Goal: Task Accomplishment & Management: Manage account settings

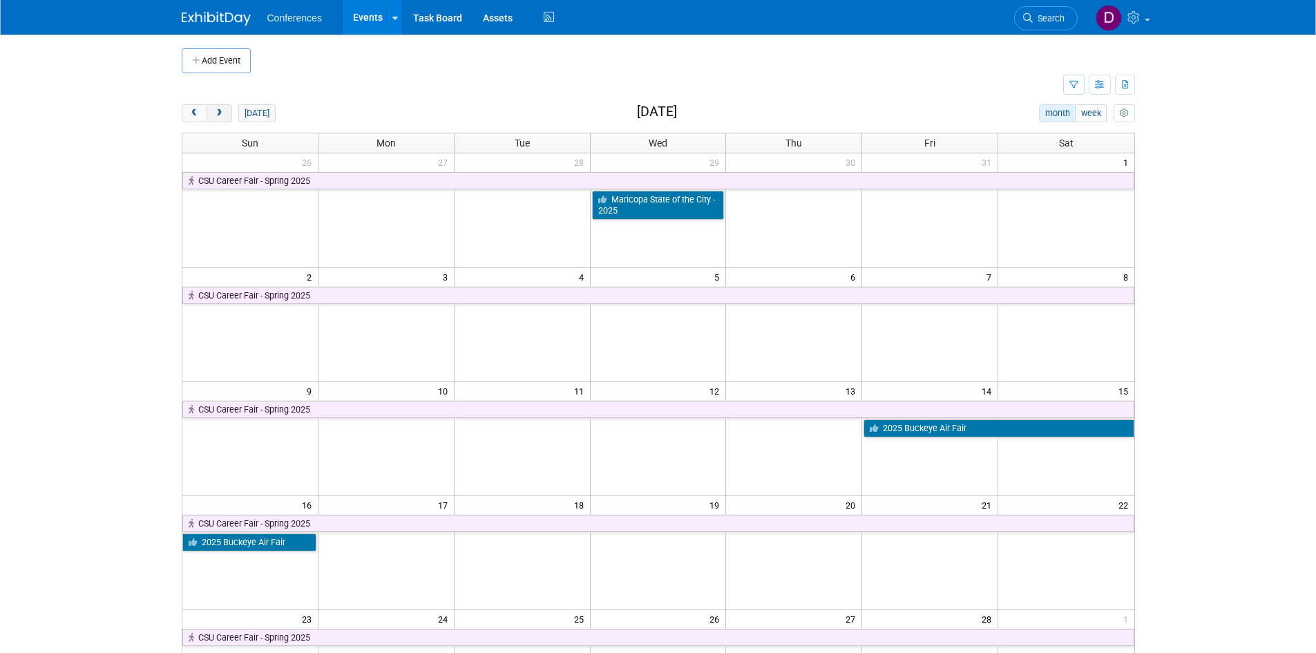
click at [218, 109] on span "next" at bounding box center [219, 113] width 10 height 9
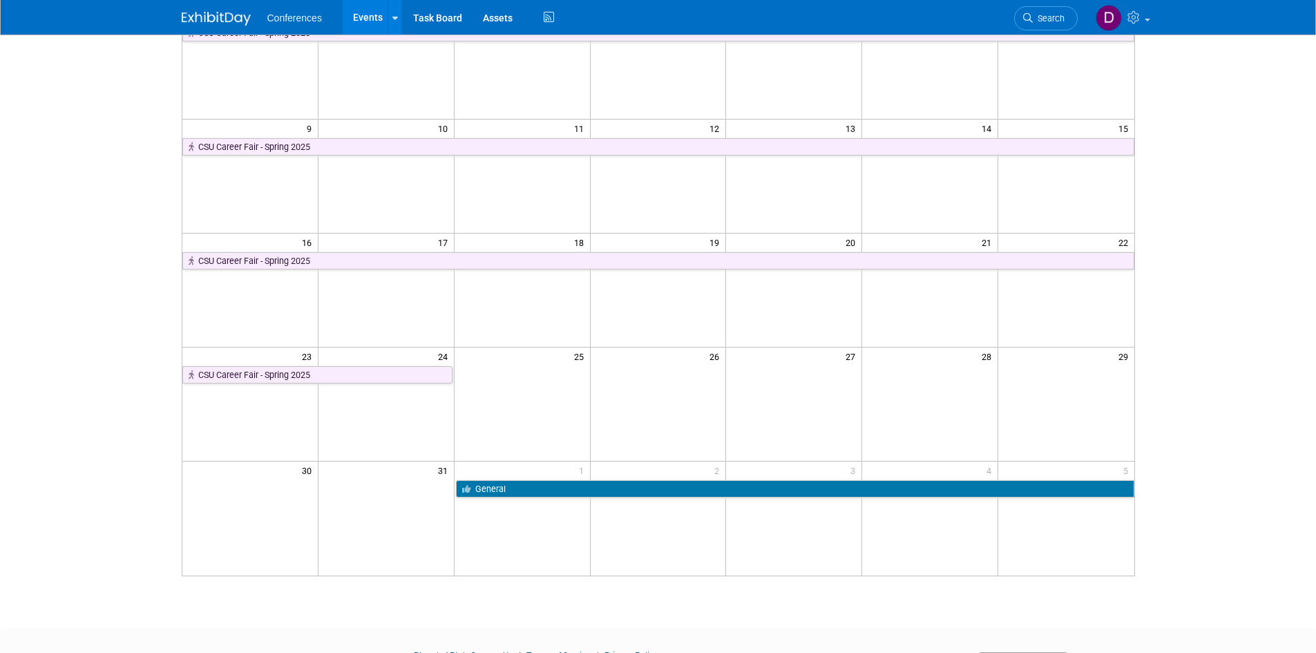
scroll to position [276, 0]
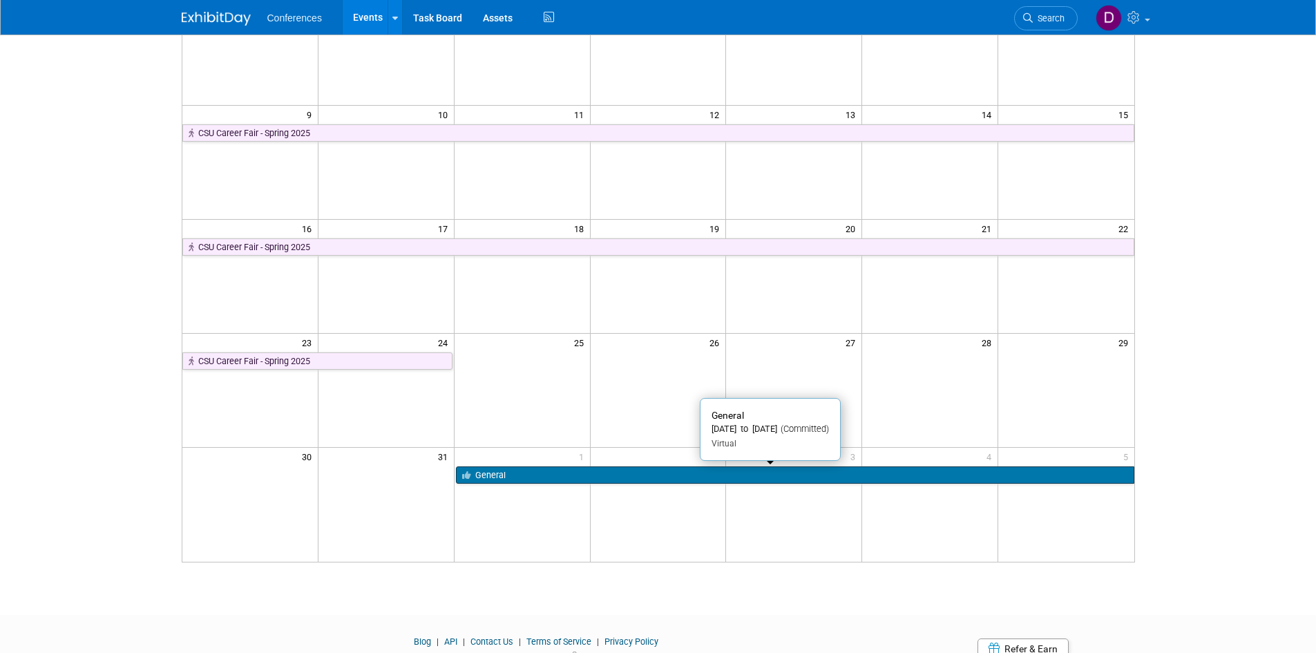
click at [508, 478] on link "General" at bounding box center [795, 475] width 678 height 18
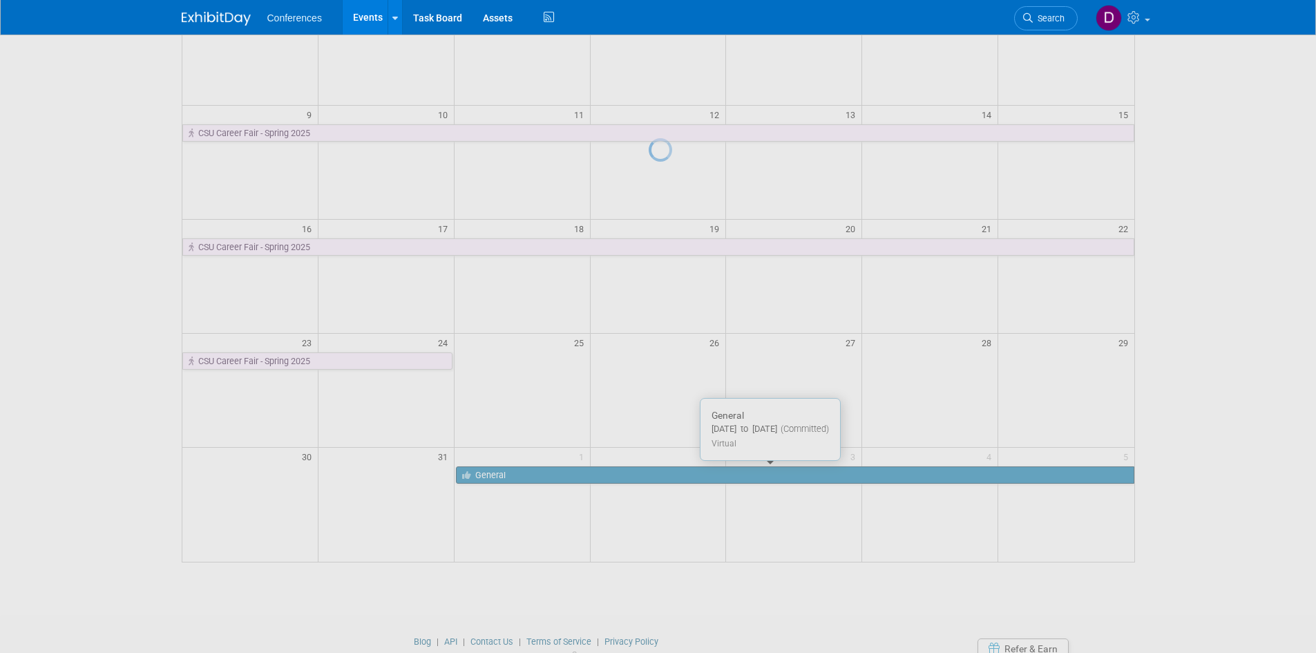
click at [648, 478] on div at bounding box center [657, 326] width 19 height 653
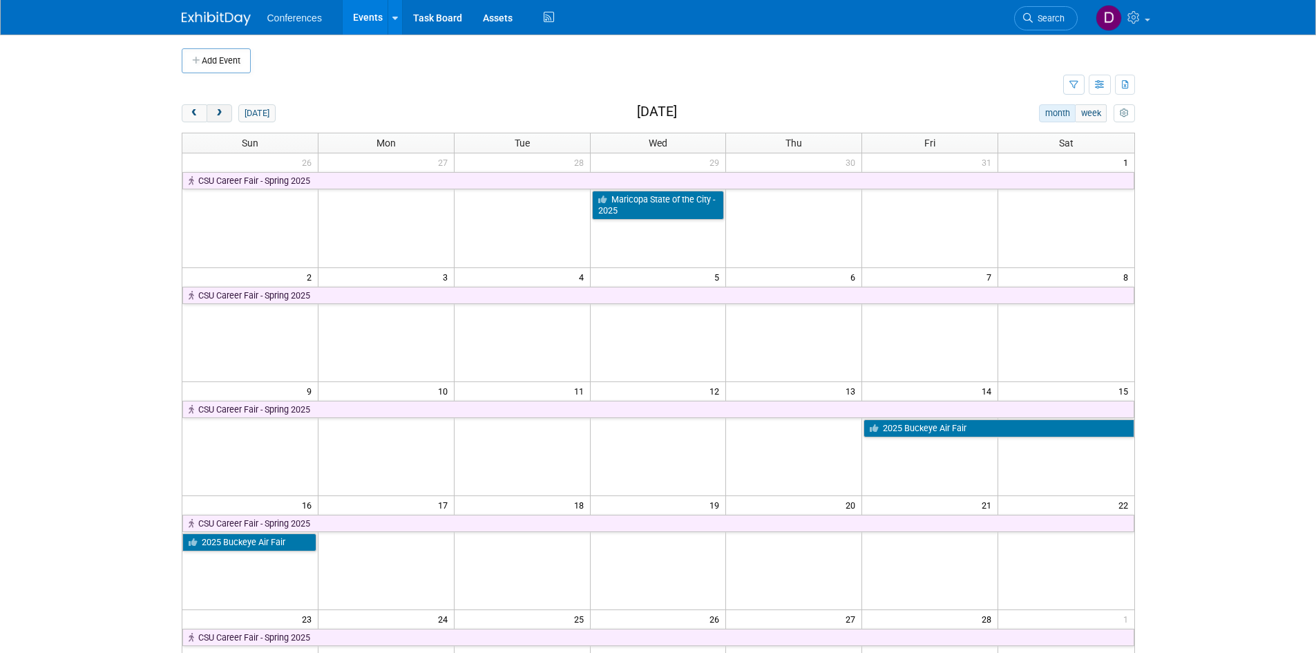
click at [227, 110] on button "next" at bounding box center [219, 113] width 26 height 18
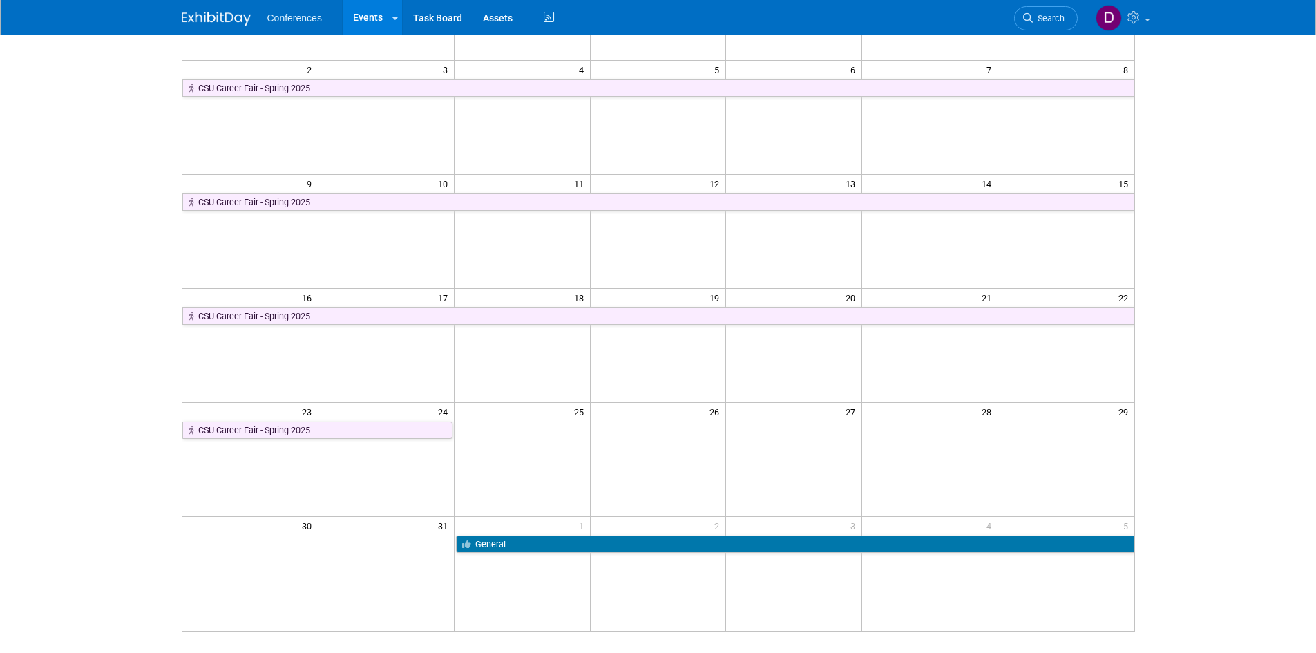
scroll to position [69, 0]
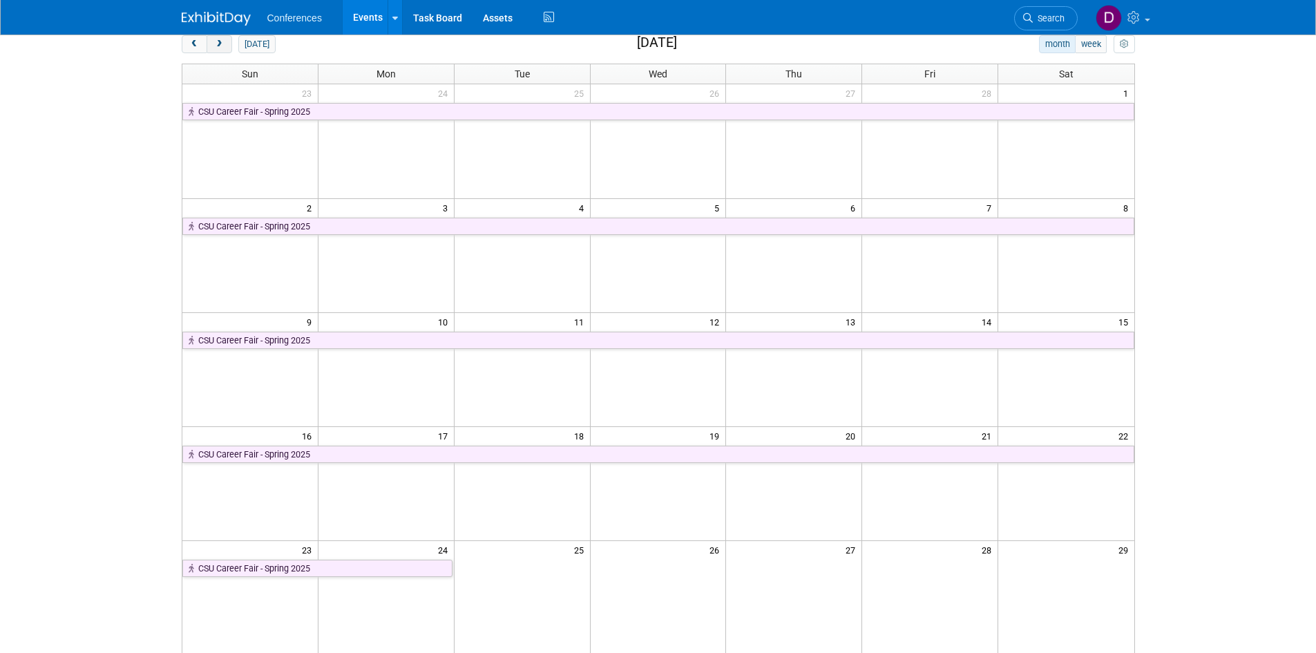
click at [220, 45] on span "next" at bounding box center [219, 44] width 10 height 9
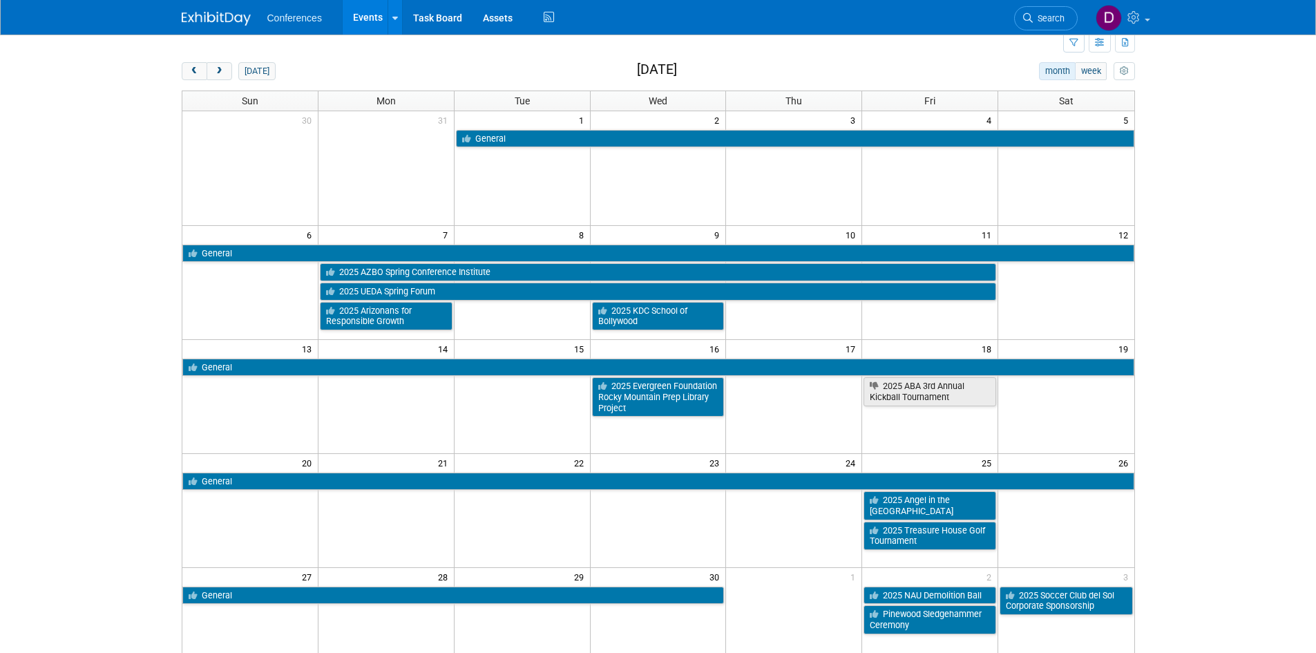
scroll to position [0, 0]
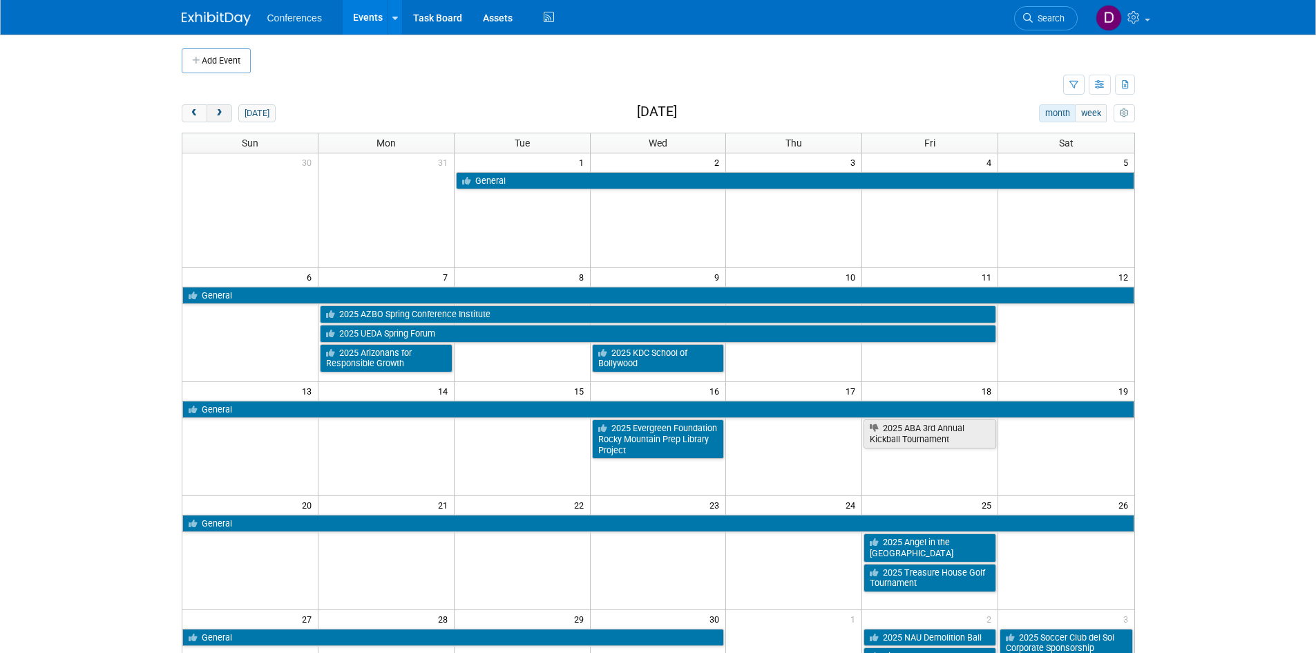
click at [220, 117] on span "next" at bounding box center [219, 113] width 10 height 9
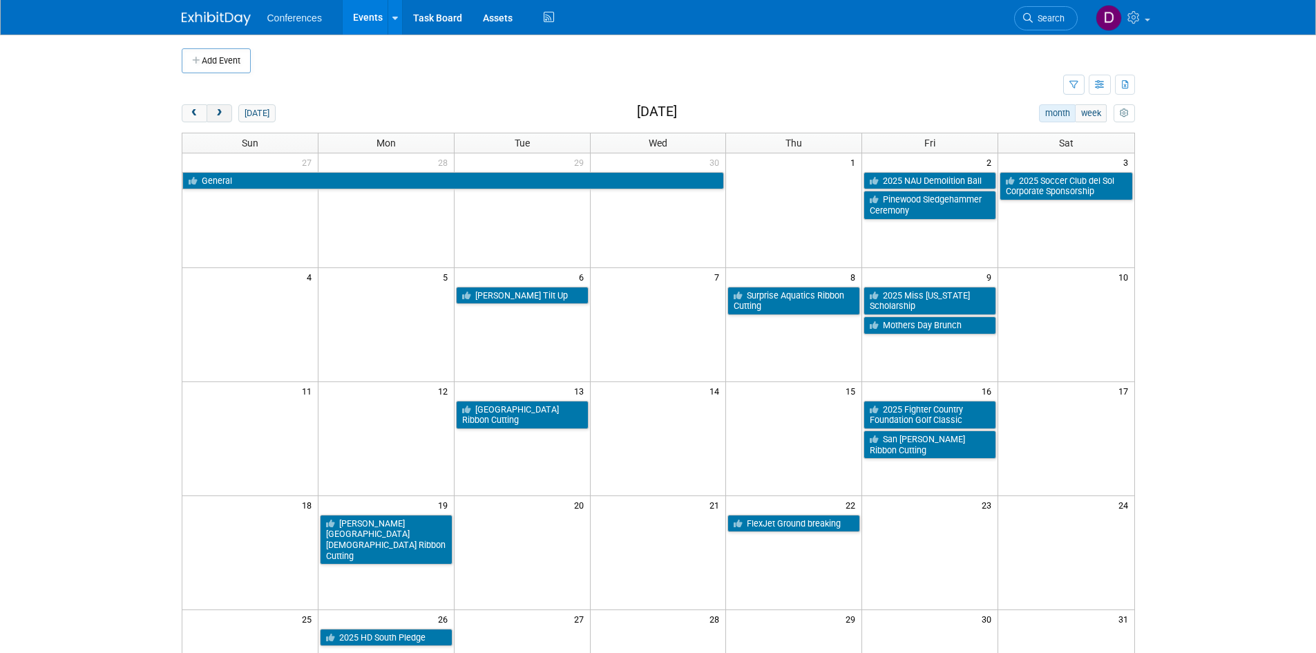
click at [215, 115] on span "next" at bounding box center [219, 113] width 10 height 9
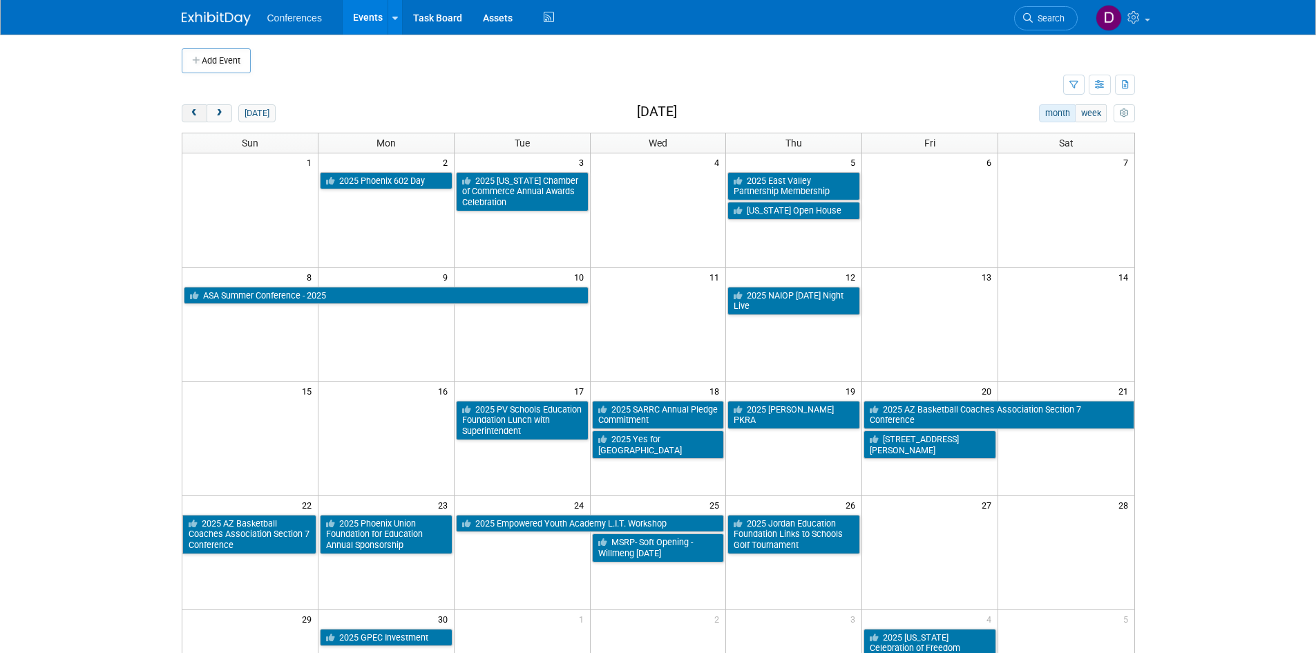
click at [188, 117] on button "prev" at bounding box center [195, 113] width 26 height 18
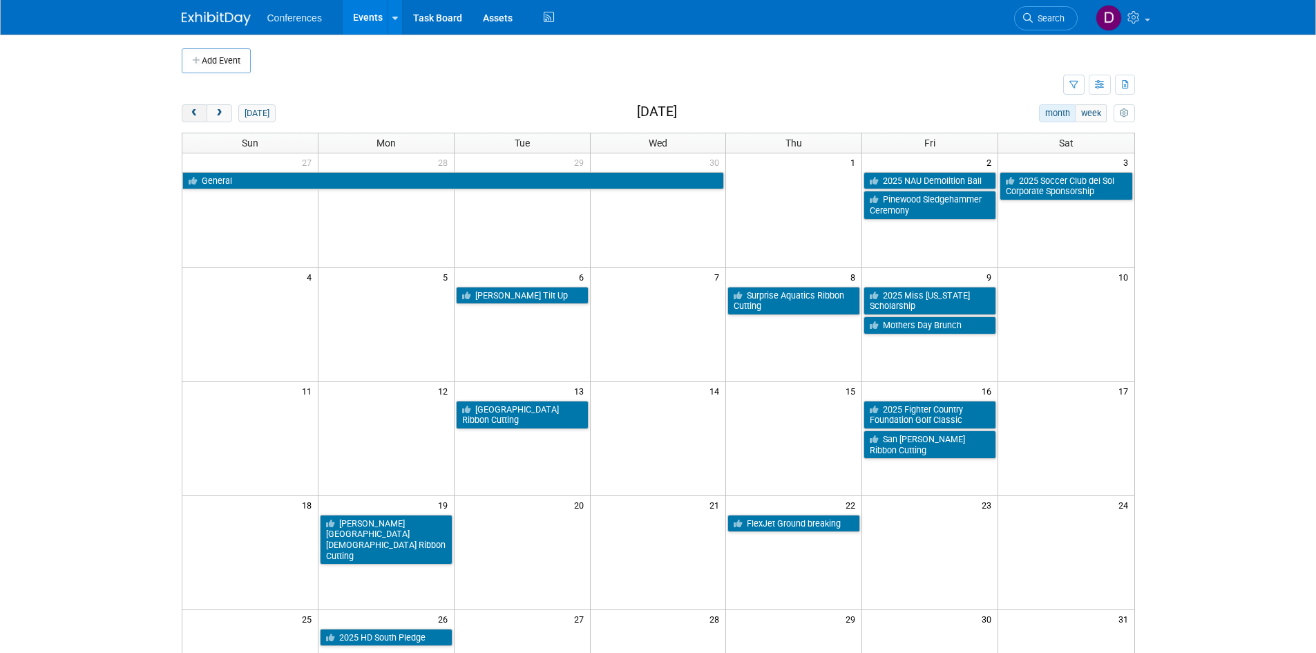
click at [188, 117] on button "prev" at bounding box center [195, 113] width 26 height 18
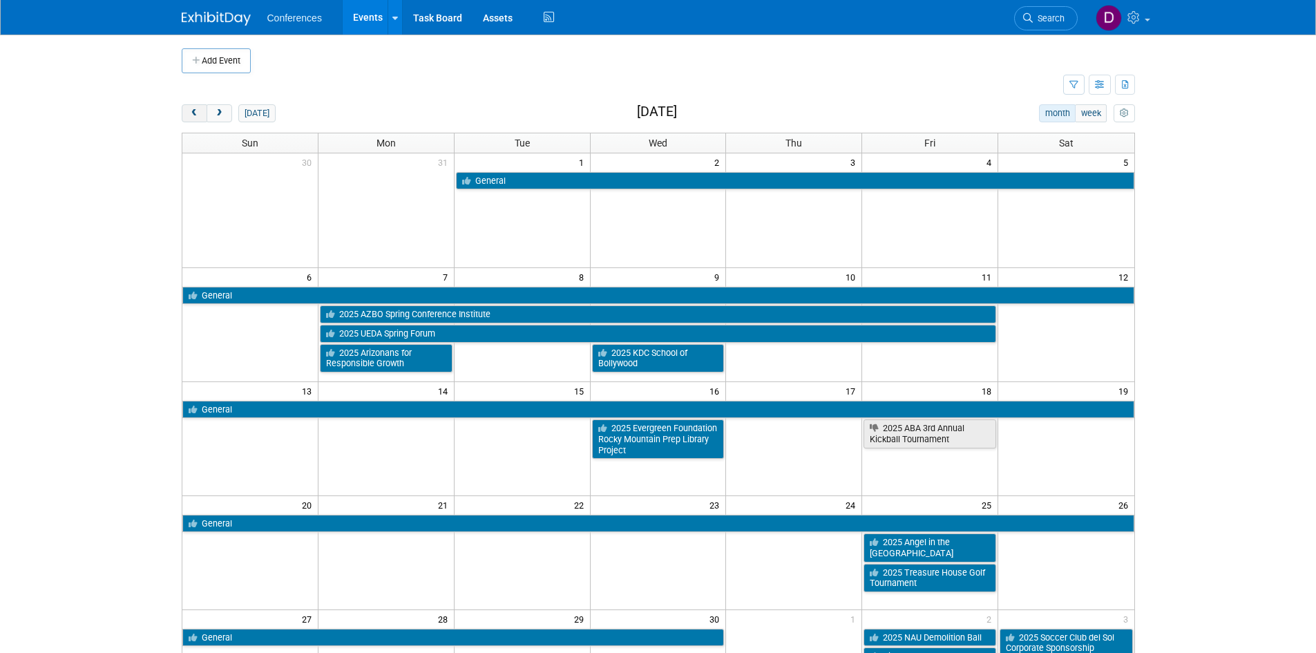
click at [188, 117] on button "prev" at bounding box center [195, 113] width 26 height 18
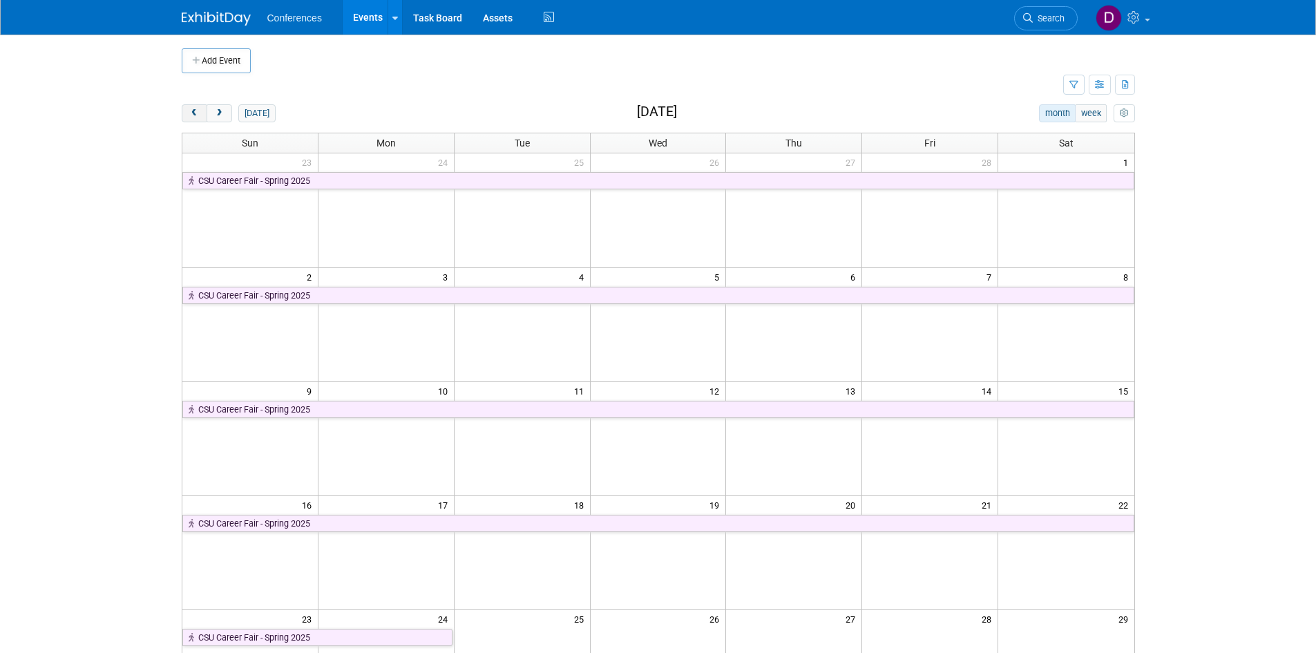
click at [188, 117] on button "prev" at bounding box center [195, 113] width 26 height 18
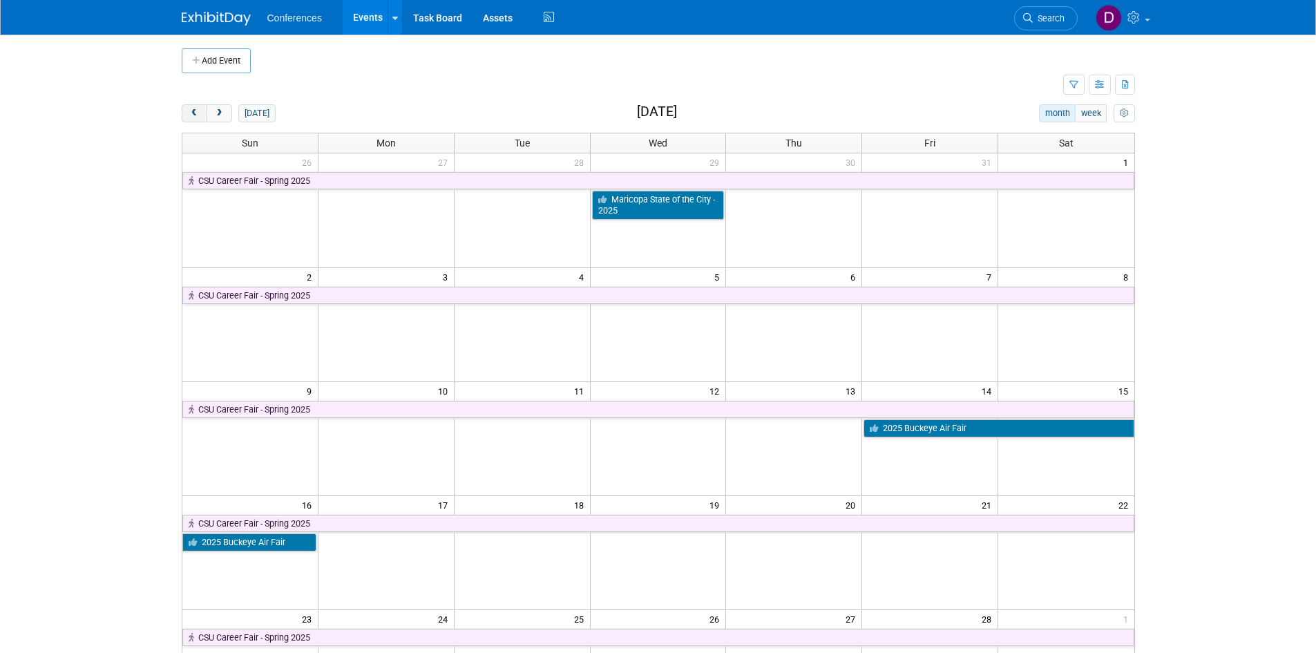
click at [190, 117] on span "prev" at bounding box center [194, 113] width 10 height 9
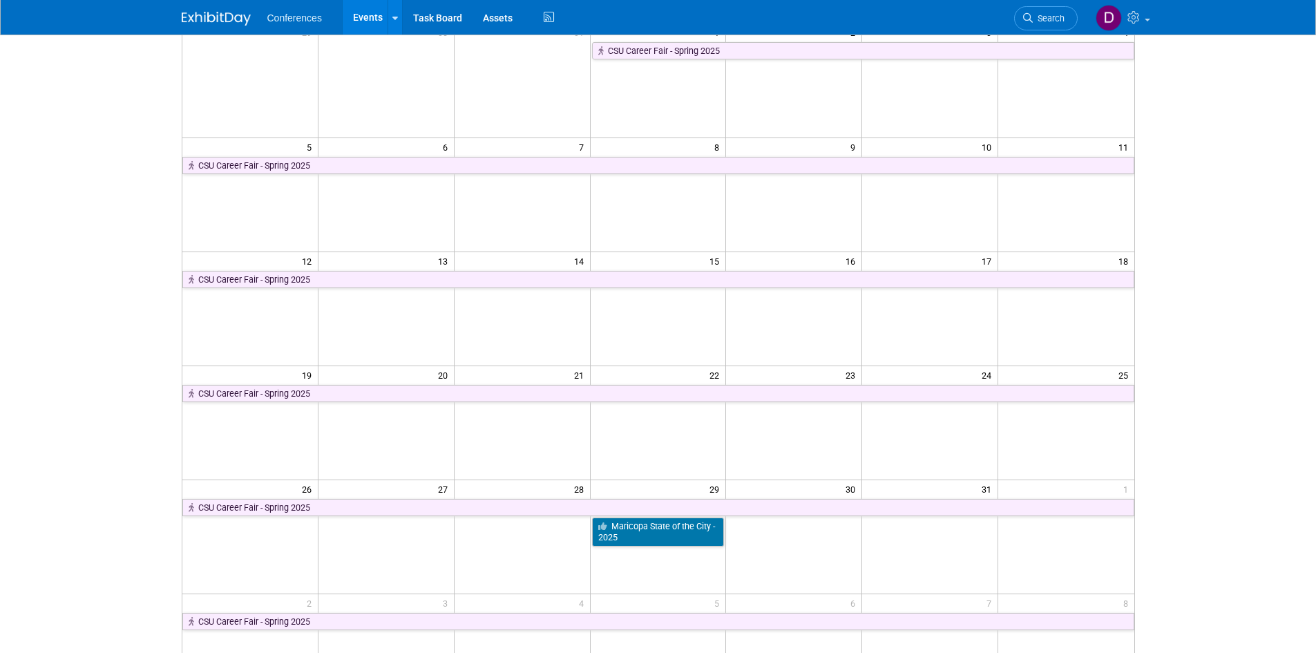
scroll to position [138, 0]
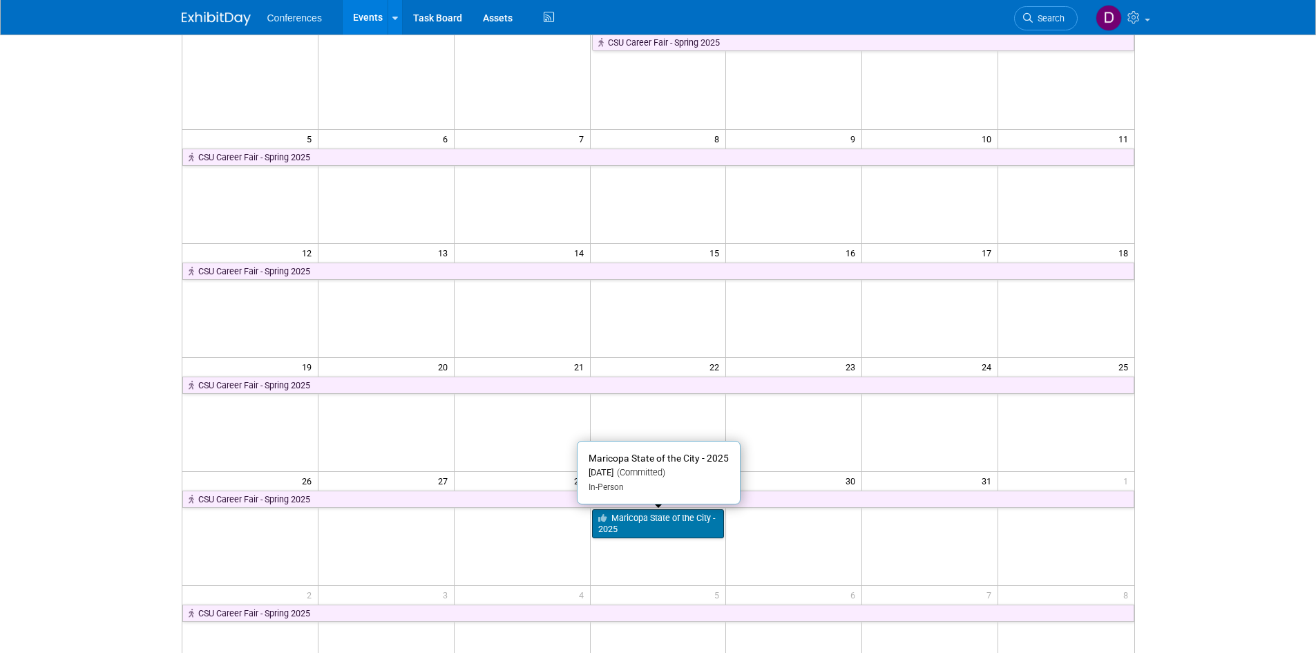
click at [651, 530] on link "Maricopa State of the City - 2025" at bounding box center [658, 523] width 133 height 28
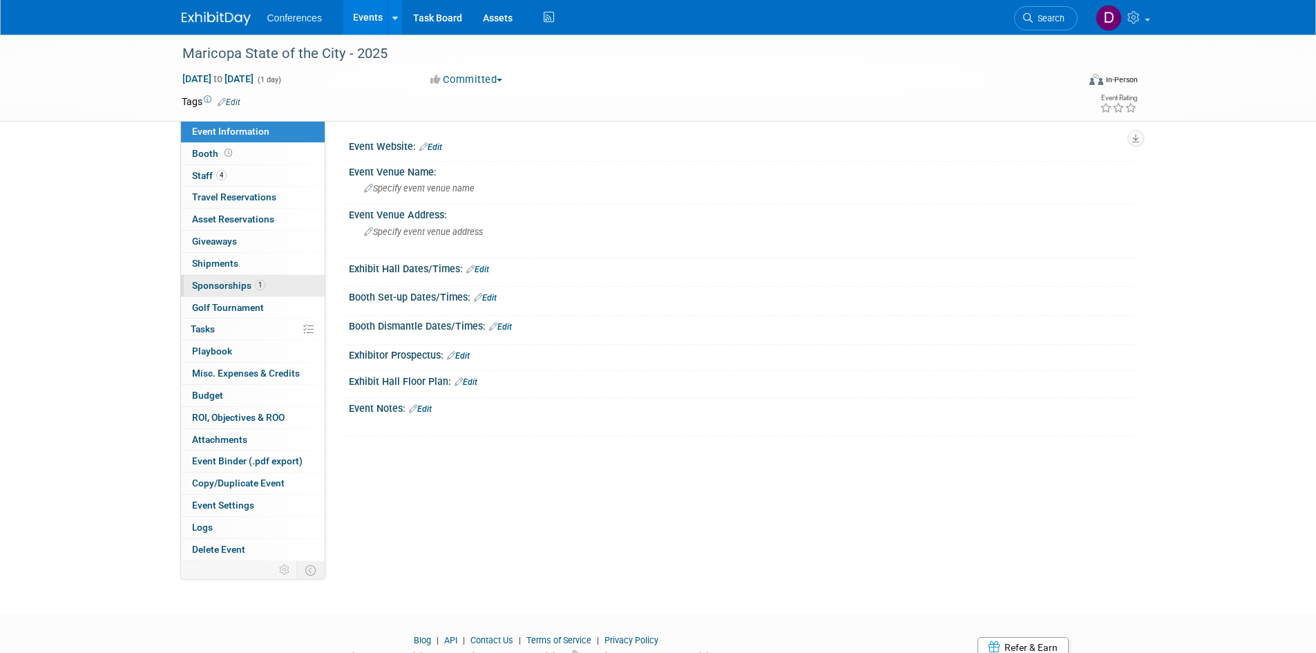
click at [198, 284] on span "Sponsorships 1" at bounding box center [228, 285] width 73 height 11
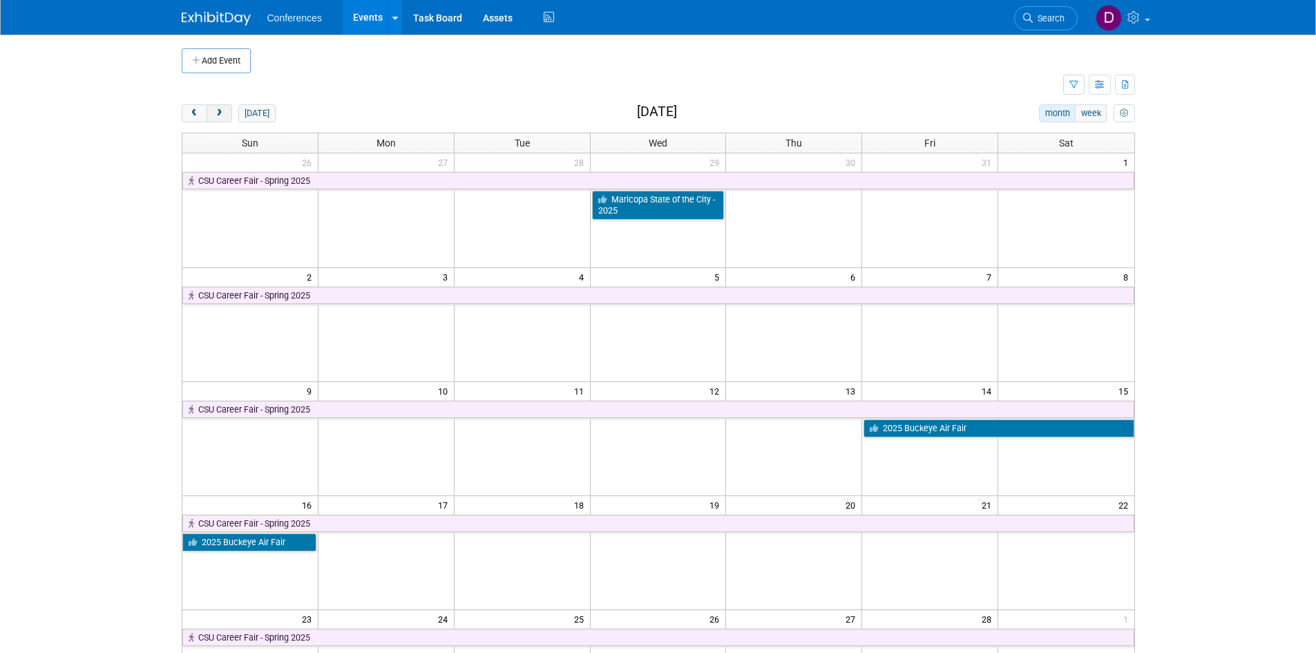
click at [219, 112] on span "next" at bounding box center [219, 113] width 10 height 9
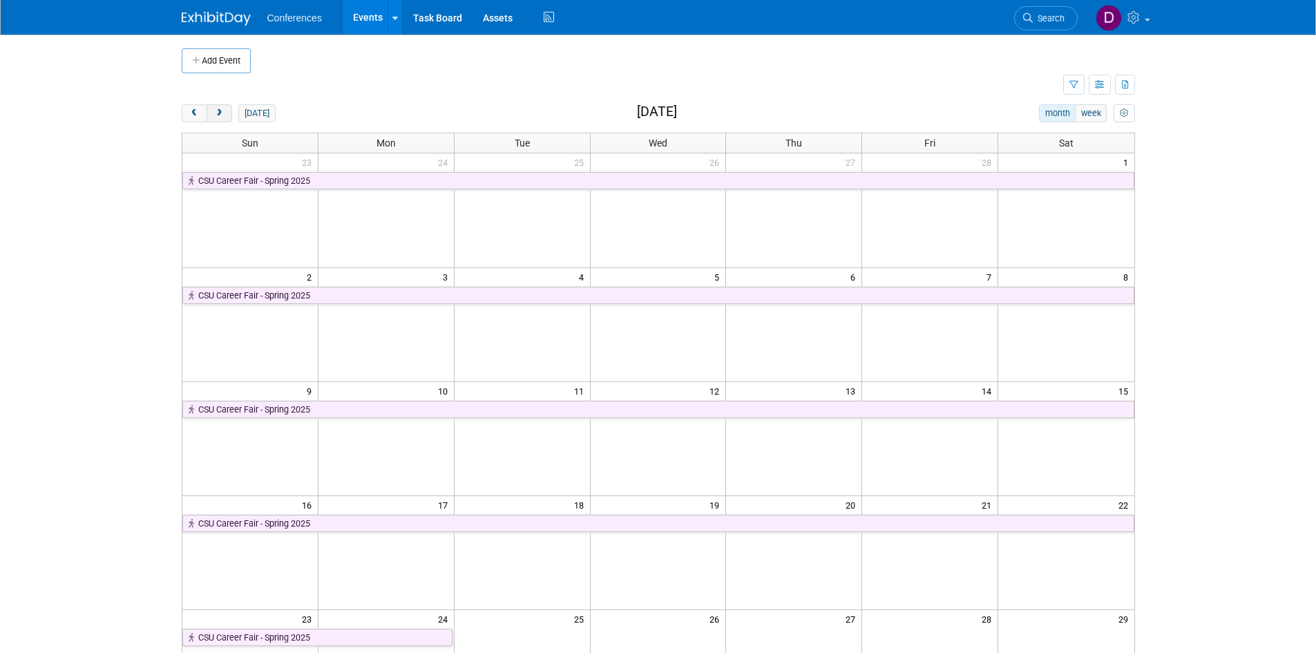
click at [226, 112] on button "next" at bounding box center [219, 113] width 26 height 18
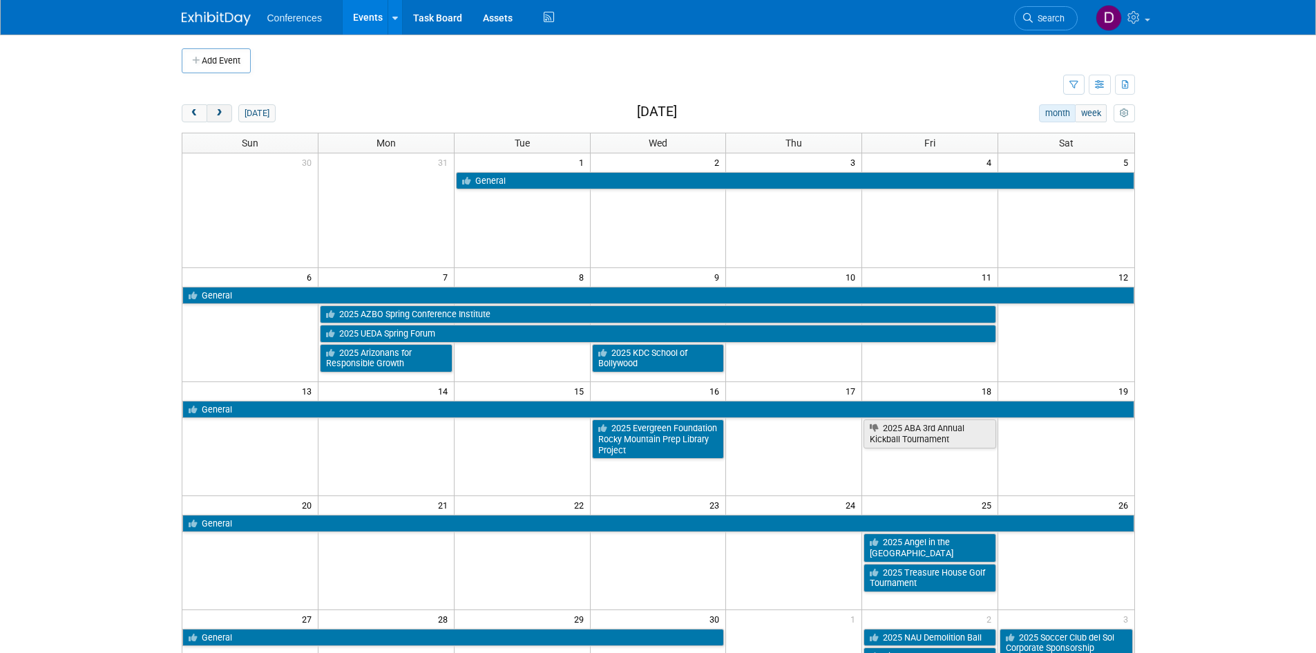
click at [224, 115] on button "next" at bounding box center [219, 113] width 26 height 18
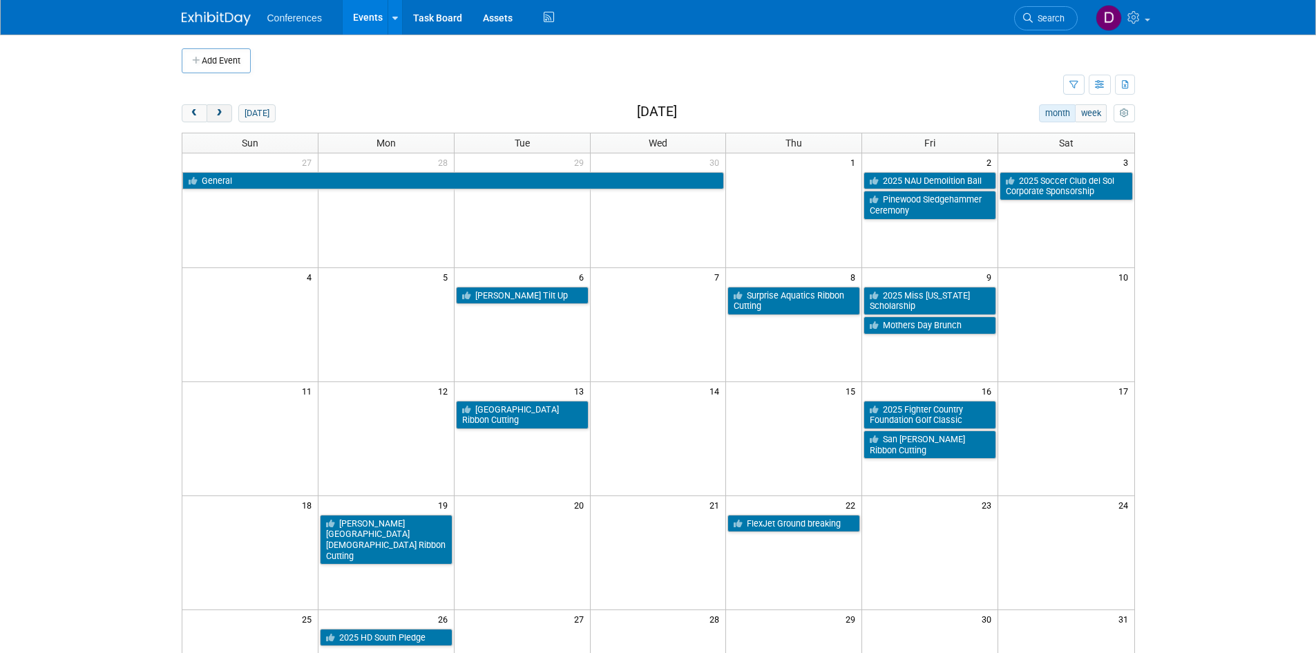
click at [224, 111] on button "next" at bounding box center [219, 113] width 26 height 18
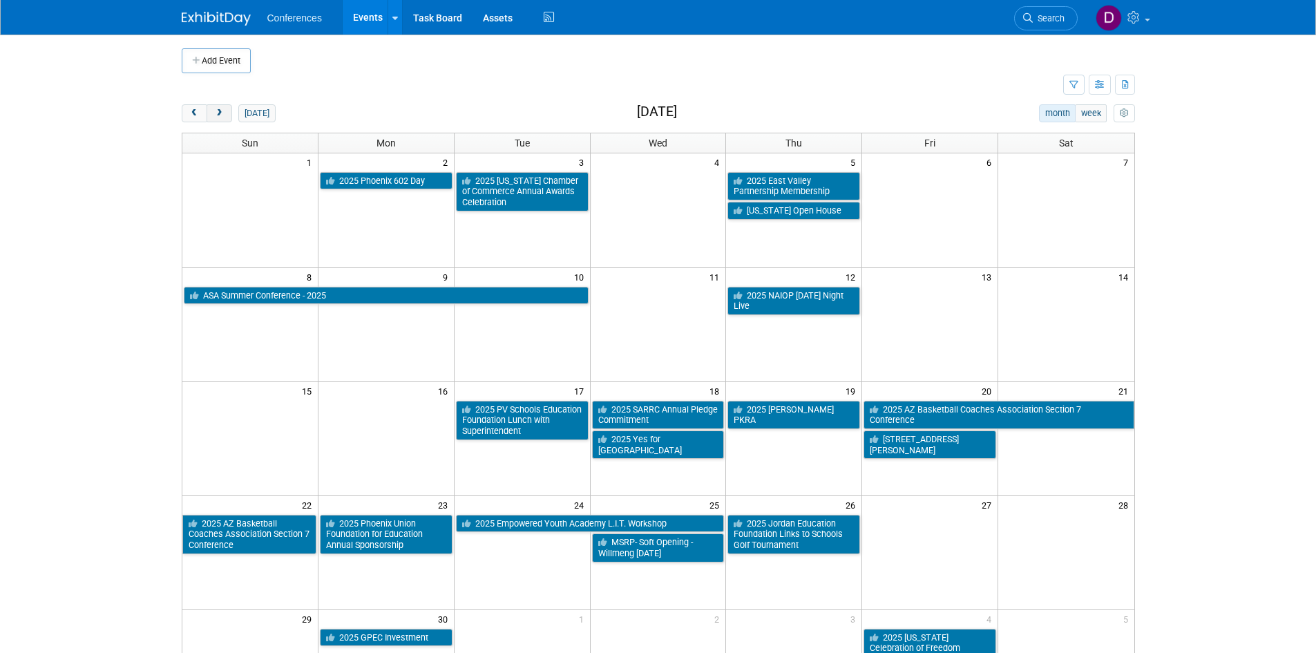
click at [224, 113] on span "next" at bounding box center [219, 113] width 10 height 9
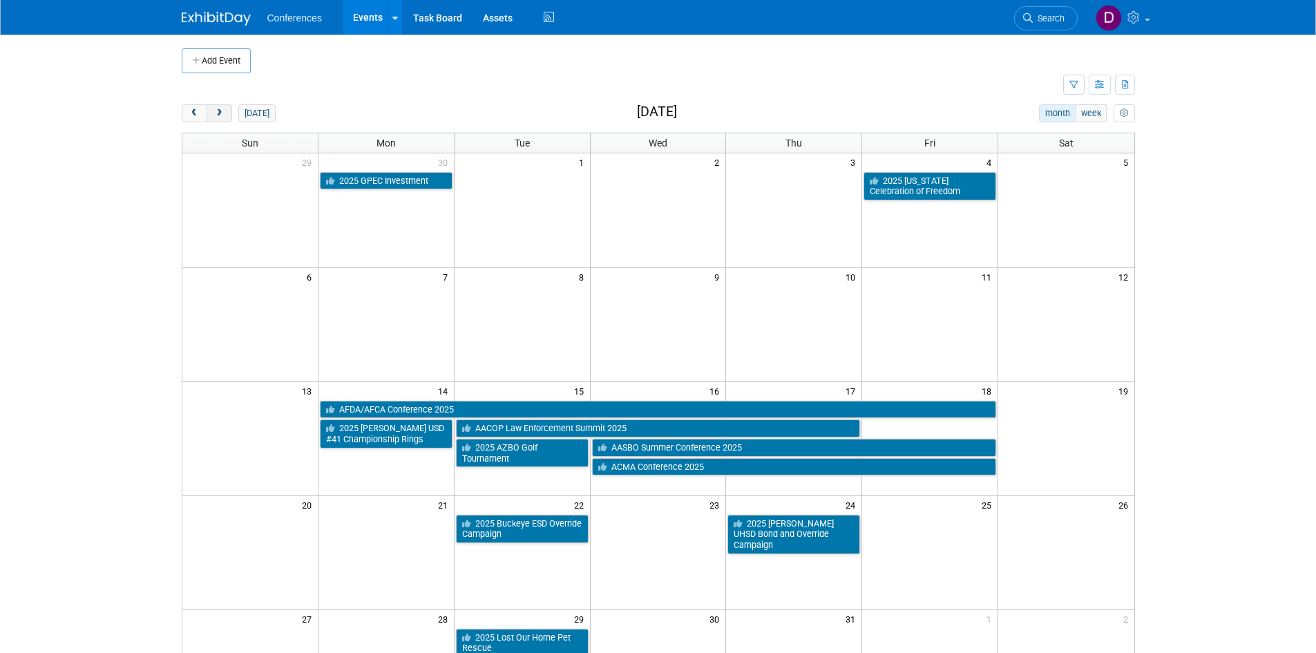
click at [223, 110] on span "next" at bounding box center [219, 113] width 10 height 9
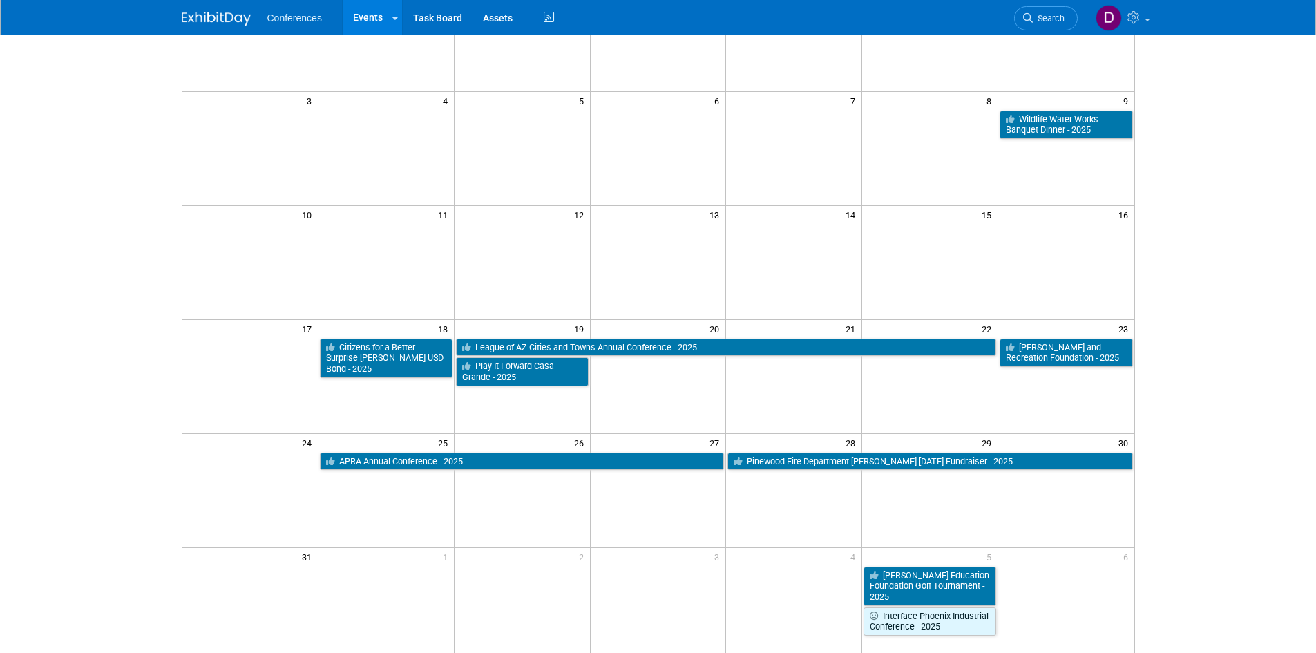
scroll to position [207, 0]
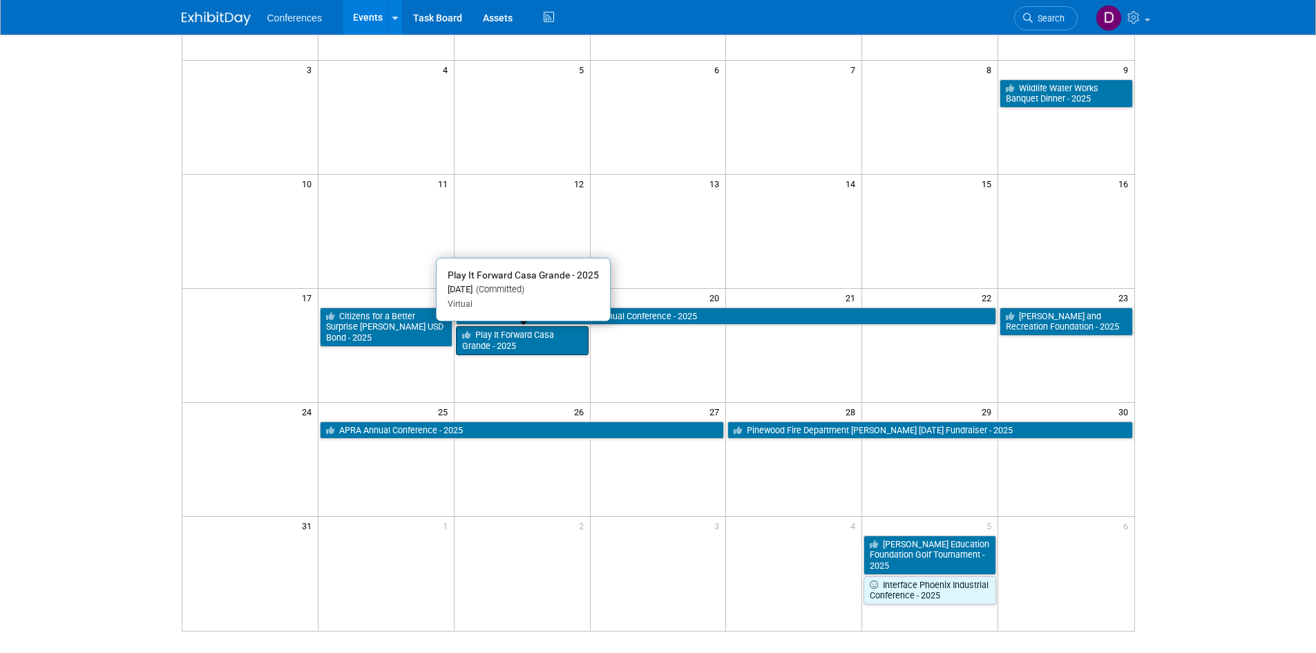
click at [521, 340] on link "Play It Forward Casa Grande - 2025" at bounding box center [522, 340] width 133 height 28
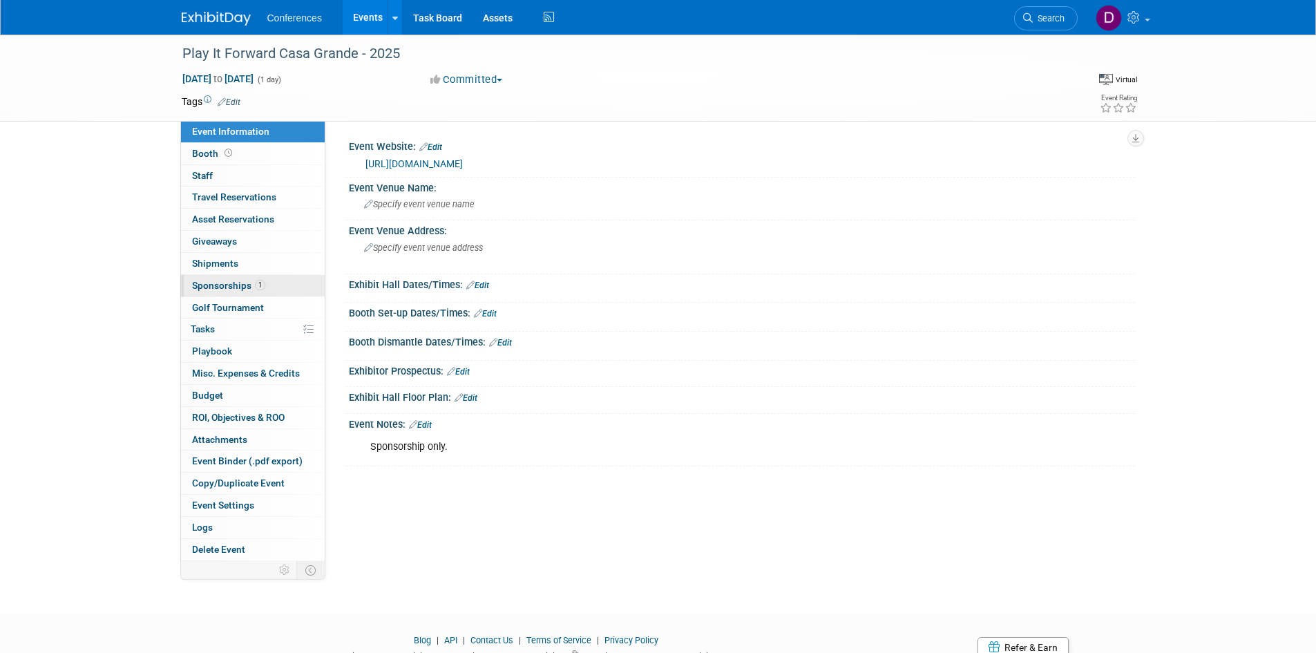
click at [200, 277] on link "1 Sponsorships 1" at bounding box center [253, 285] width 144 height 21
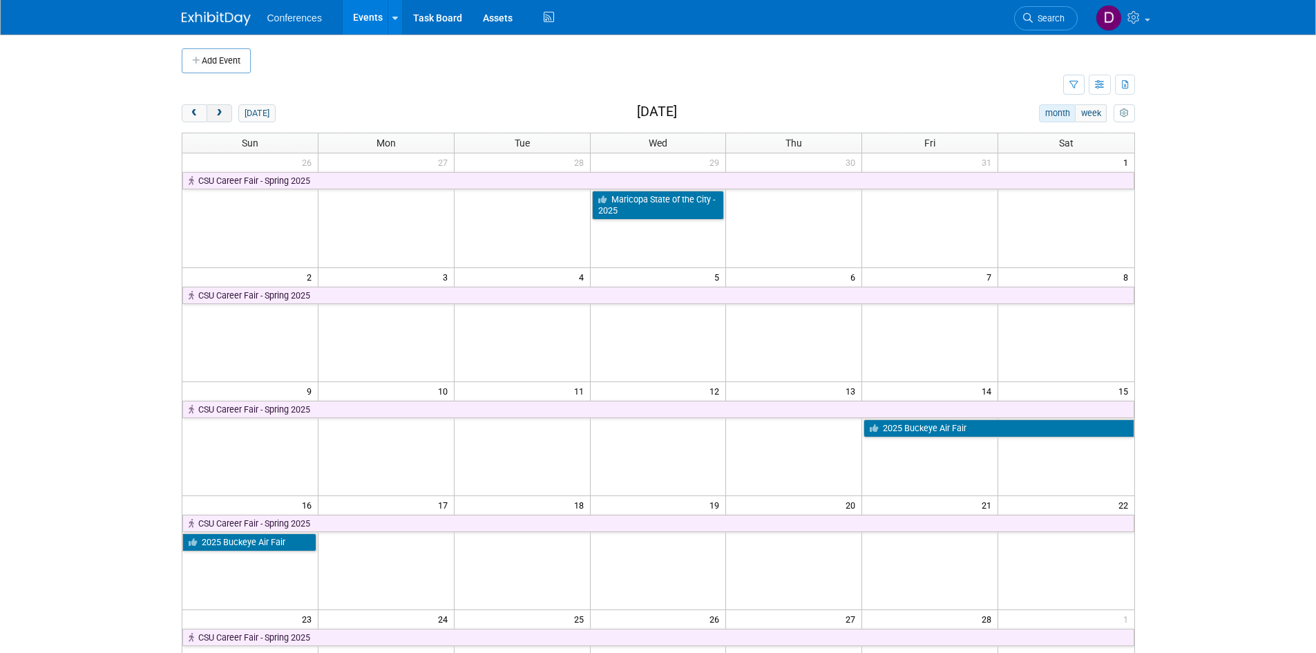
click at [220, 115] on span "next" at bounding box center [219, 113] width 10 height 9
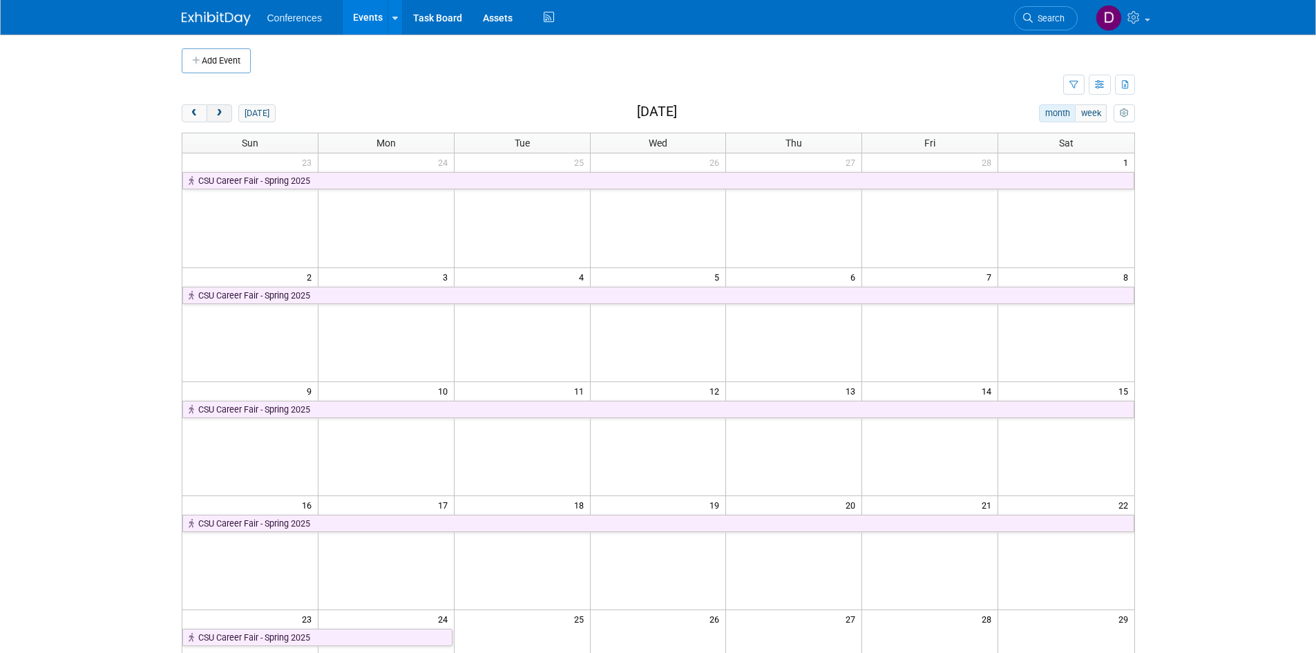
click at [220, 115] on span "next" at bounding box center [219, 113] width 10 height 9
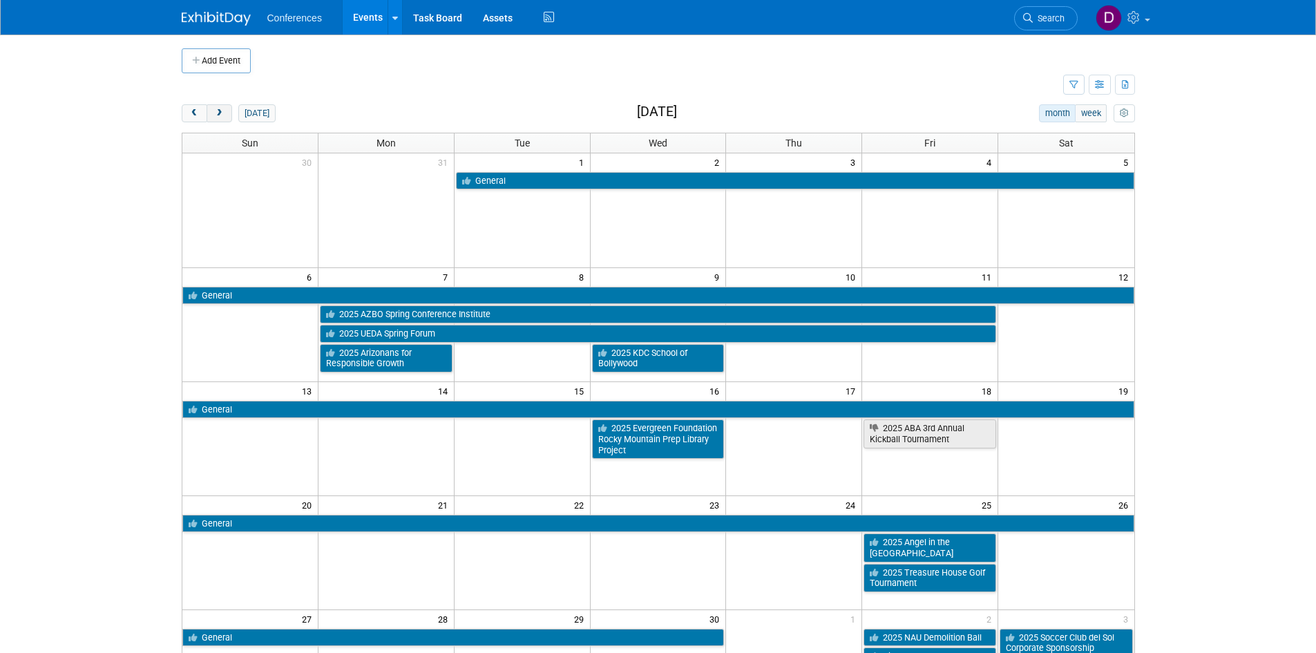
click at [220, 115] on span "next" at bounding box center [219, 113] width 10 height 9
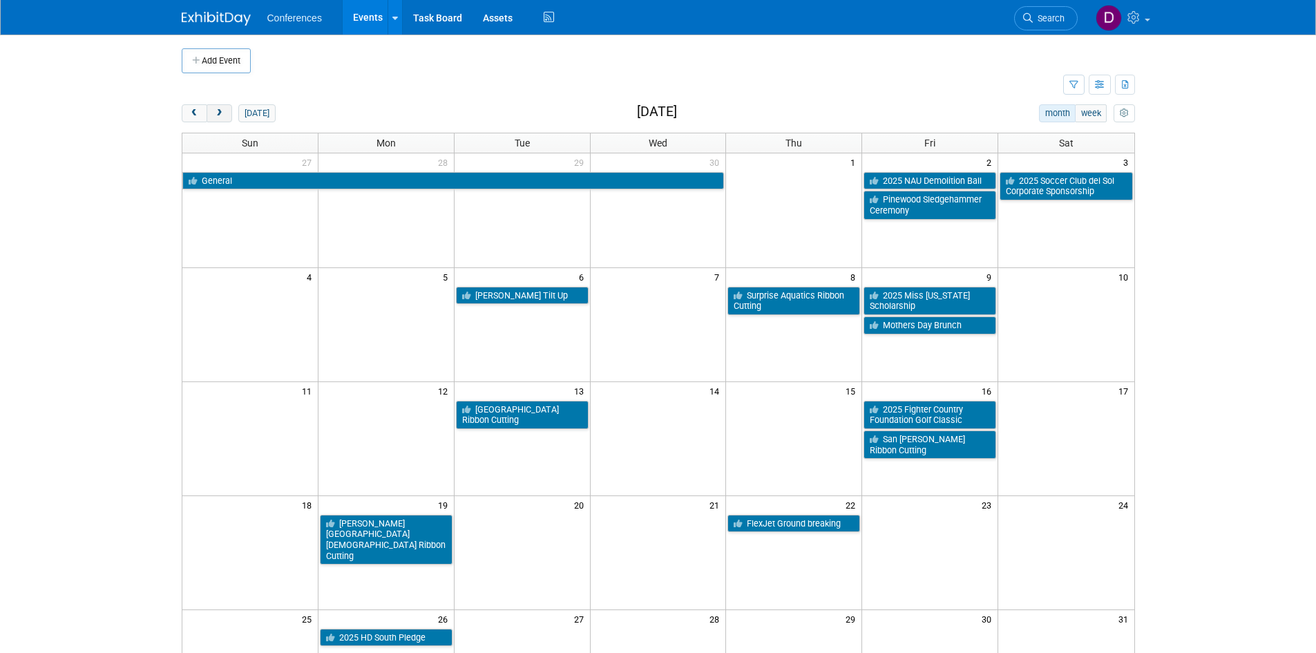
click at [220, 115] on span "next" at bounding box center [219, 113] width 10 height 9
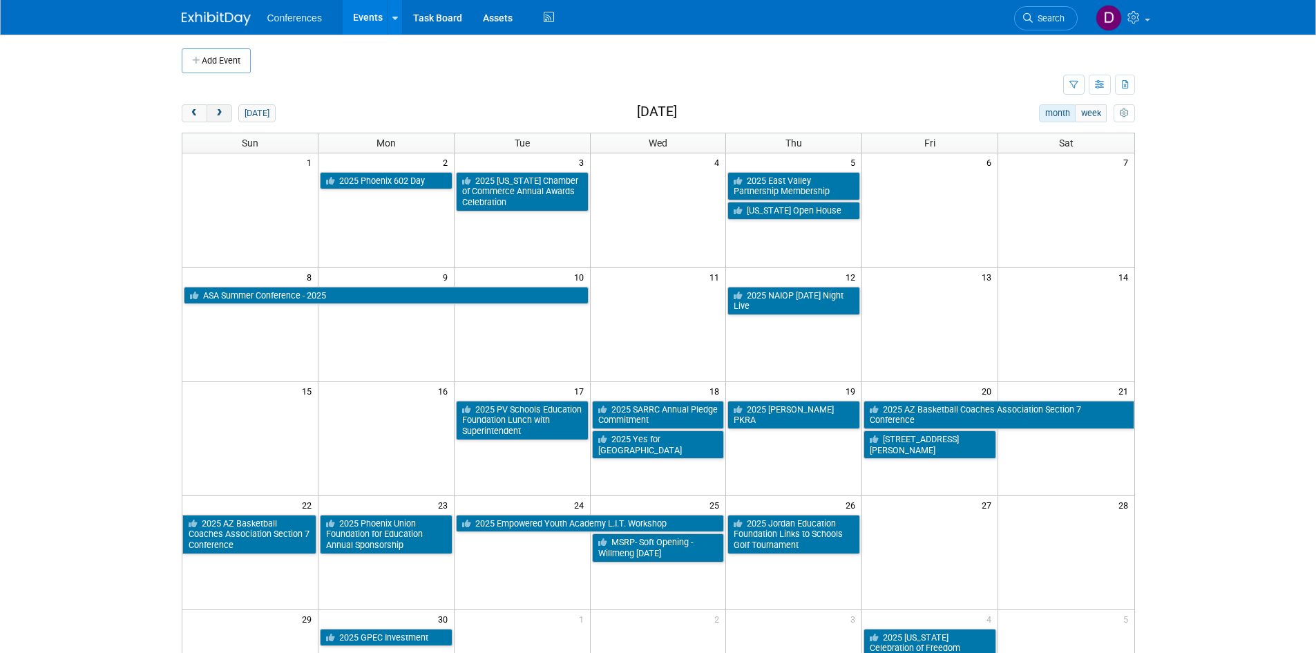
click at [220, 115] on span "next" at bounding box center [219, 113] width 10 height 9
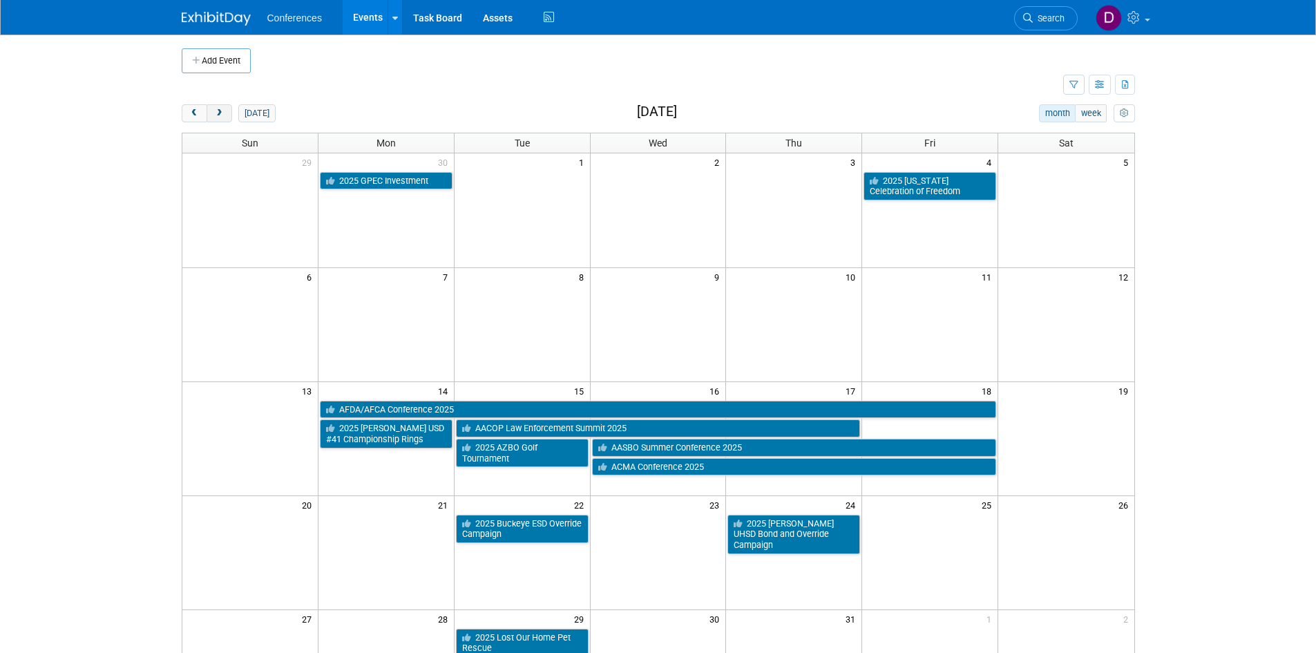
click at [220, 115] on span "next" at bounding box center [219, 113] width 10 height 9
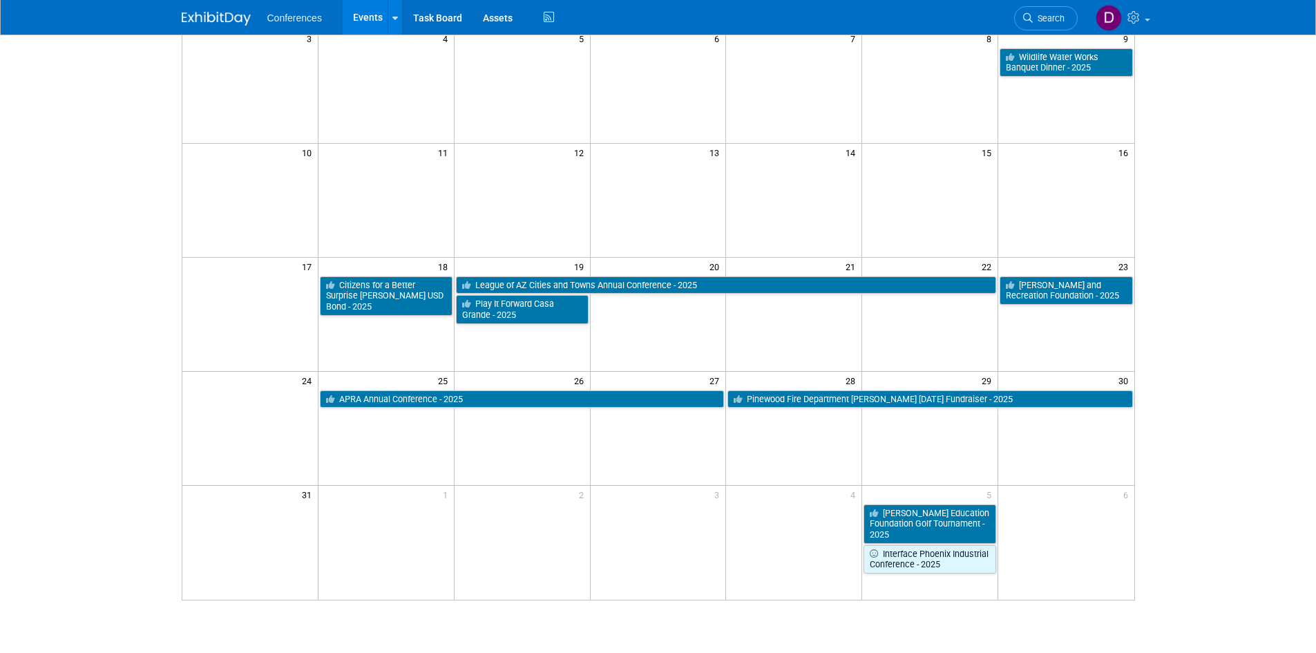
scroll to position [336, 0]
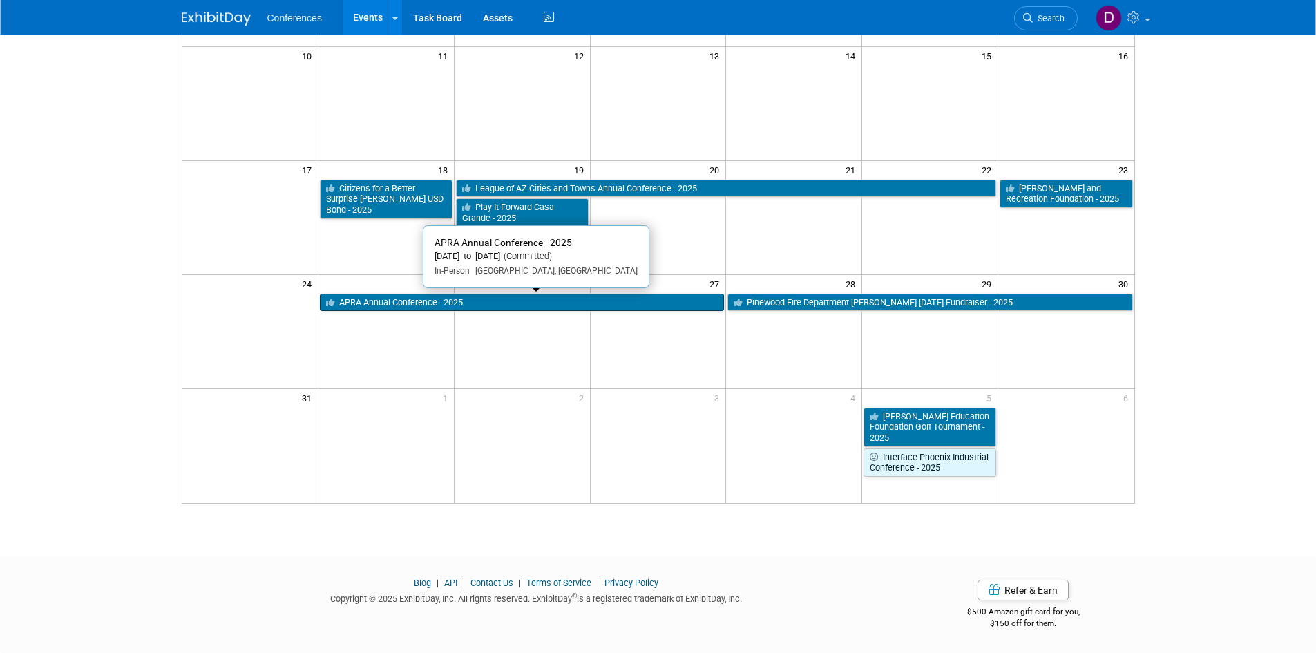
click at [385, 307] on link "APRA Annual Conference - 2025" at bounding box center [522, 303] width 405 height 18
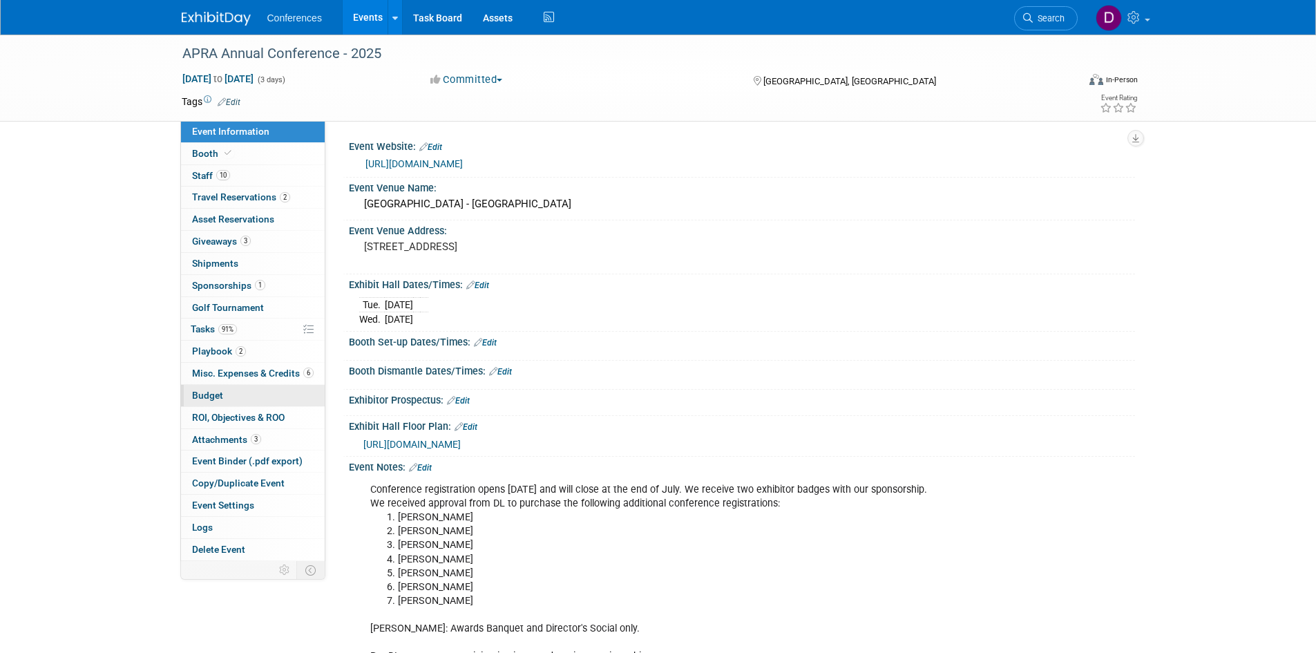
click at [211, 387] on link "Budget" at bounding box center [253, 395] width 144 height 21
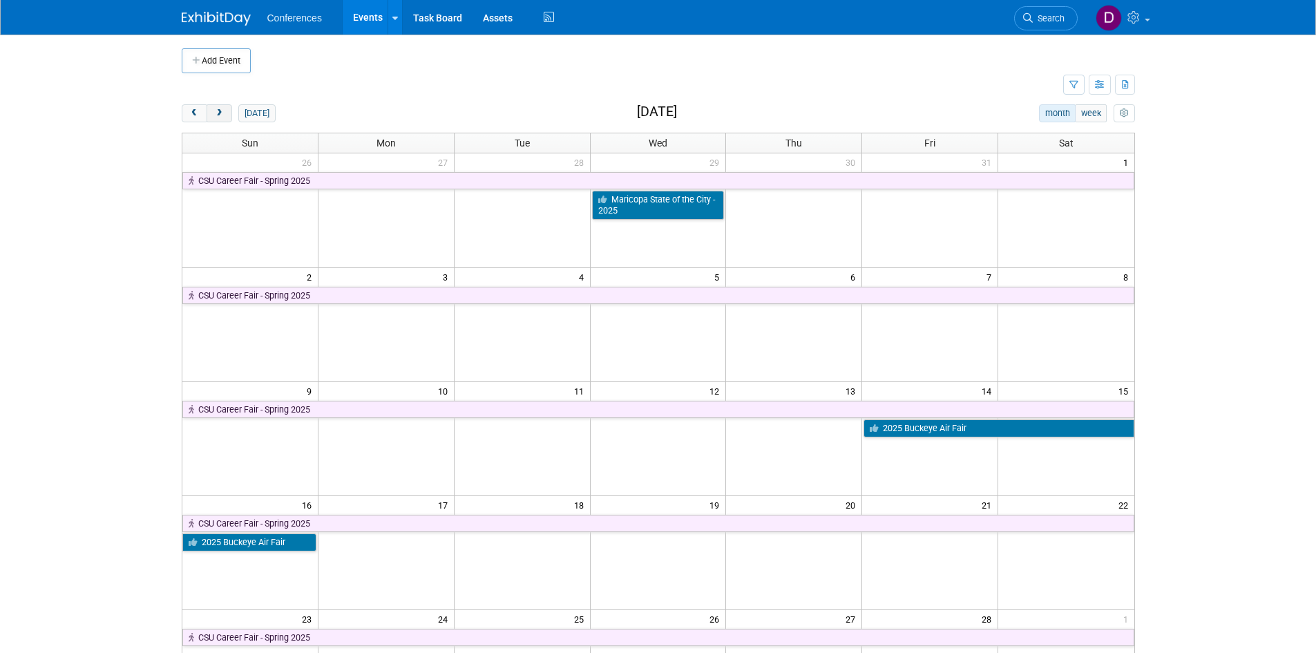
click at [224, 114] on span "next" at bounding box center [219, 113] width 10 height 9
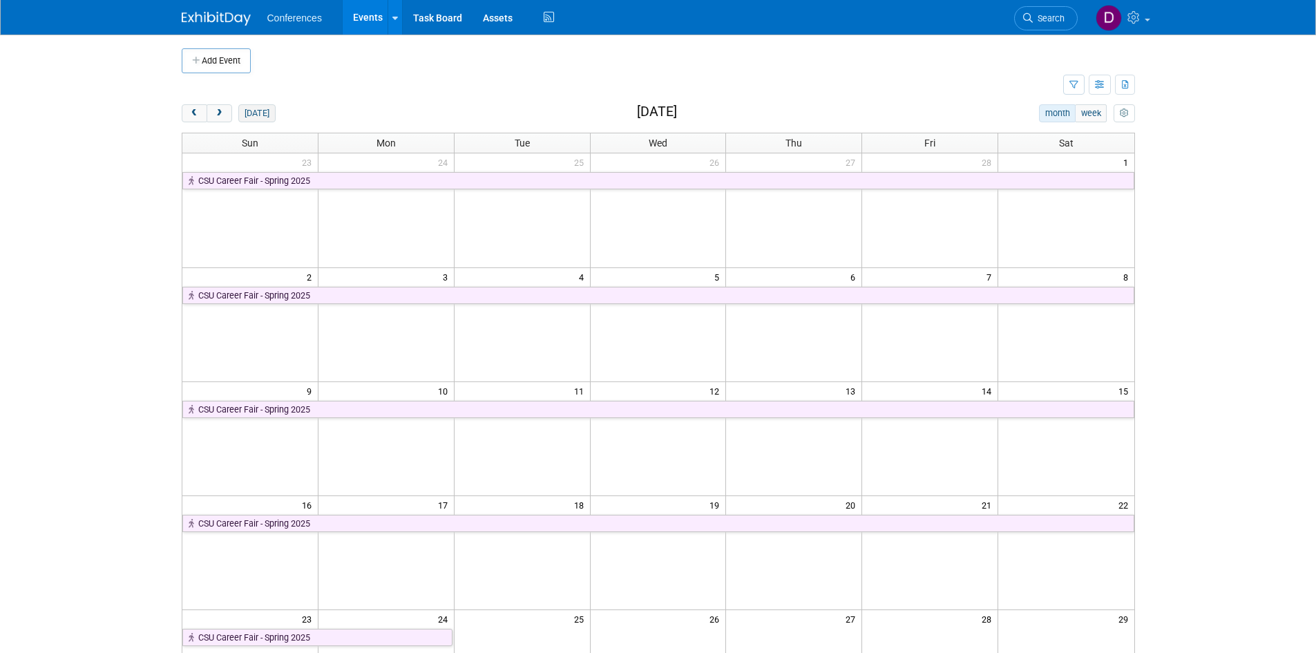
click at [249, 113] on button "today" at bounding box center [256, 113] width 37 height 18
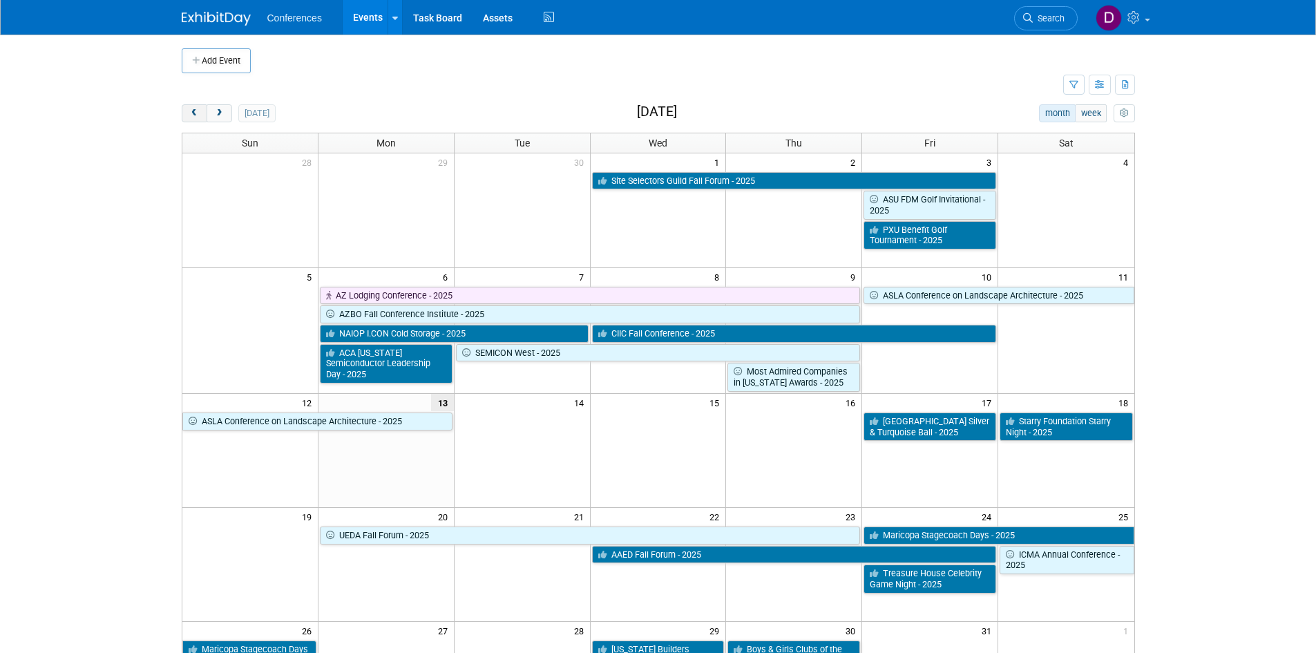
click at [192, 110] on span "prev" at bounding box center [194, 113] width 10 height 9
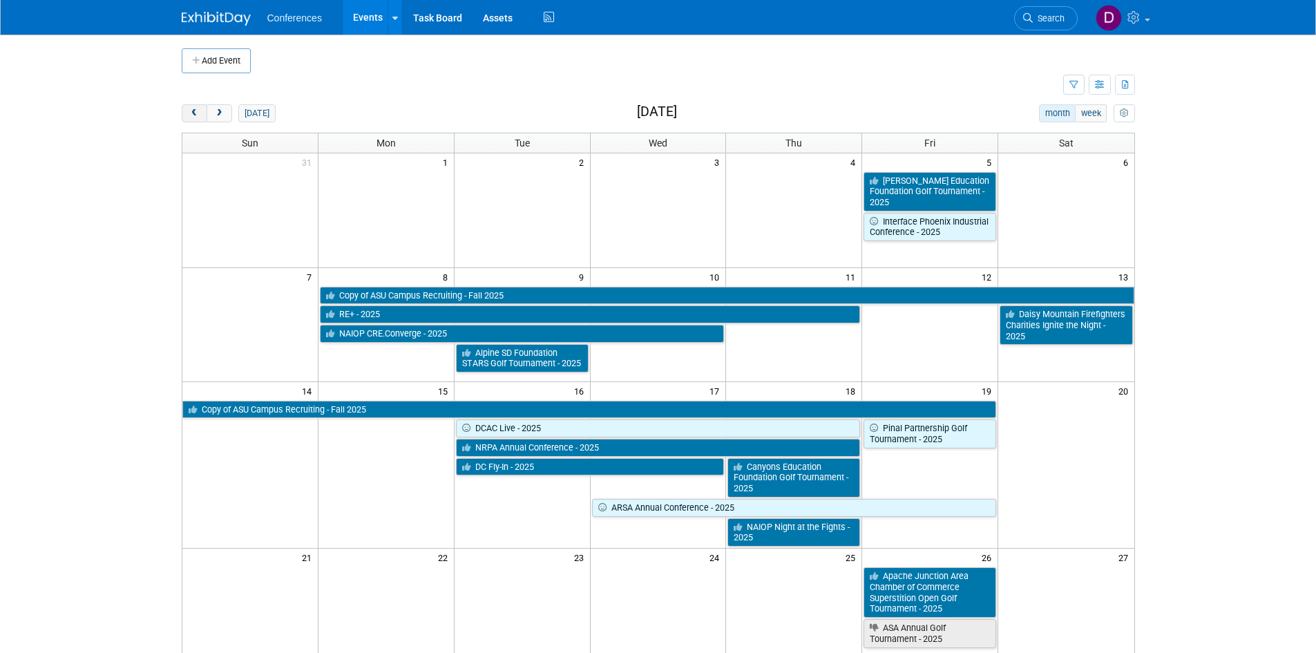
click at [192, 110] on span "prev" at bounding box center [194, 113] width 10 height 9
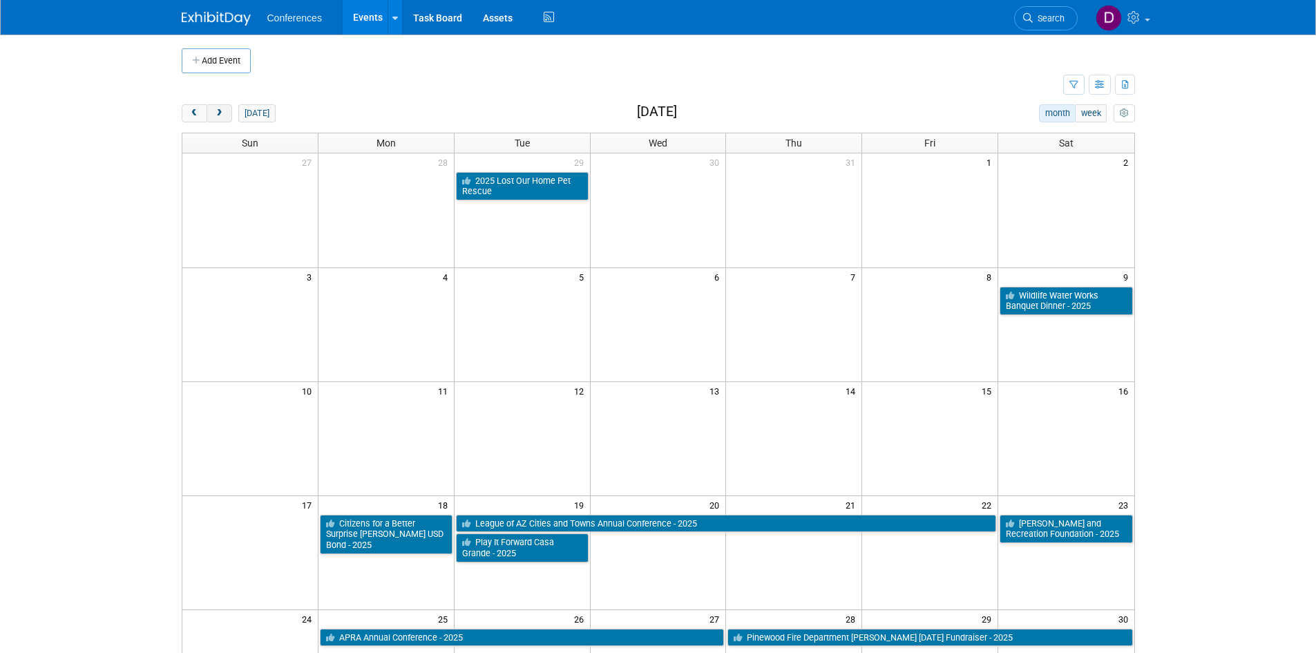
click at [222, 113] on span "next" at bounding box center [219, 113] width 10 height 9
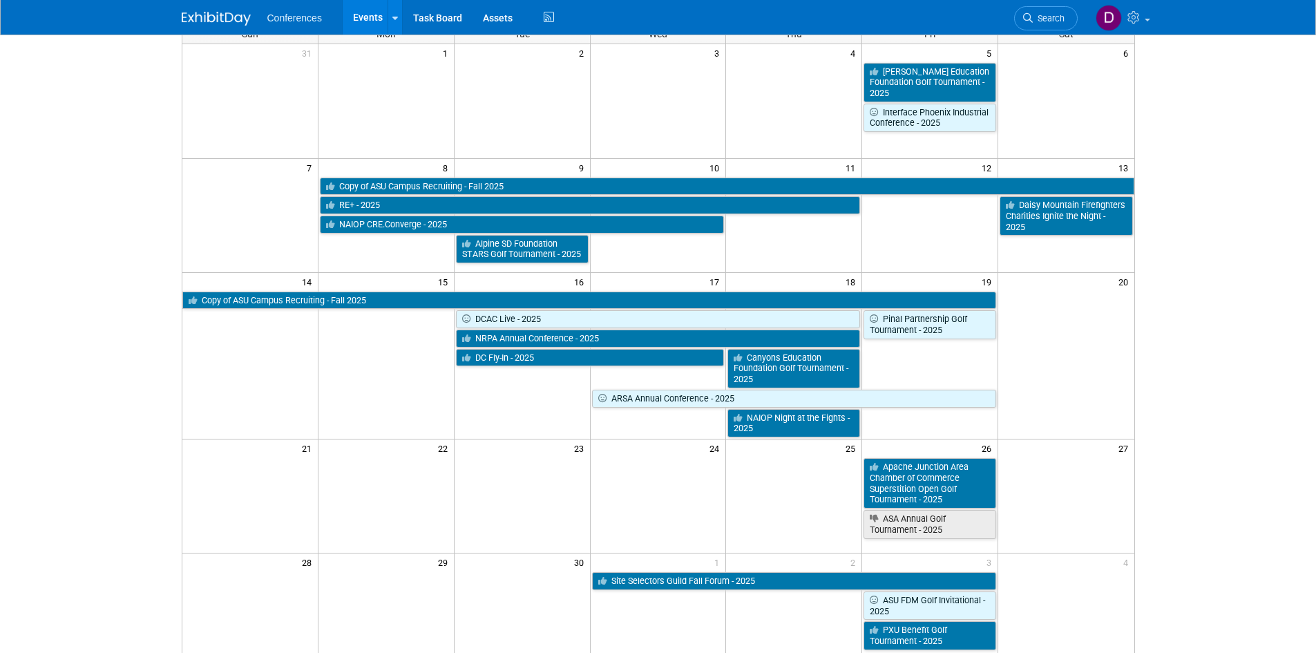
scroll to position [207, 0]
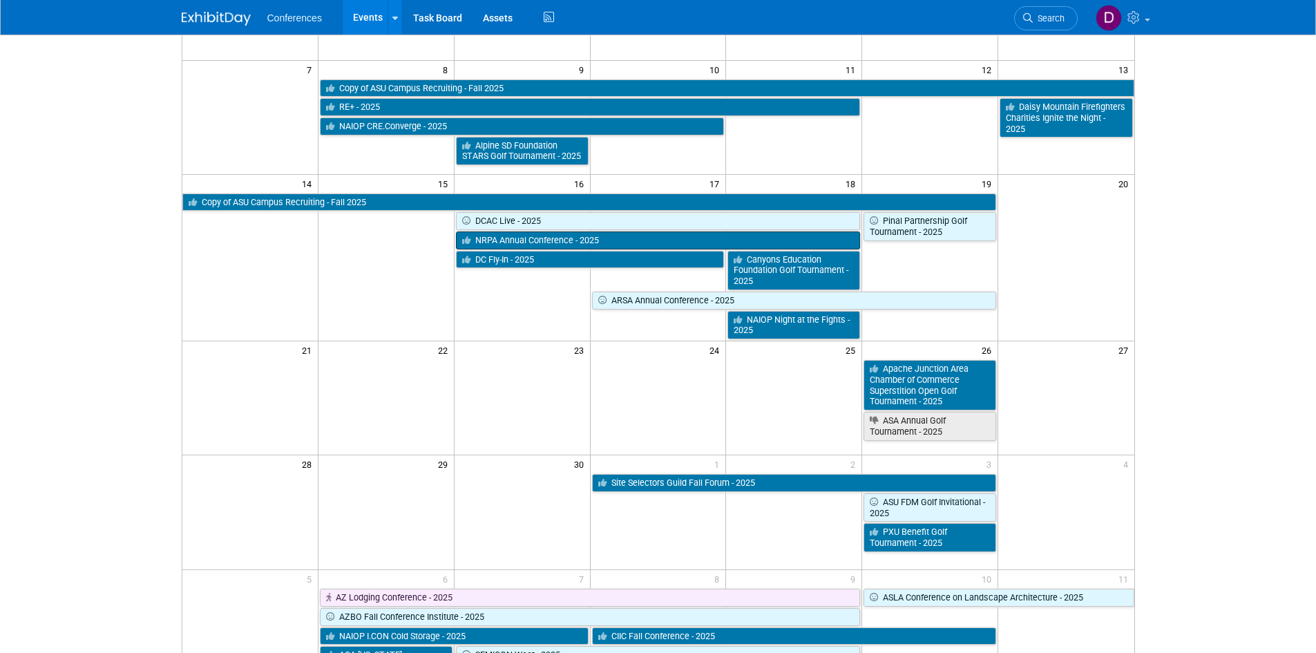
click at [525, 241] on link "NRPA Annual Conference - 2025" at bounding box center [658, 240] width 405 height 18
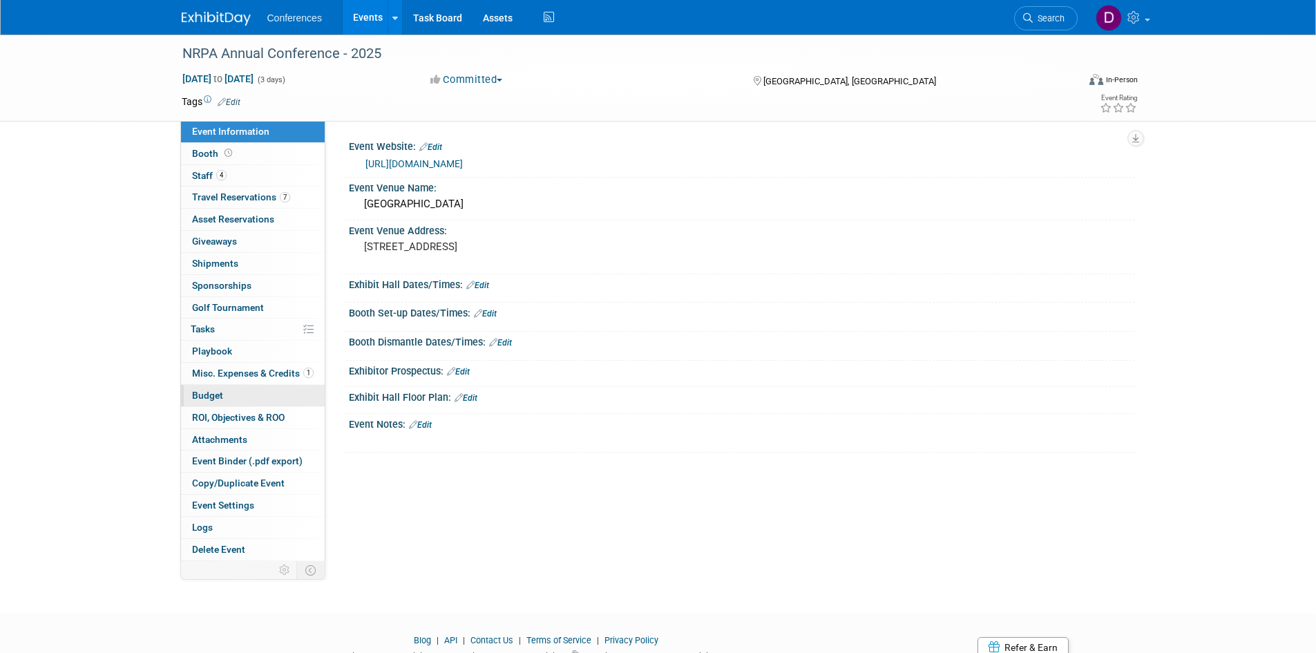
click at [205, 396] on span "Budget" at bounding box center [207, 394] width 31 height 11
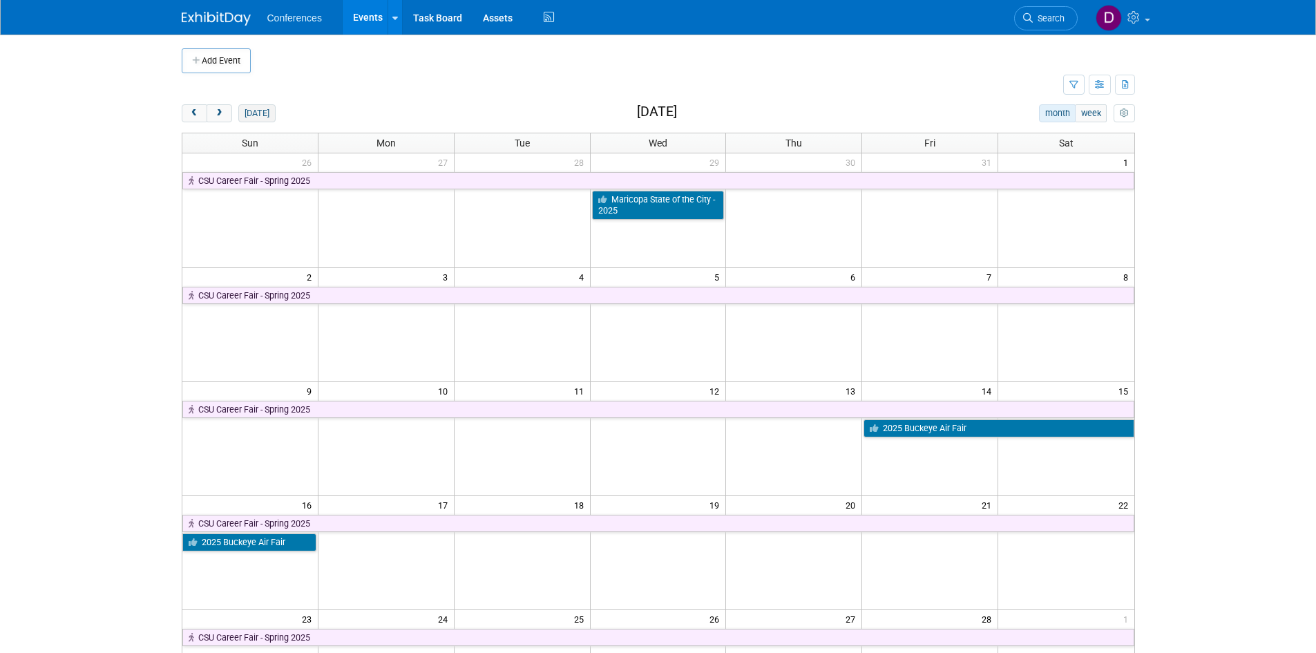
click at [253, 110] on button "[DATE]" at bounding box center [256, 113] width 37 height 18
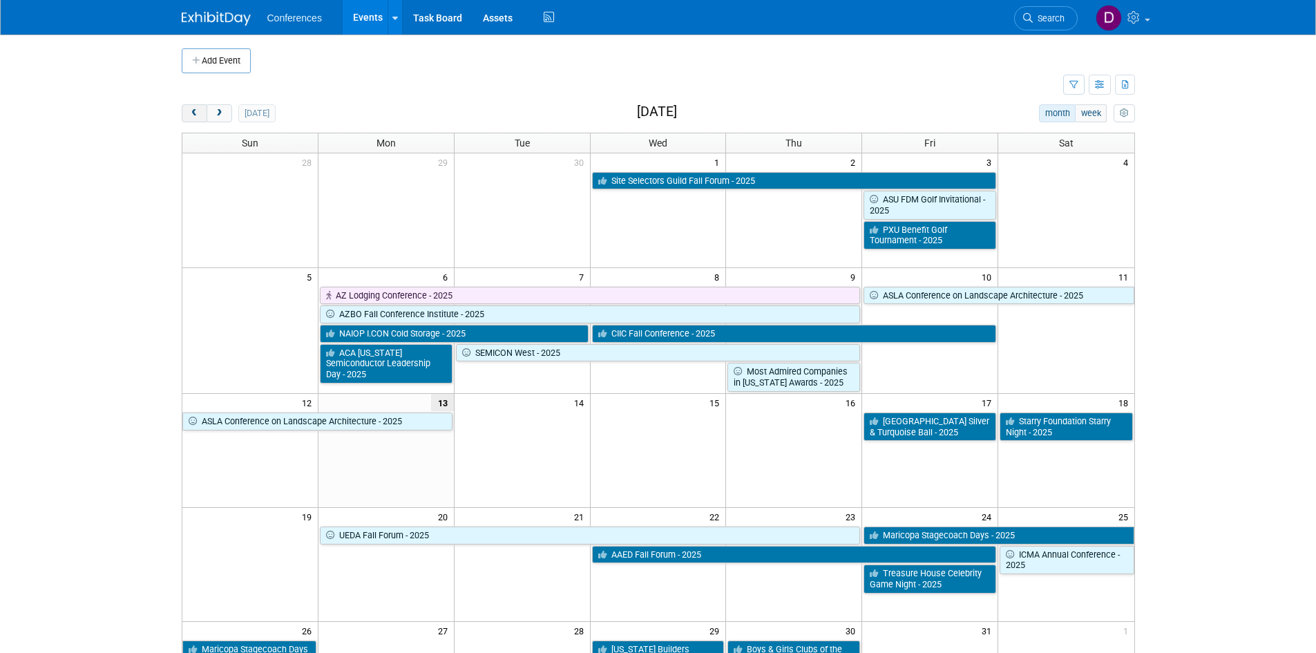
click at [197, 113] on span "prev" at bounding box center [194, 113] width 10 height 9
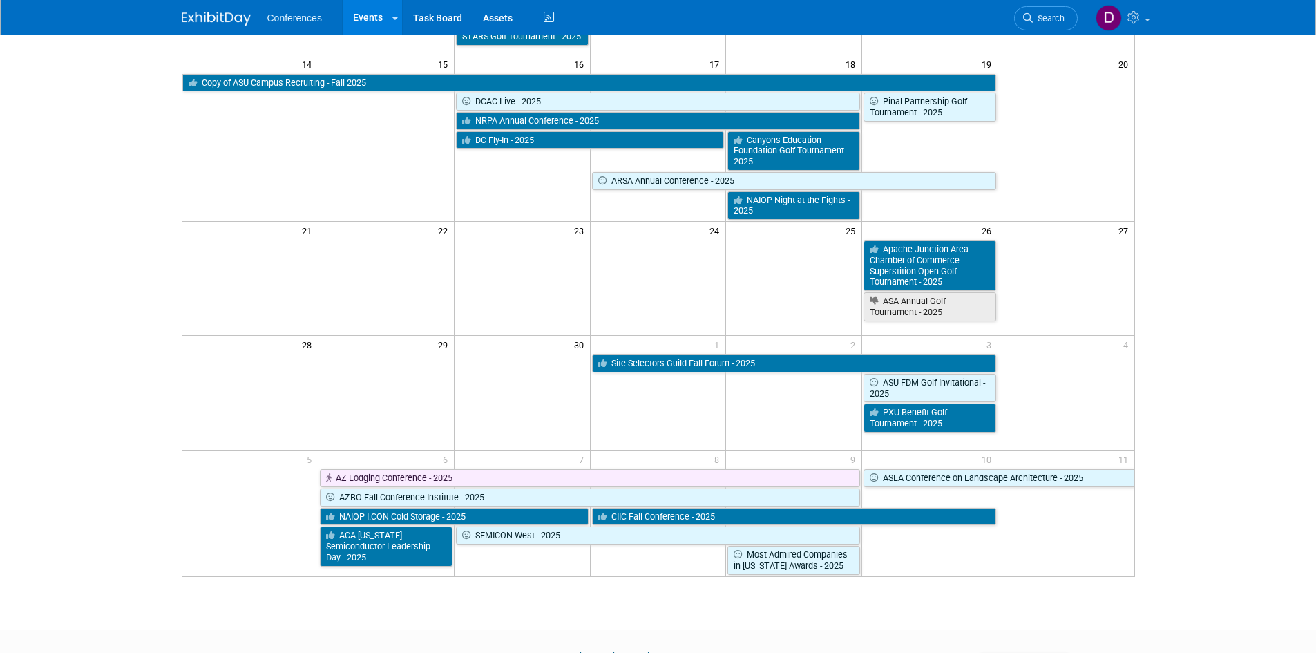
scroll to position [345, 0]
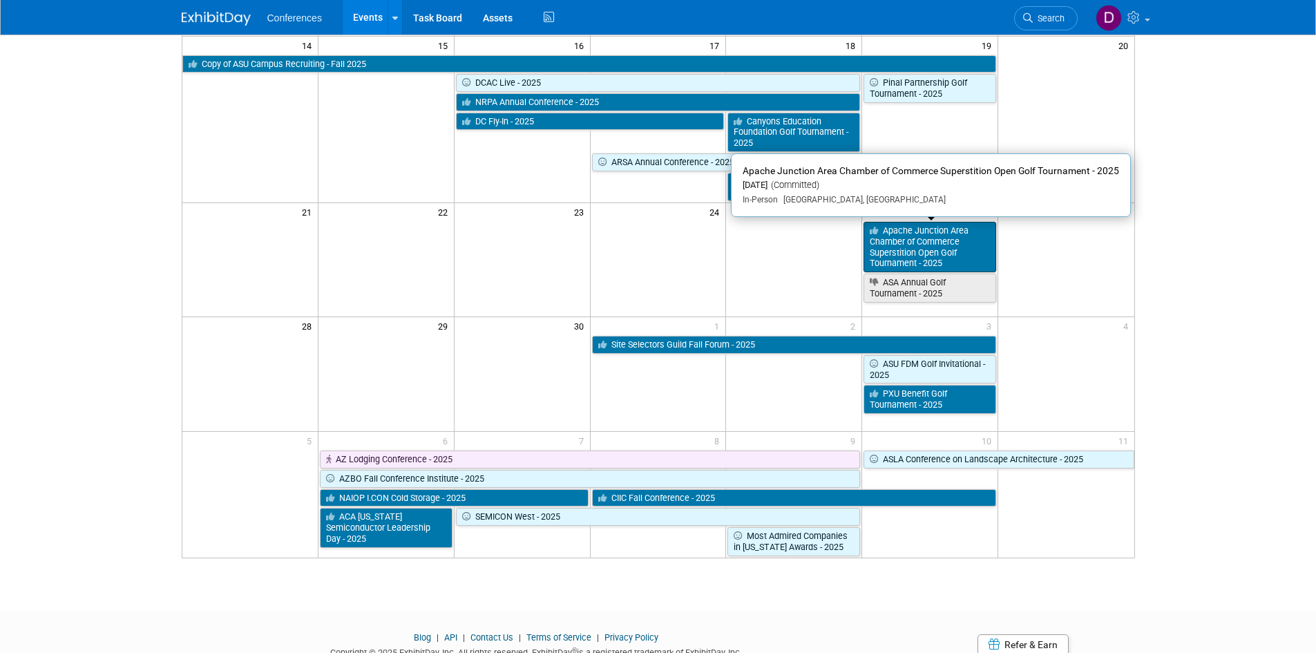
click at [897, 245] on link "Apache Junction Area Chamber of Commerce Superstition Open Golf Tournament - 20…" at bounding box center [929, 247] width 133 height 50
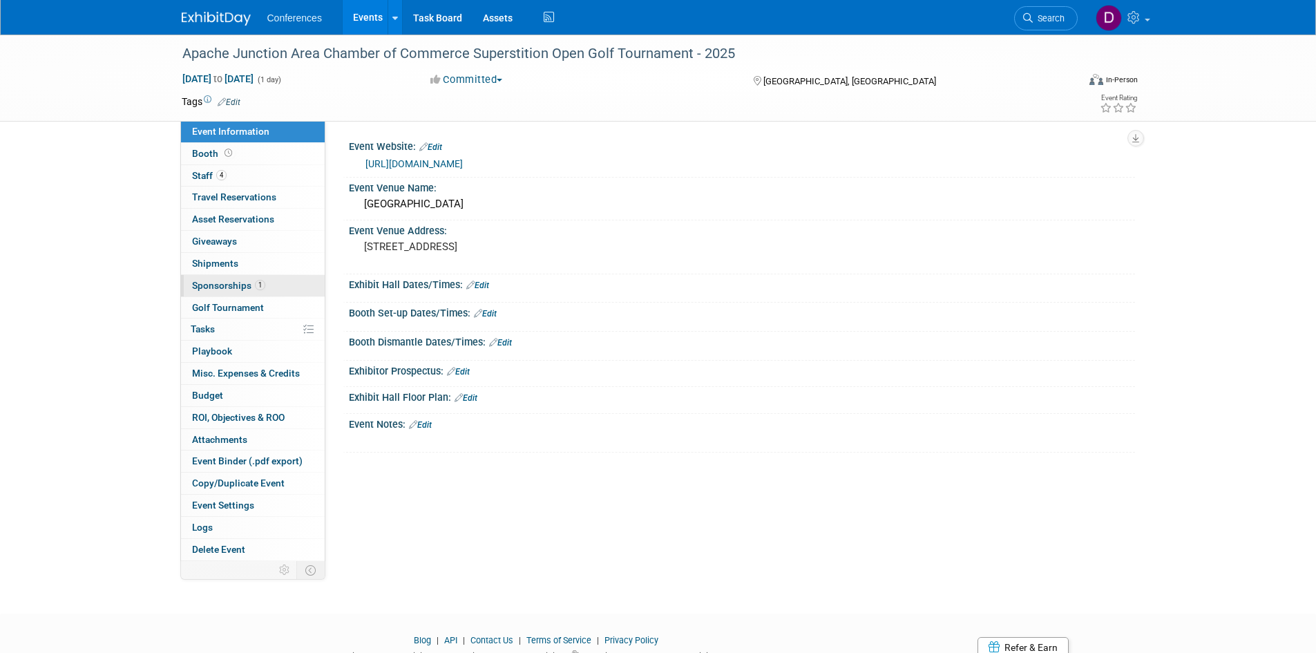
click at [191, 289] on link "1 Sponsorships 1" at bounding box center [253, 285] width 144 height 21
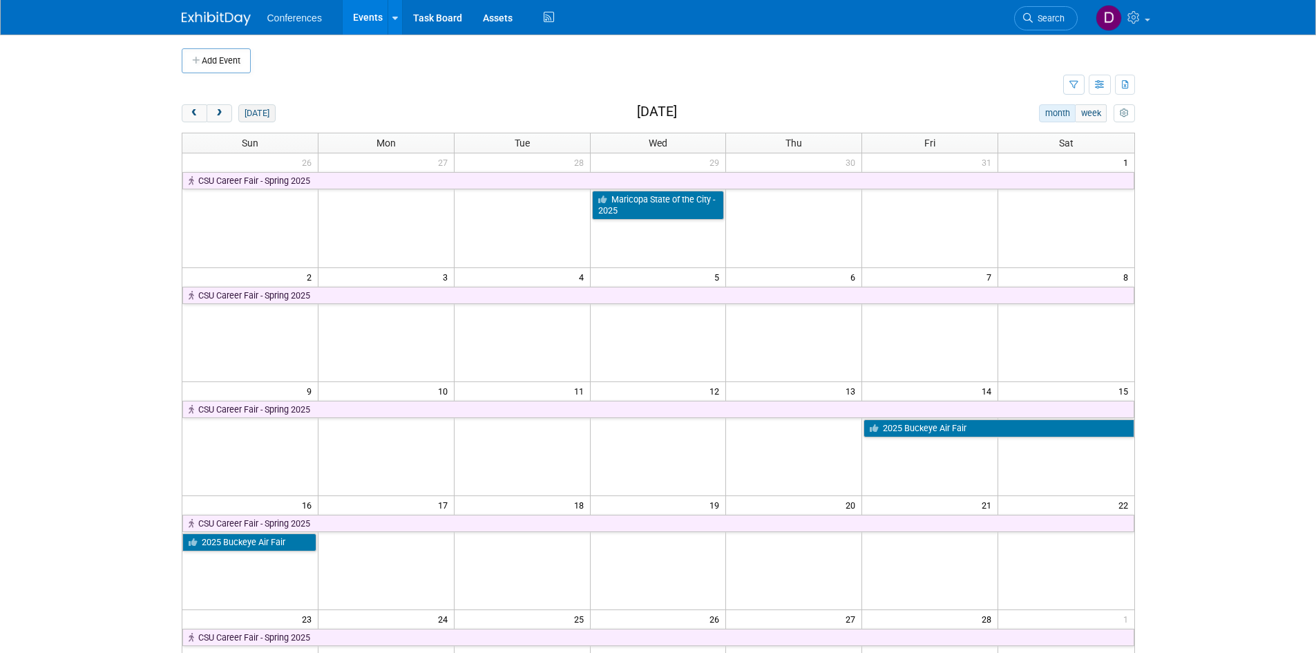
click at [257, 116] on button "[DATE]" at bounding box center [256, 113] width 37 height 18
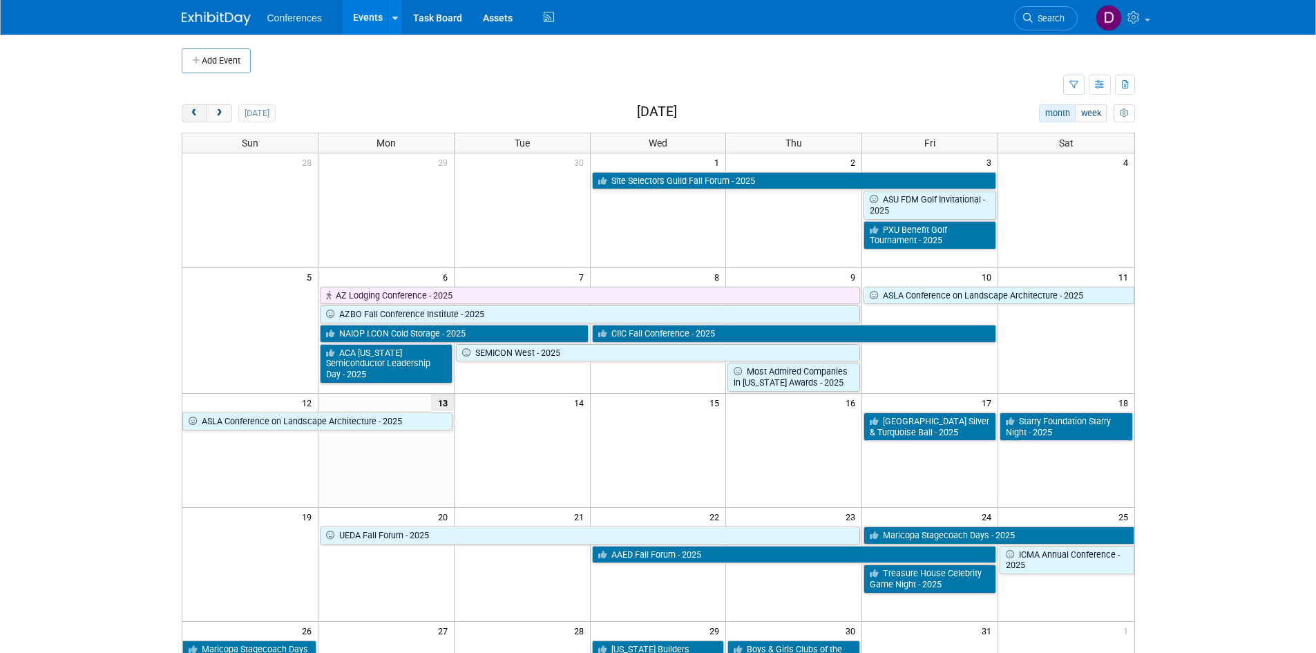
click at [194, 114] on span "prev" at bounding box center [194, 113] width 10 height 9
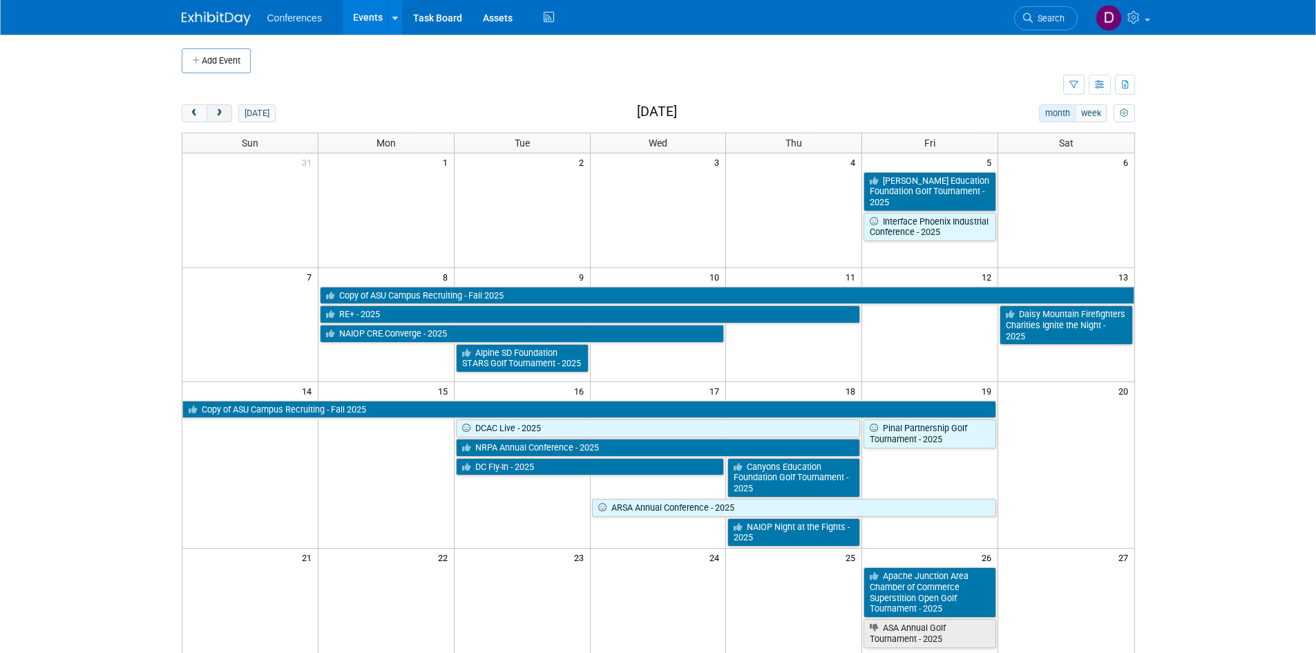
click at [222, 113] on span "next" at bounding box center [219, 113] width 10 height 9
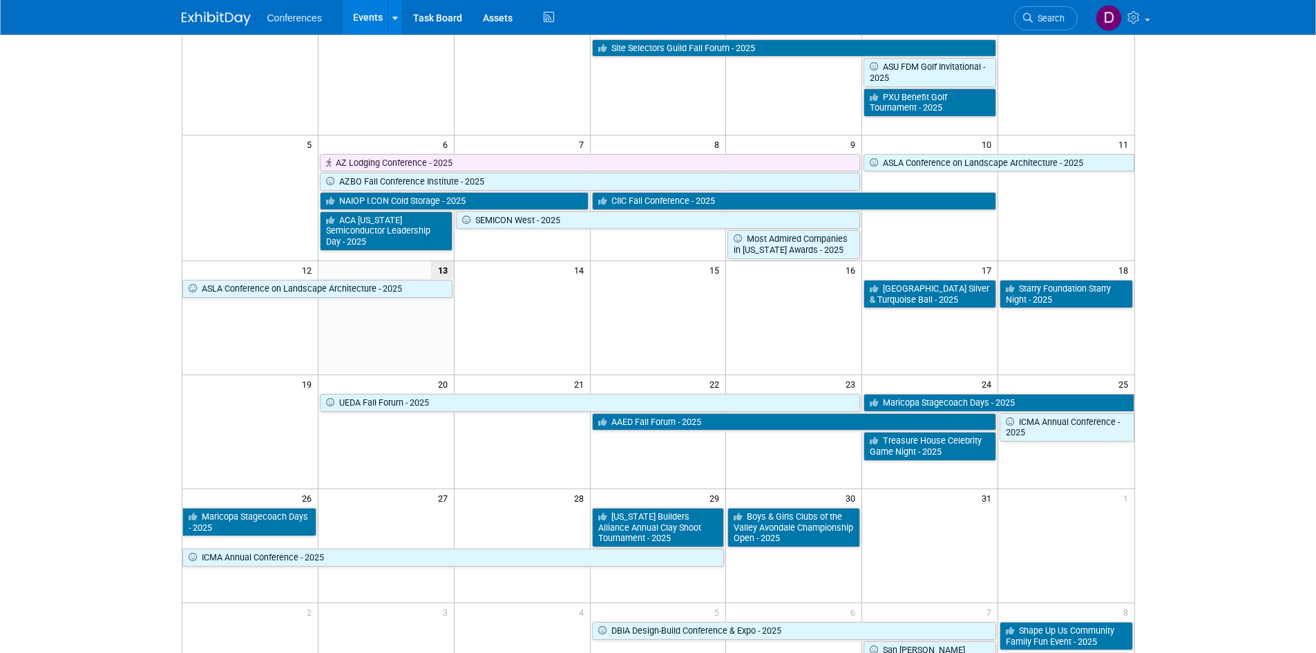
scroll to position [138, 0]
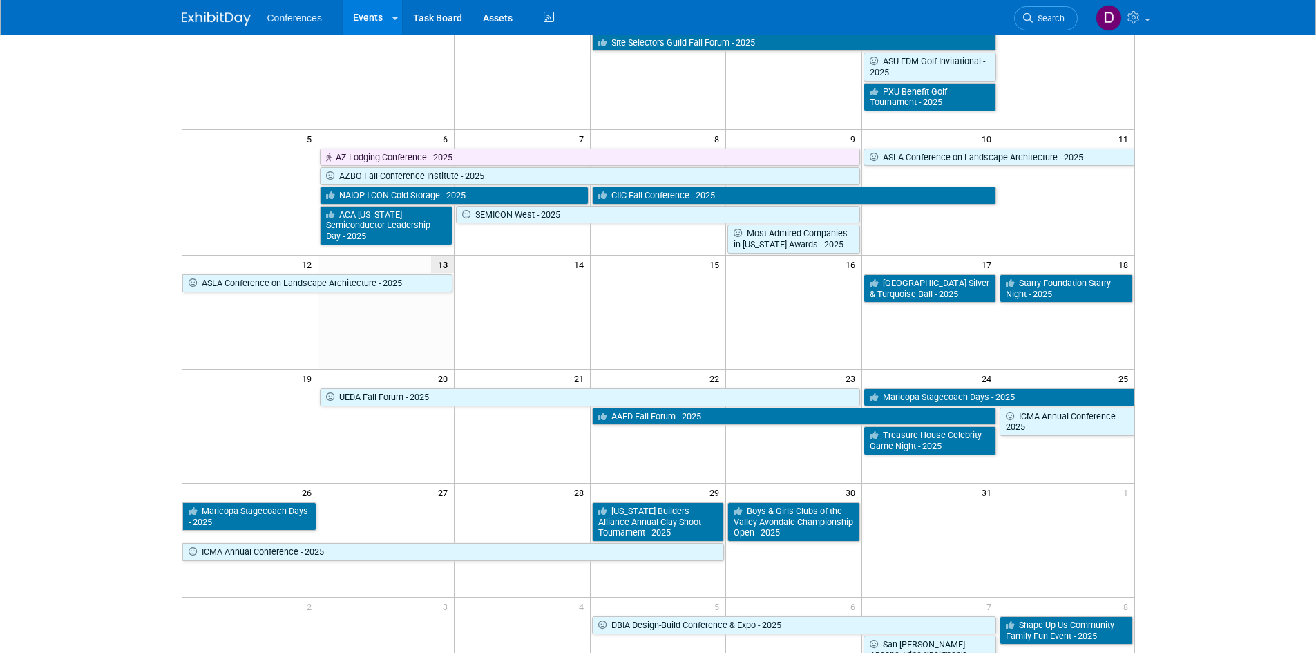
click at [1218, 313] on body "Conferences Events Add Event Bulk Upload Events Shareable Event Boards Recently…" at bounding box center [658, 188] width 1316 height 653
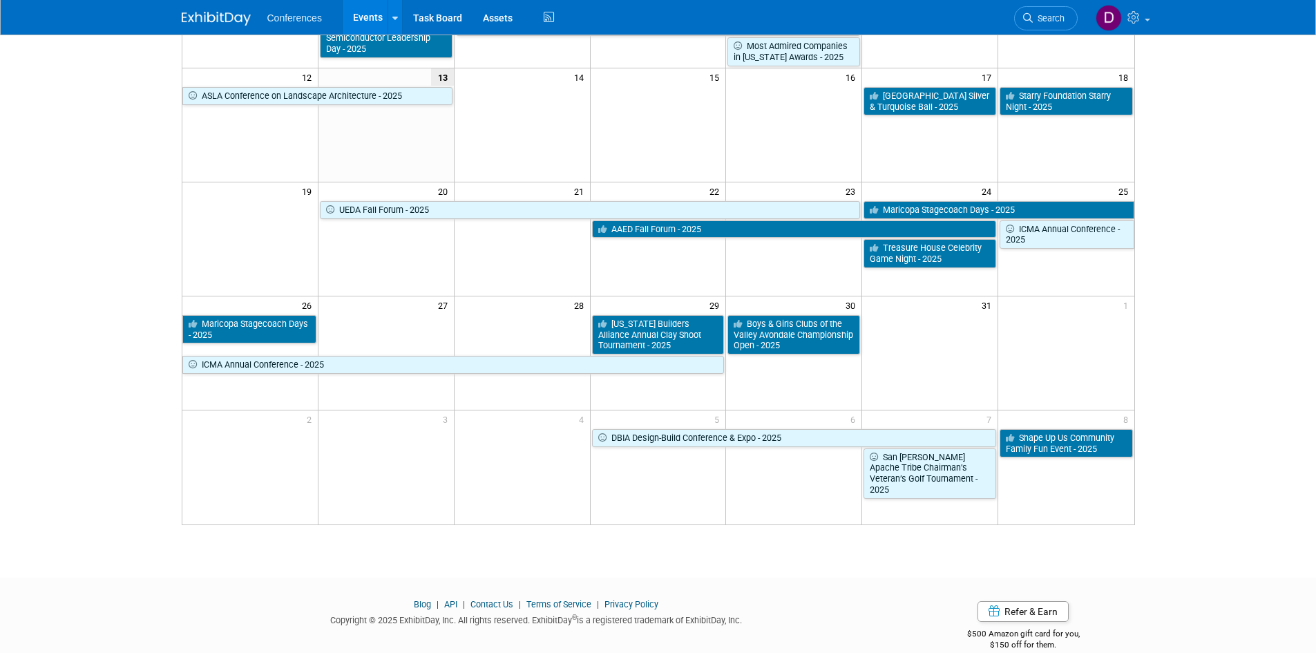
scroll to position [345, 0]
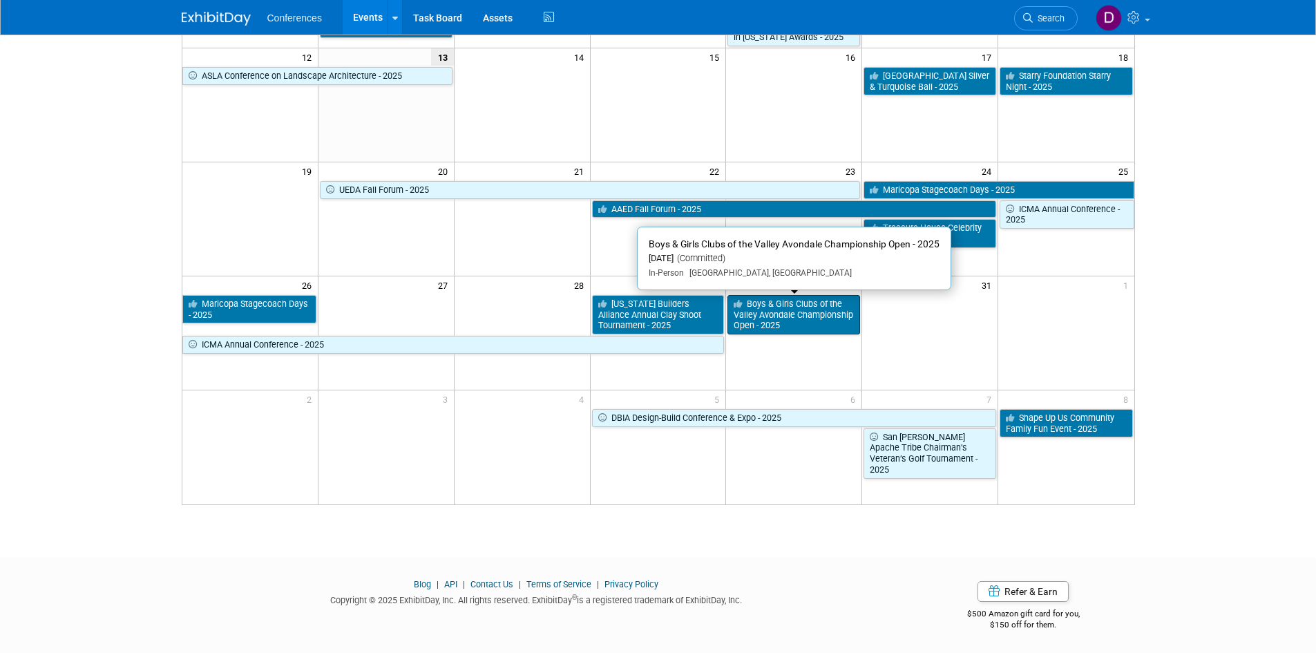
click at [787, 313] on link "Boys & Girls Clubs of the Valley Avondale Championship Open - 2025" at bounding box center [793, 314] width 133 height 39
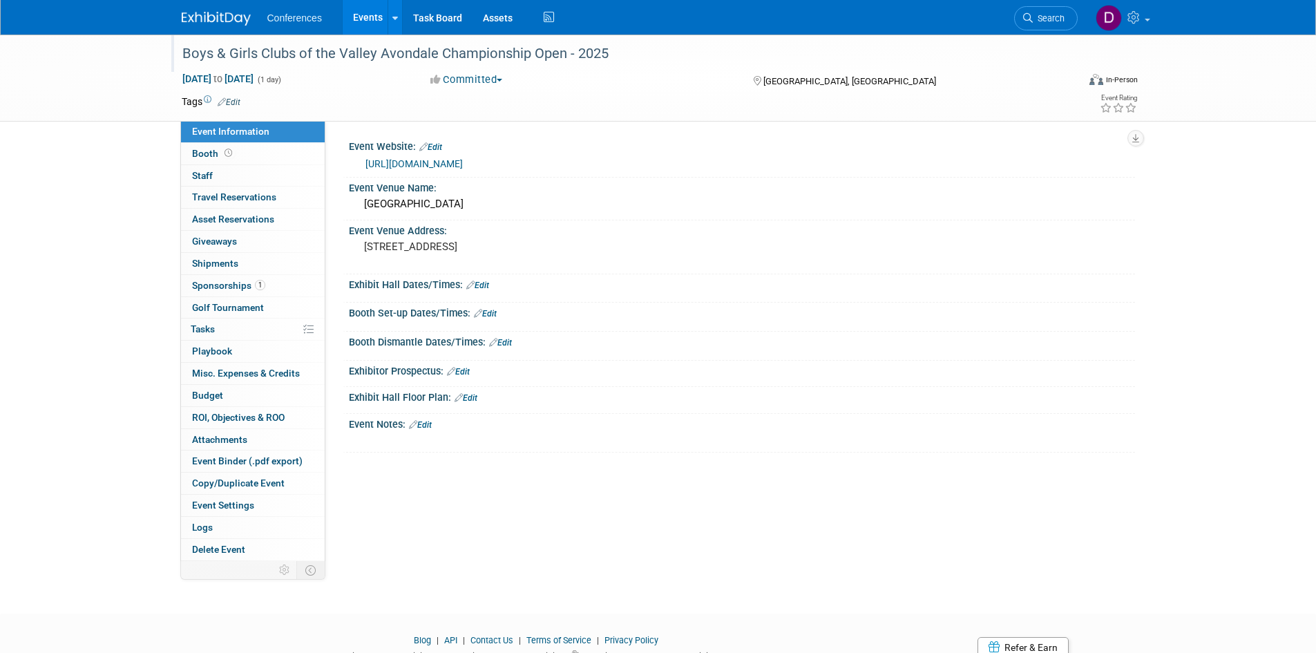
click at [503, 51] on div "Boys & Girls Clubs of the Valley Avondale Championship Open - 2025" at bounding box center [616, 53] width 879 height 25
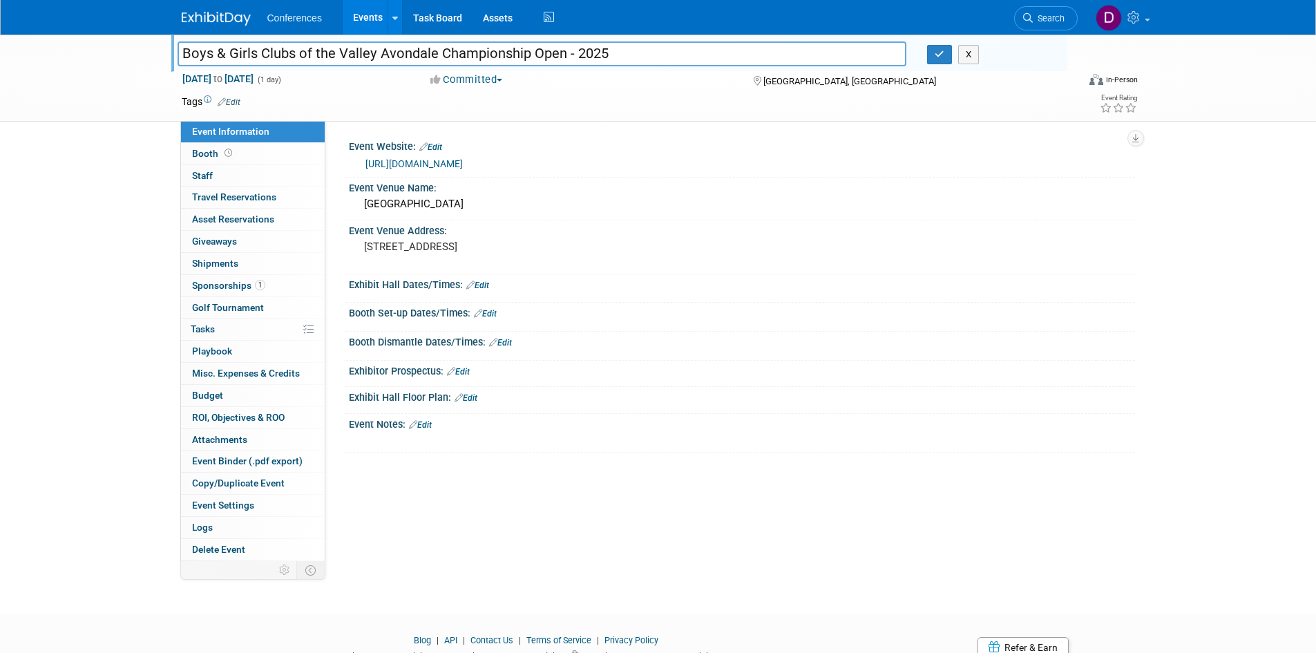
drag, startPoint x: 561, startPoint y: 51, endPoint x: 163, endPoint y: 41, distance: 397.9
click at [163, 41] on div "Boys & Girls Clubs of the Valley Avondale Championship Open - 2025 Boys & Girls…" at bounding box center [658, 78] width 1316 height 87
click at [220, 284] on span "Sponsorships 1" at bounding box center [228, 285] width 73 height 11
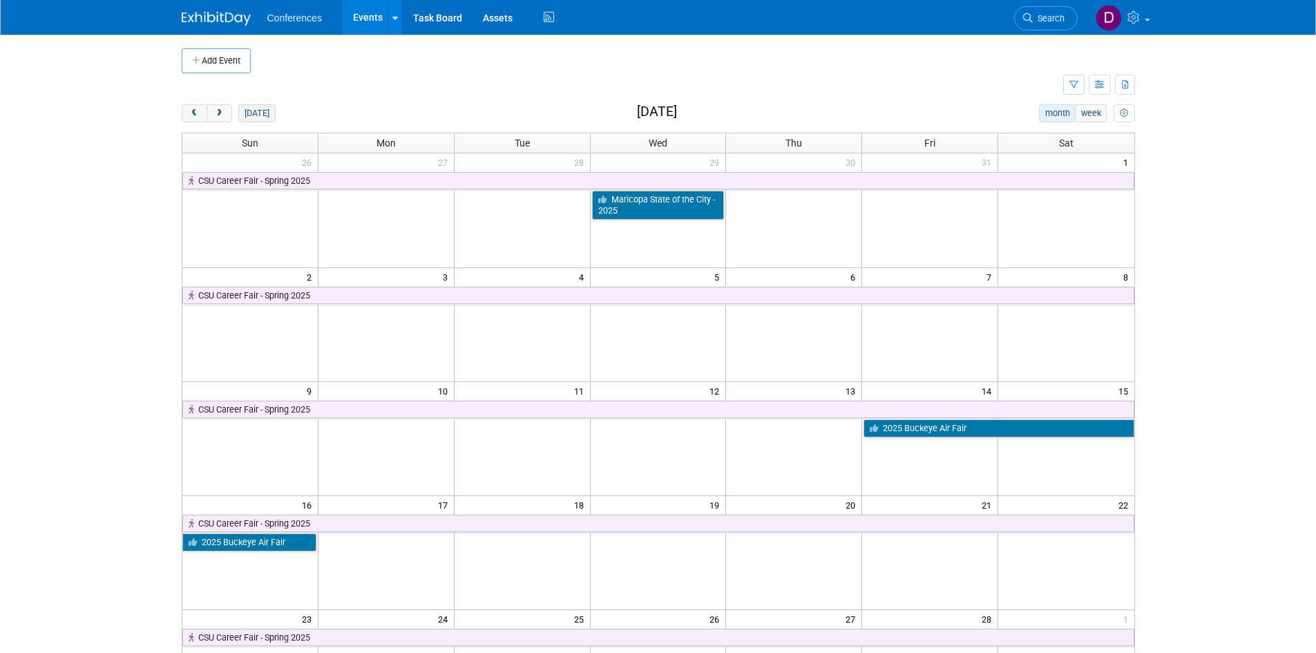
click at [260, 113] on button "[DATE]" at bounding box center [256, 113] width 37 height 18
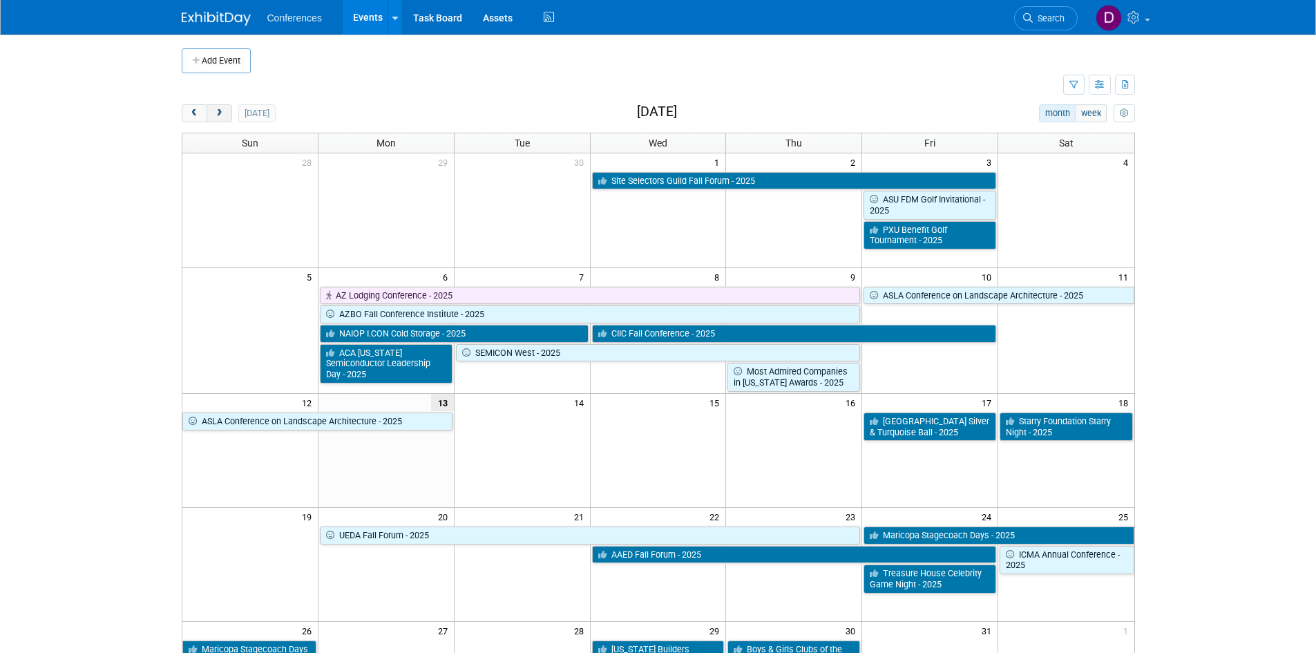
click at [223, 115] on span "next" at bounding box center [219, 113] width 10 height 9
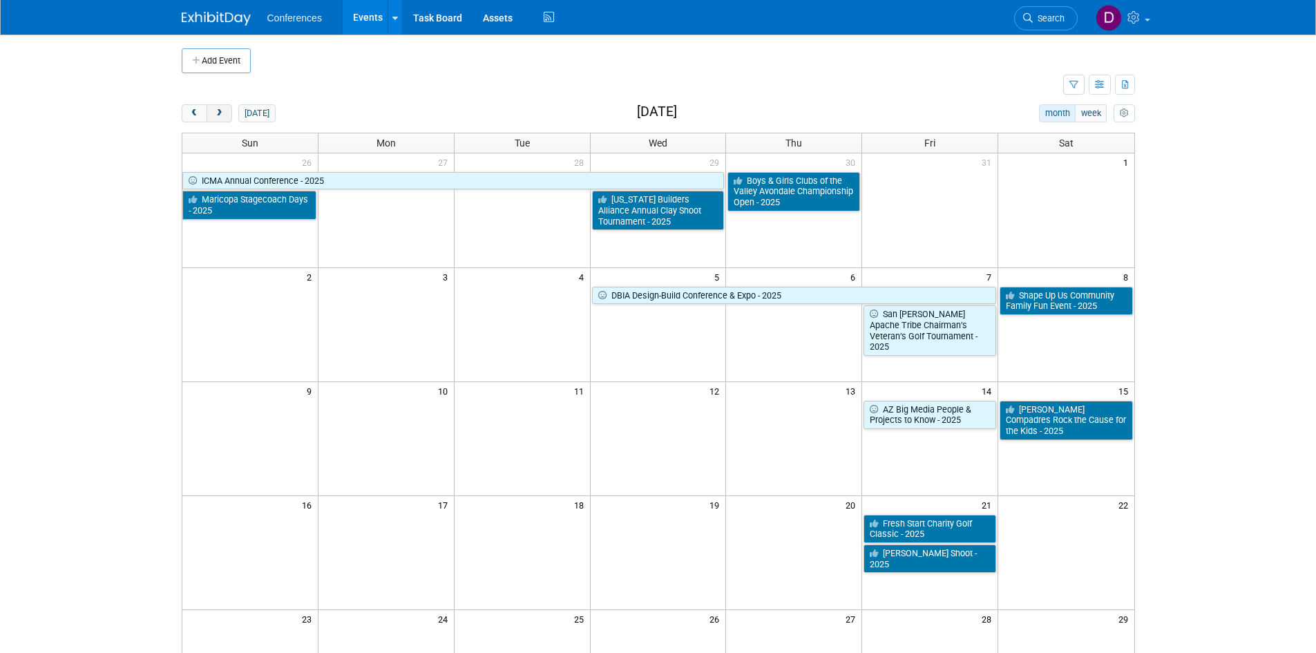
click at [222, 113] on span "next" at bounding box center [219, 113] width 10 height 9
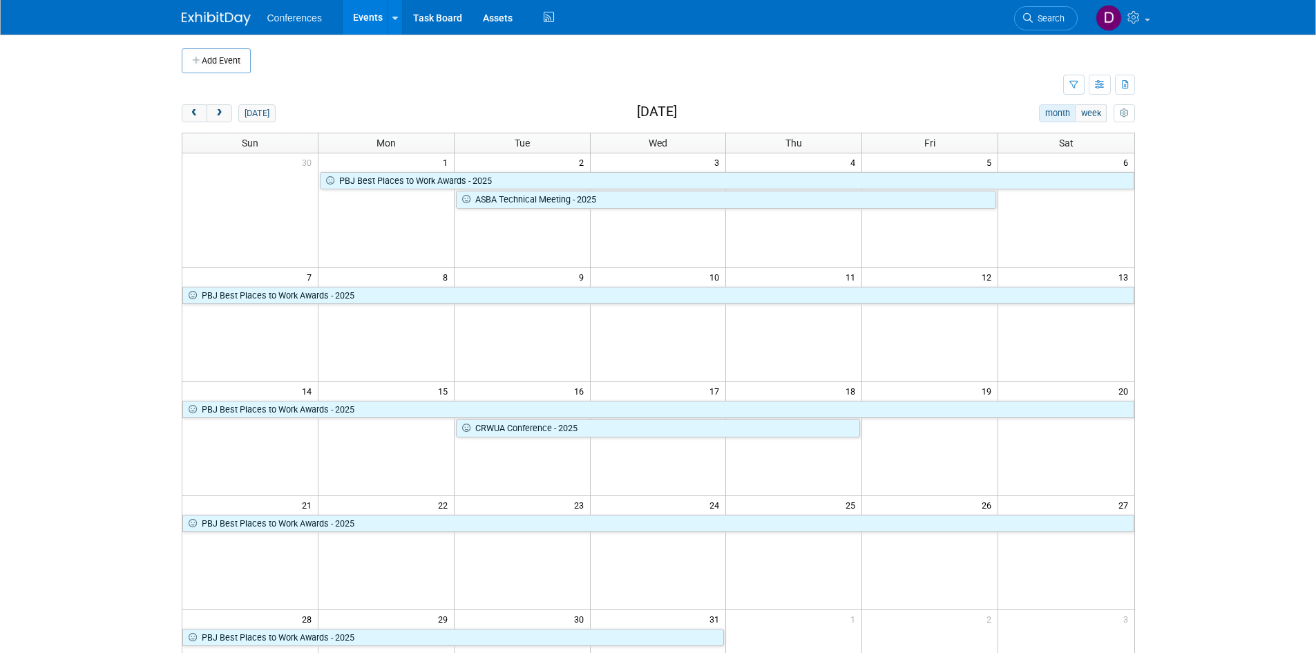
click at [227, 19] on img at bounding box center [216, 19] width 69 height 14
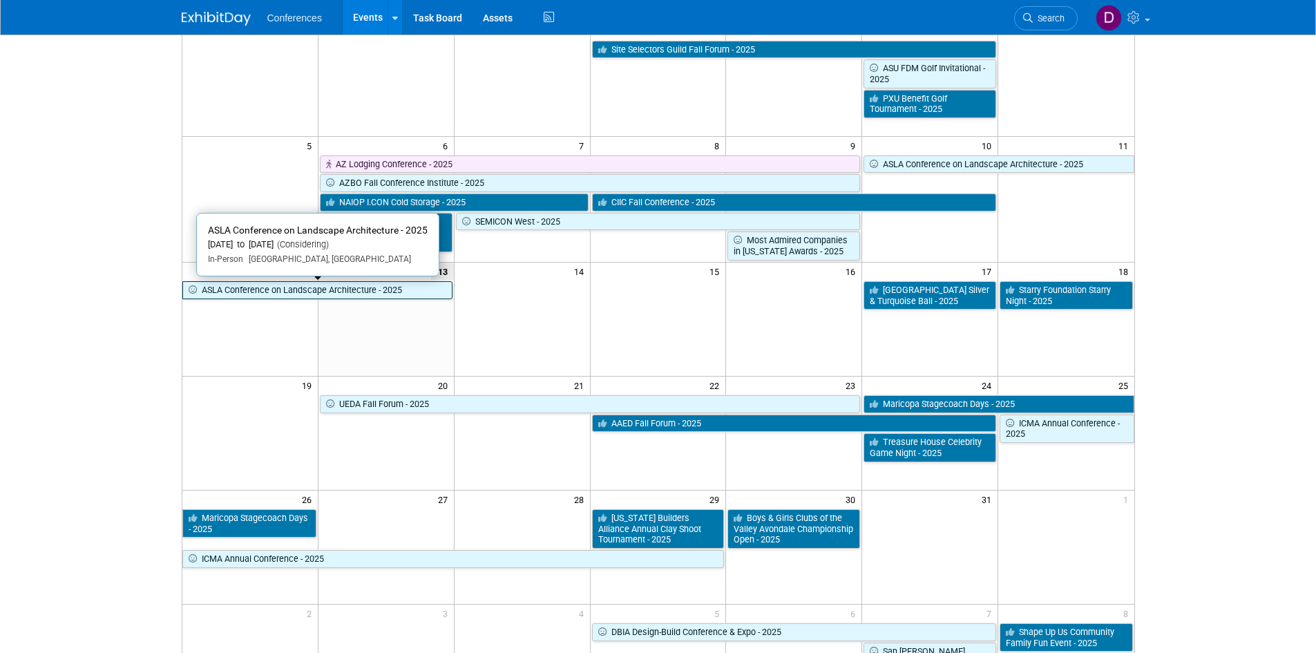
scroll to position [138, 0]
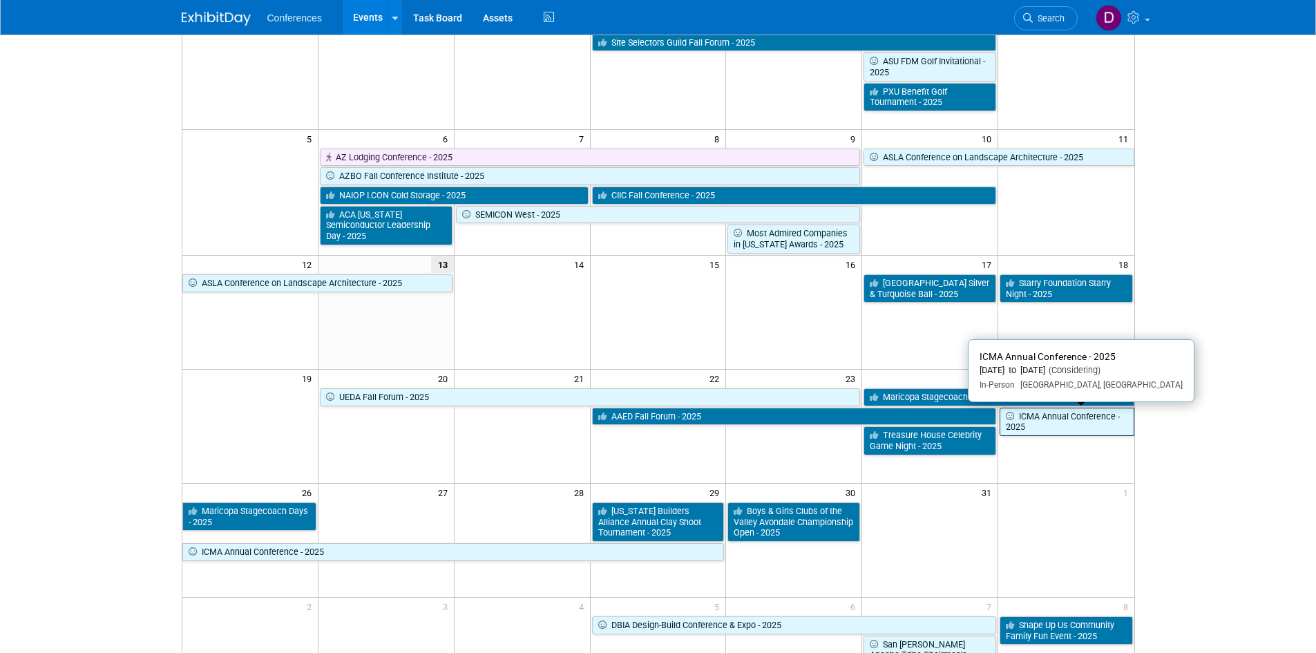
click at [1068, 425] on link "ICMA Annual Conference - 2025" at bounding box center [1066, 421] width 134 height 28
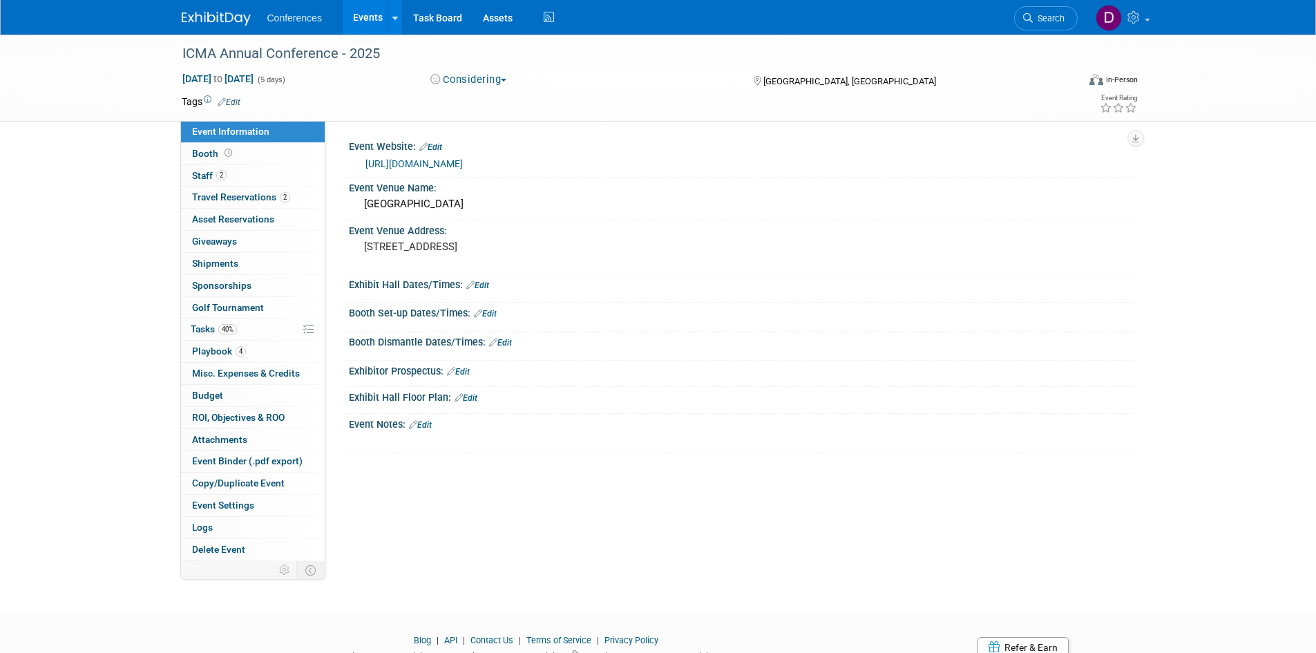
click at [484, 83] on button "Considering" at bounding box center [468, 80] width 86 height 15
click at [492, 104] on link "Committed" at bounding box center [494, 102] width 137 height 19
click at [214, 352] on span "Playbook 4" at bounding box center [219, 350] width 54 height 11
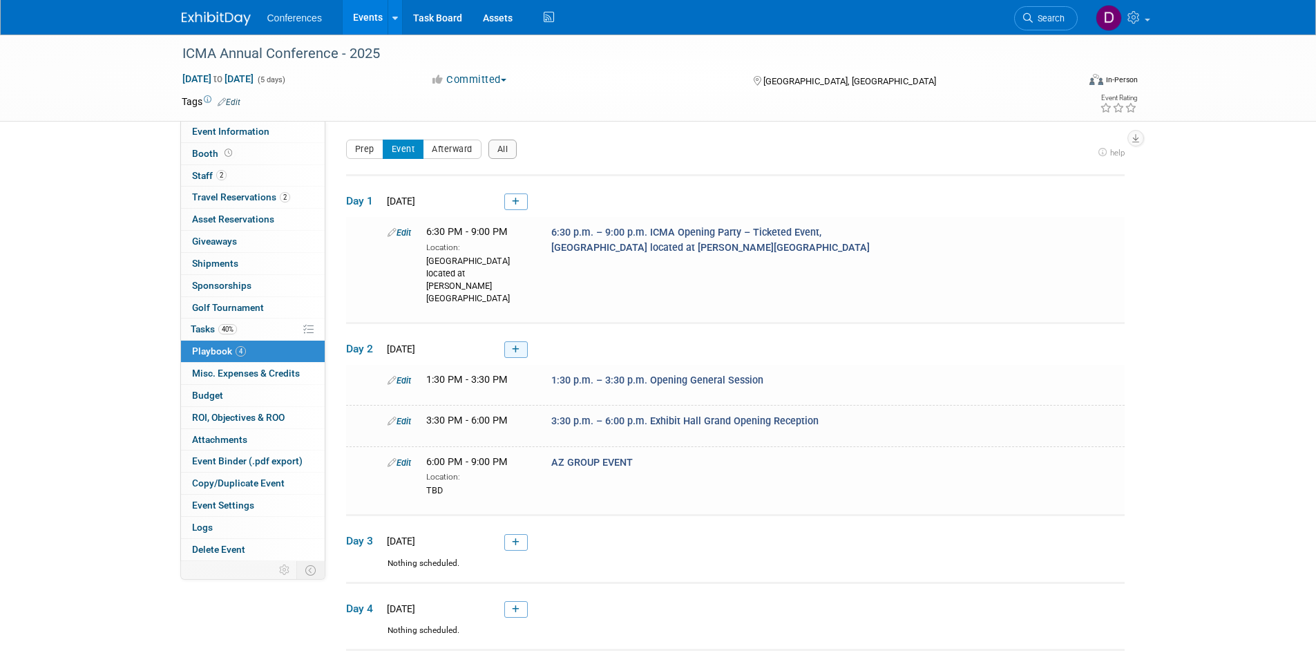
click at [513, 345] on icon at bounding box center [516, 349] width 8 height 8
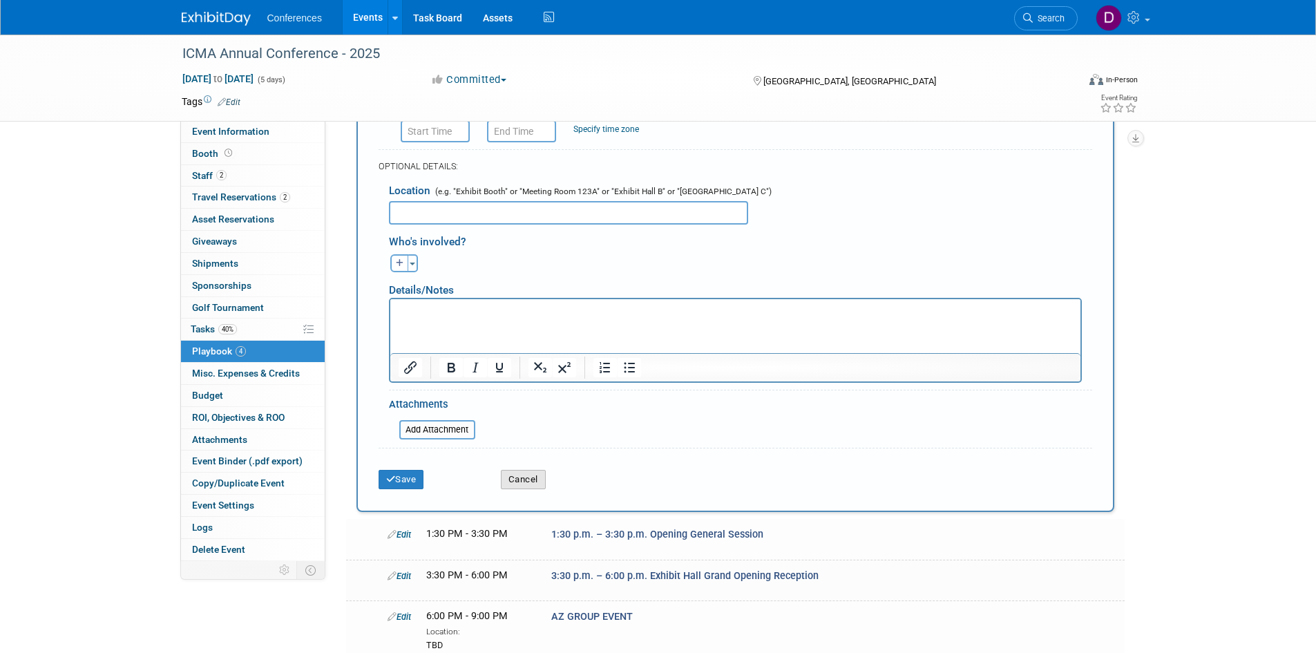
click at [527, 470] on button "Cancel" at bounding box center [523, 479] width 45 height 19
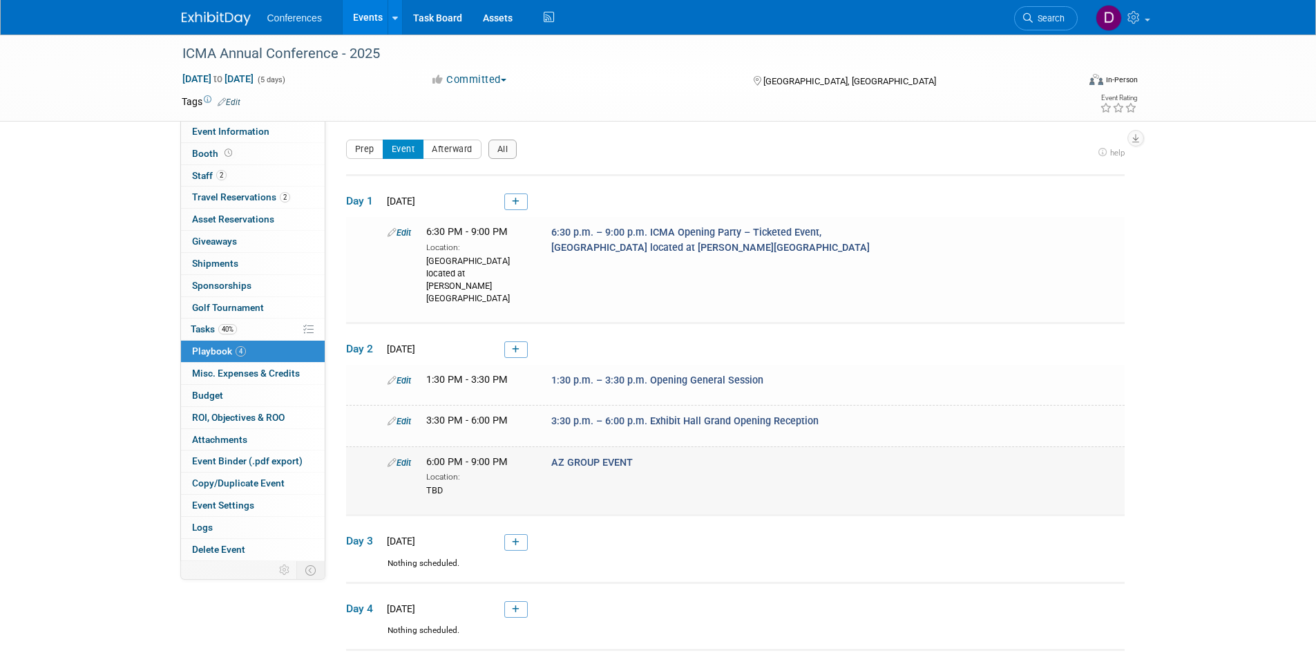
click at [601, 456] on span "AZ GROUP EVENT" at bounding box center [591, 462] width 81 height 12
click at [402, 457] on link "Edit" at bounding box center [398, 462] width 23 height 10
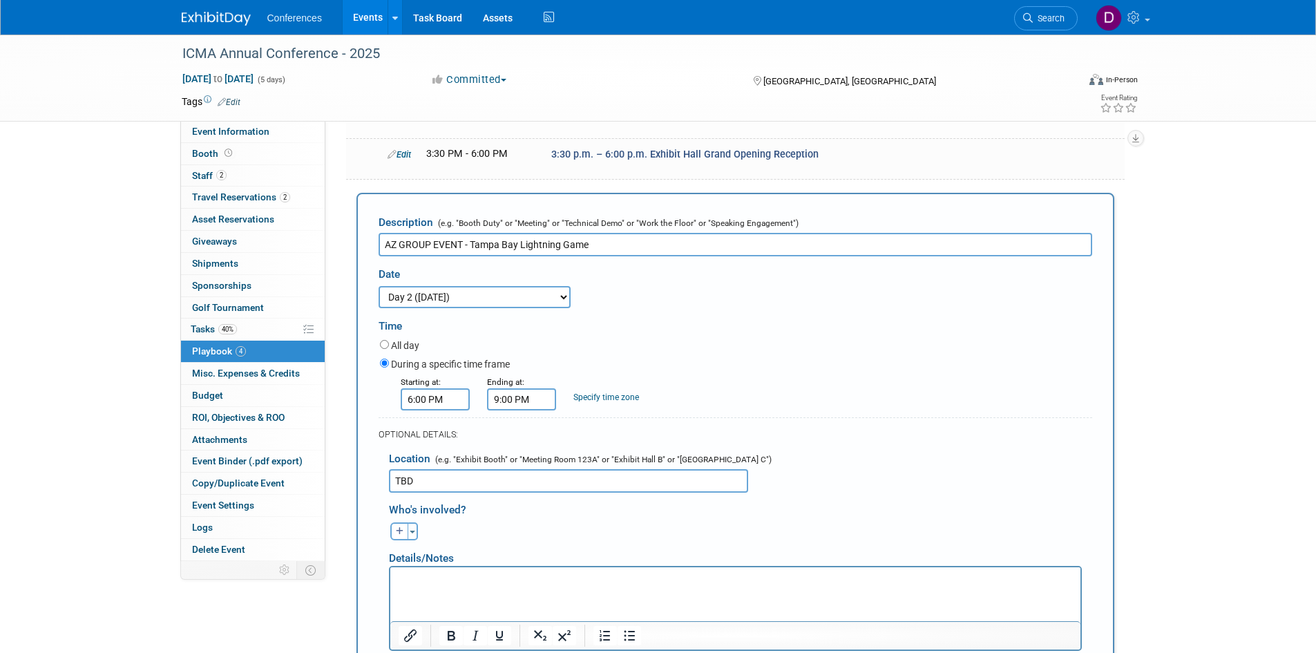
type input "AZ GROUP EVENT - Tampa Bay Lightning Game"
click at [429, 388] on input "6:00 PM" at bounding box center [435, 399] width 69 height 22
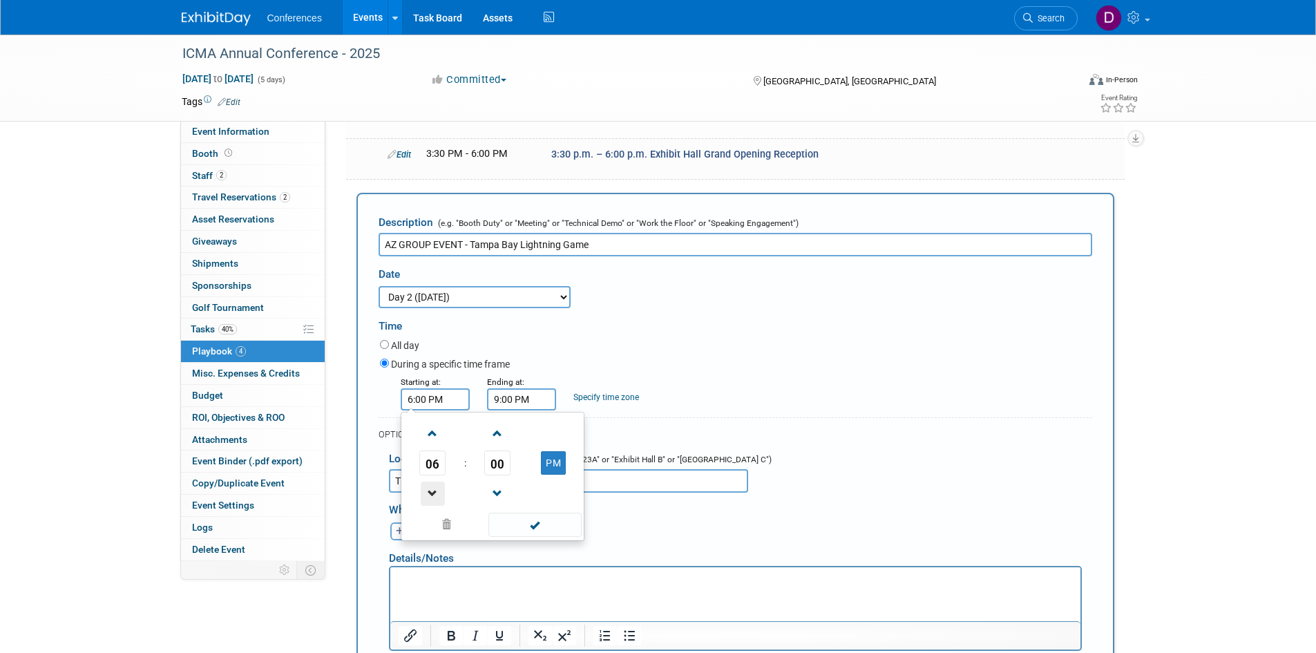
click at [436, 481] on span at bounding box center [433, 493] width 24 height 24
type input "5:00 PM"
click at [541, 512] on span at bounding box center [534, 524] width 93 height 24
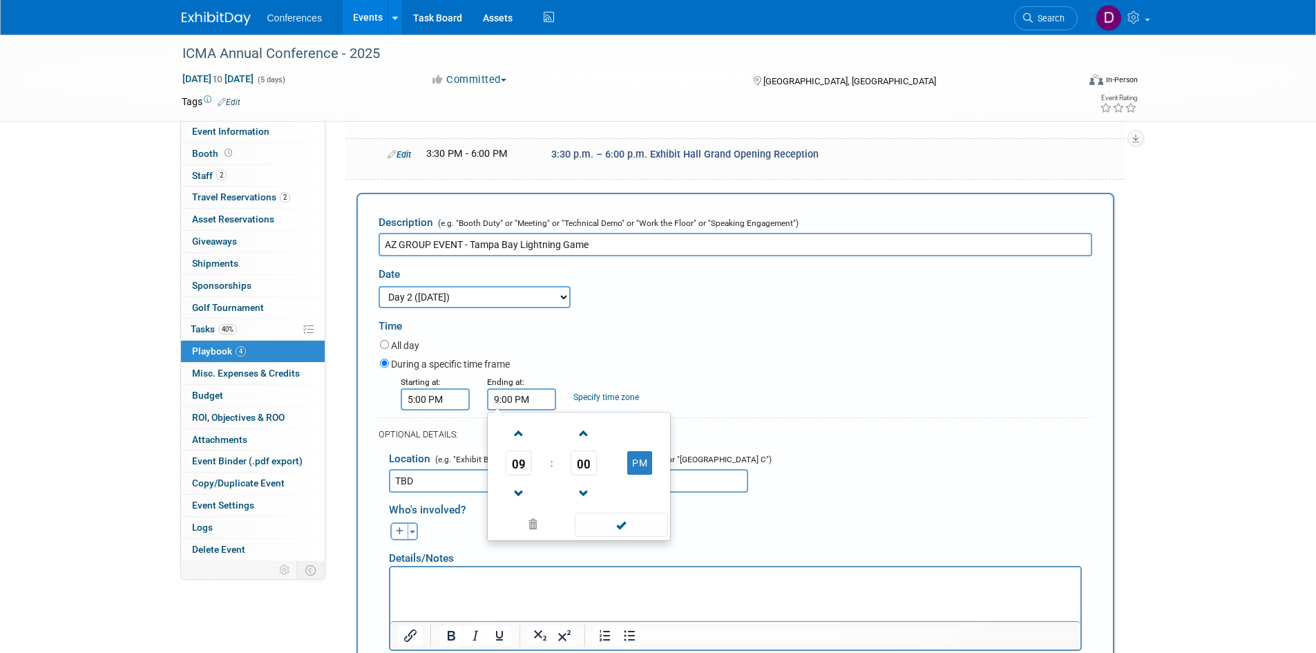
click at [537, 388] on input "9:00 PM" at bounding box center [521, 399] width 69 height 22
click at [523, 481] on span at bounding box center [519, 493] width 24 height 24
type input "8:00 PM"
click at [635, 512] on span at bounding box center [621, 524] width 93 height 24
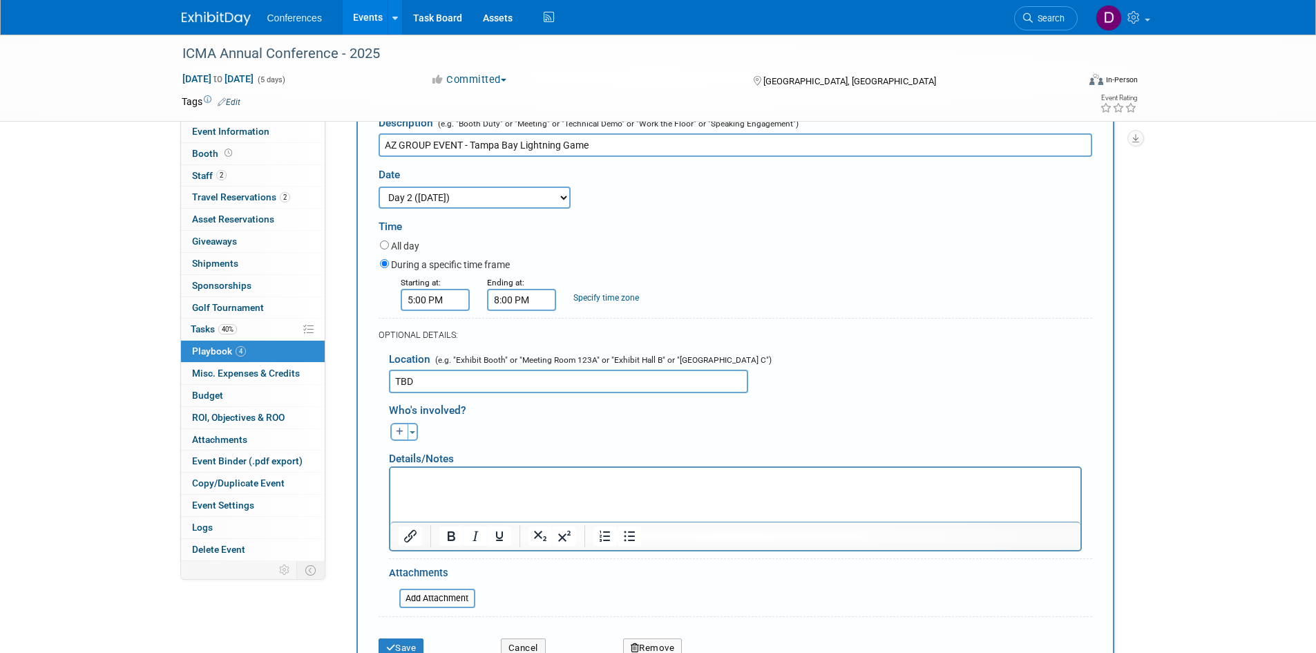
scroll to position [403, 0]
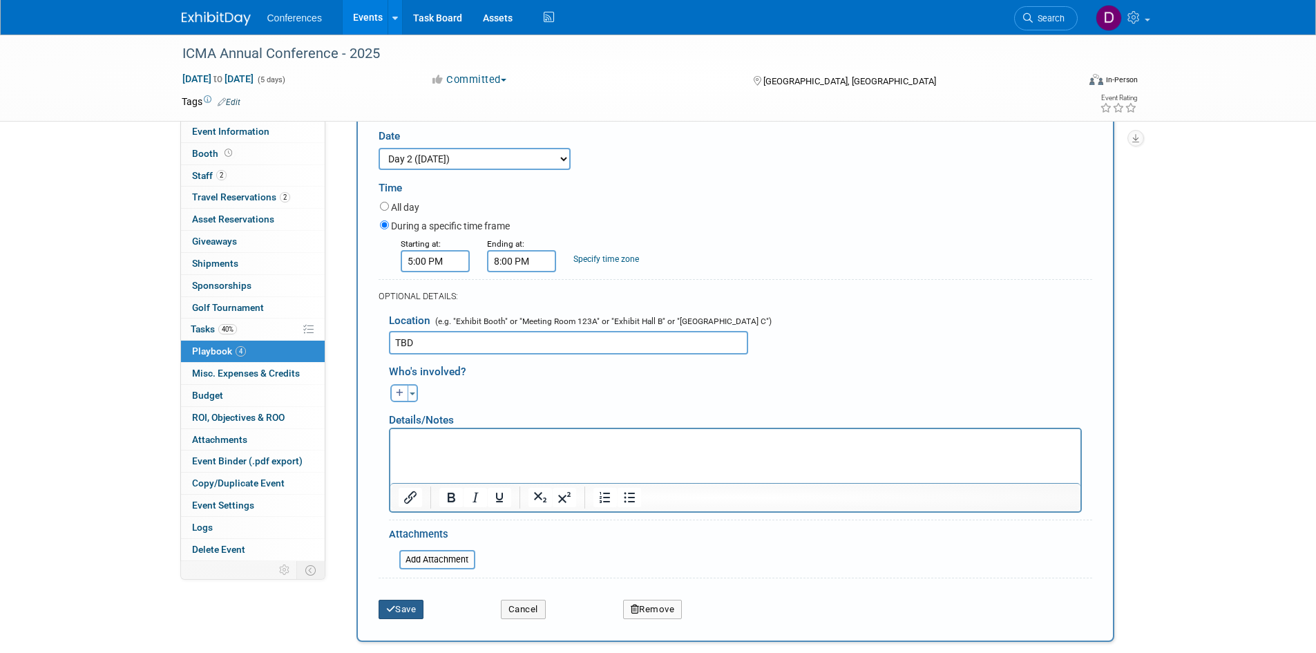
click at [403, 599] on button "Save" at bounding box center [401, 608] width 46 height 19
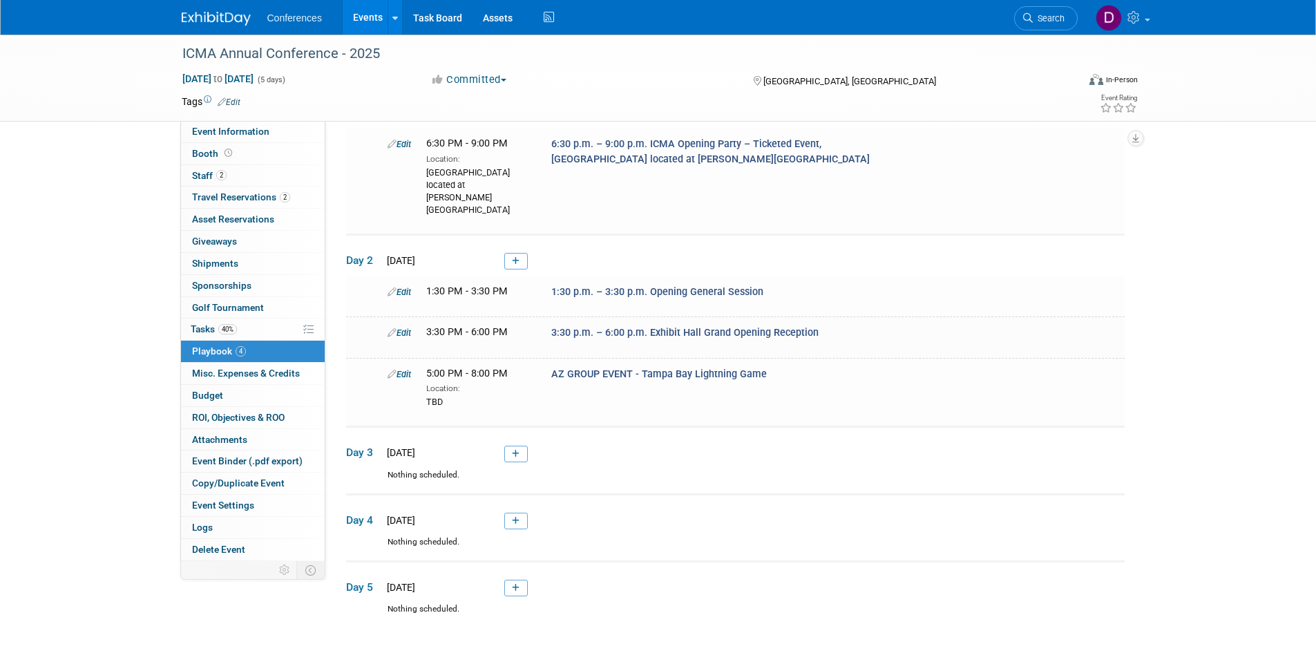
scroll to position [188, 0]
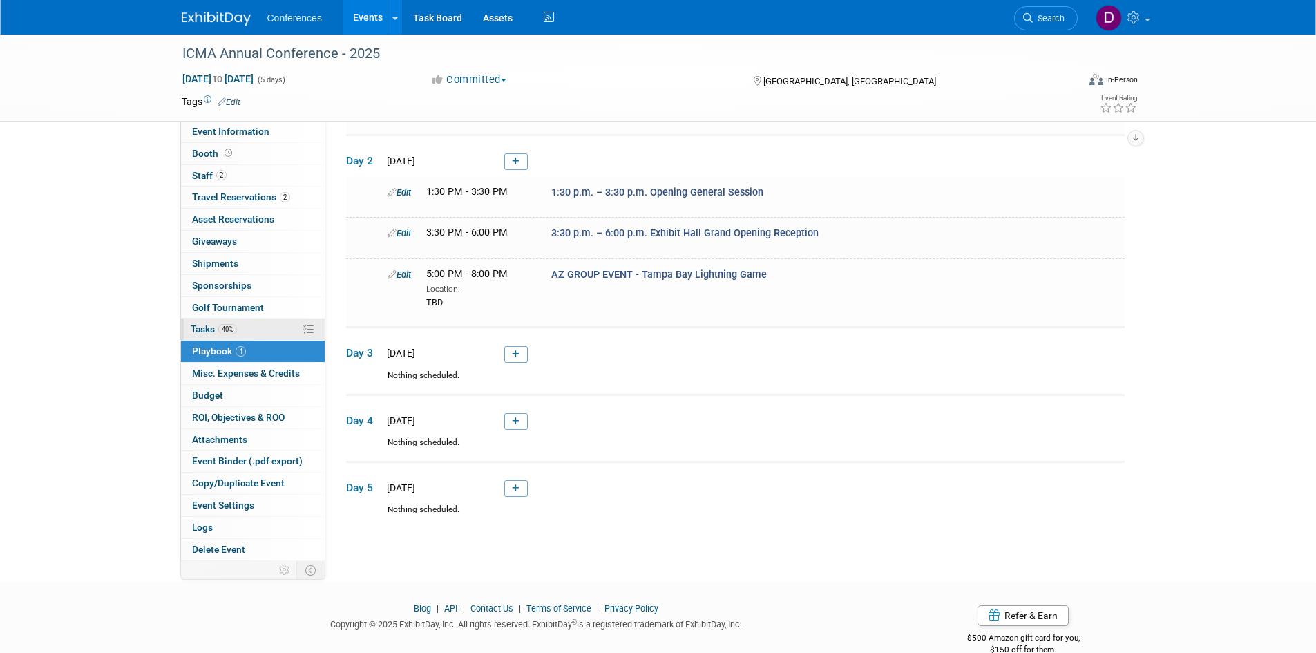
click at [203, 329] on span "Tasks 40%" at bounding box center [214, 328] width 46 height 11
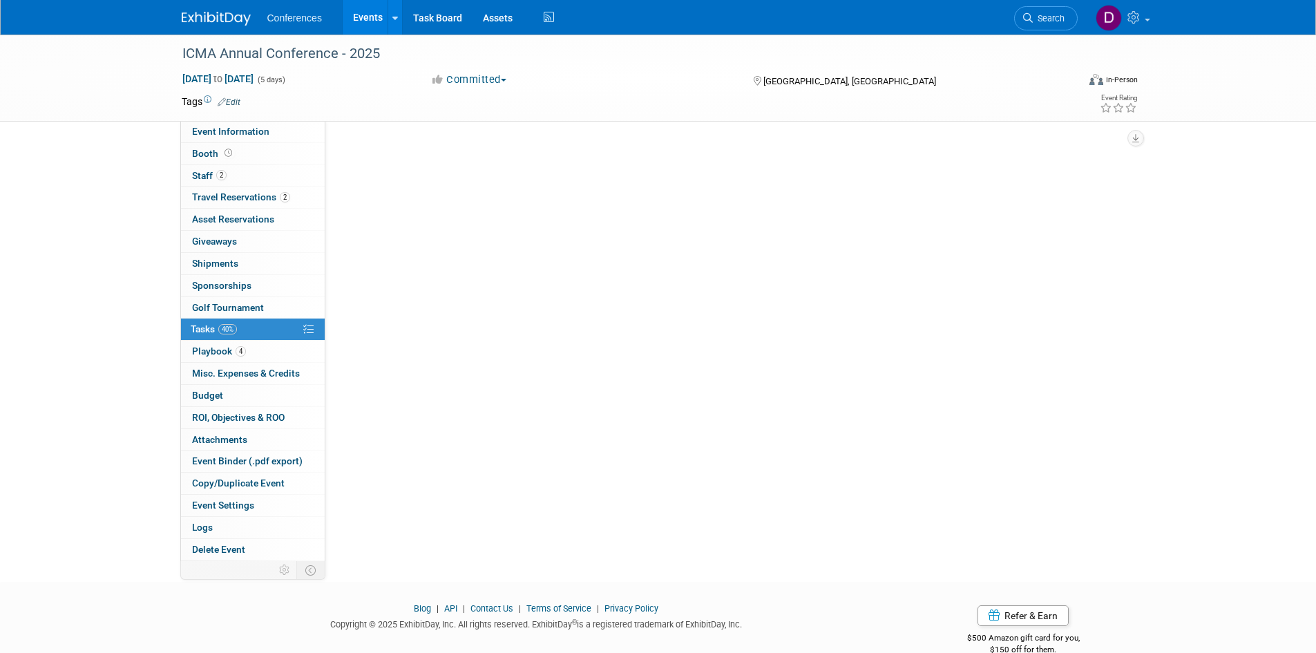
scroll to position [0, 0]
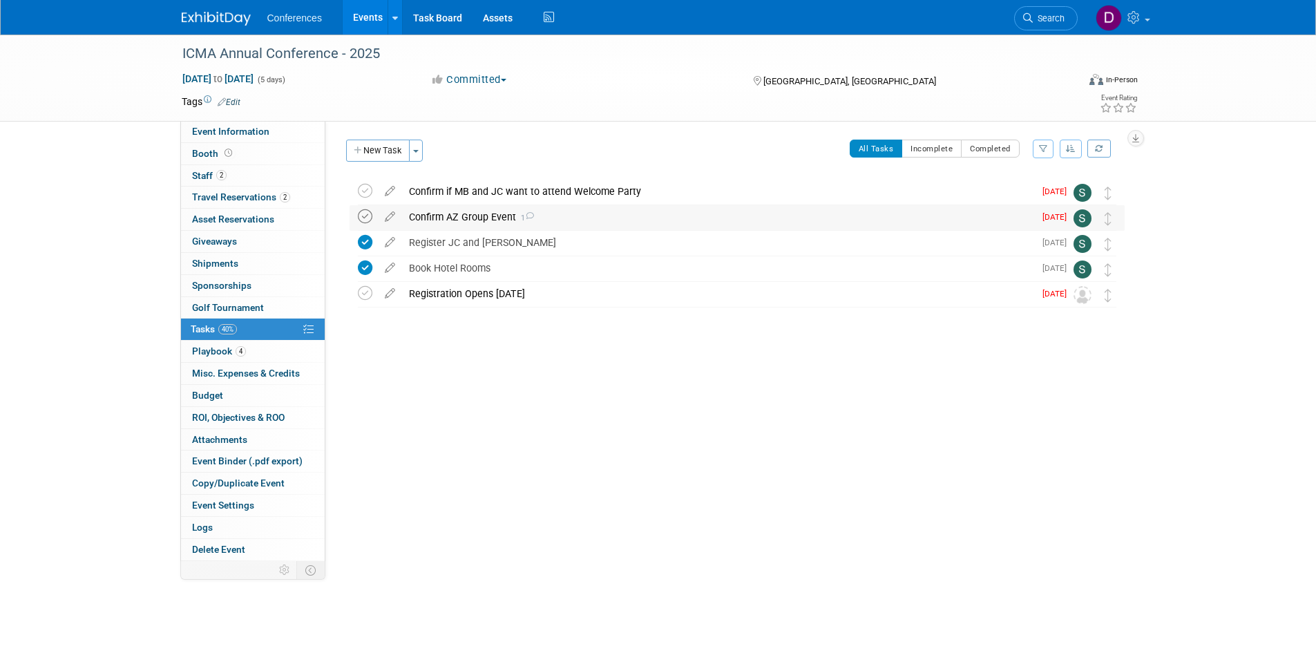
click at [364, 218] on icon at bounding box center [365, 216] width 15 height 15
click at [212, 367] on span "Misc. Expenses & Credits 0" at bounding box center [246, 372] width 108 height 11
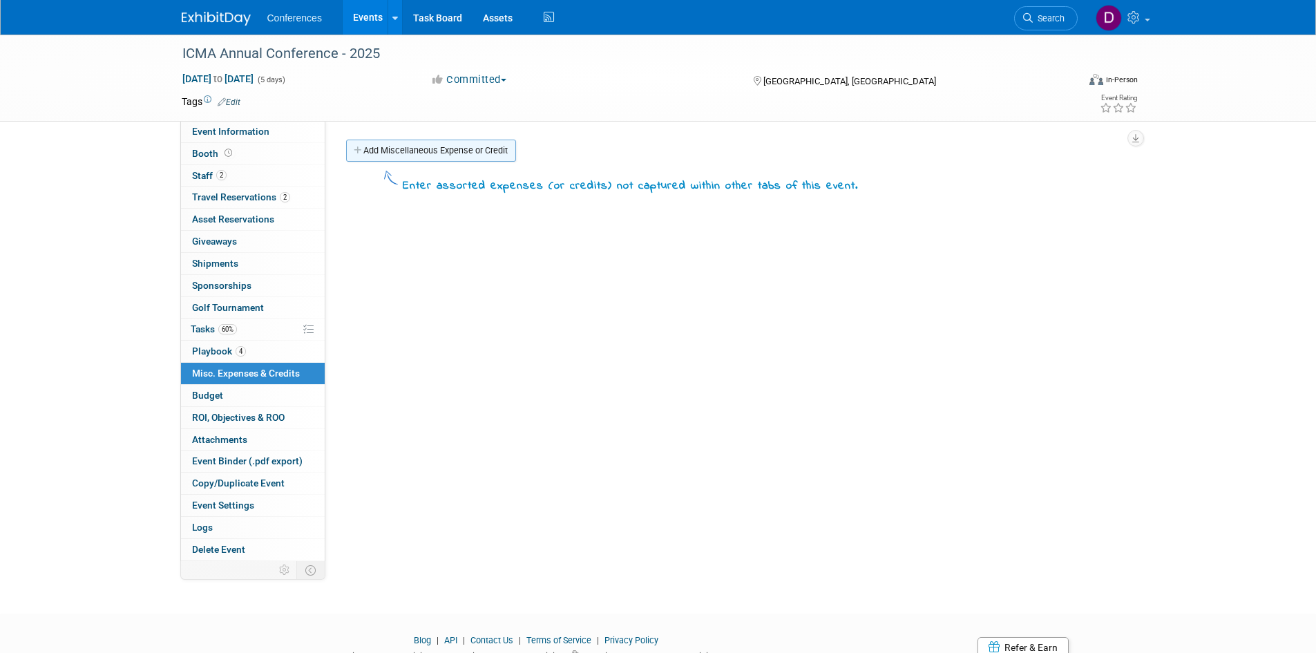
click at [407, 146] on link "Add Miscellaneous Expense or Credit" at bounding box center [431, 151] width 170 height 22
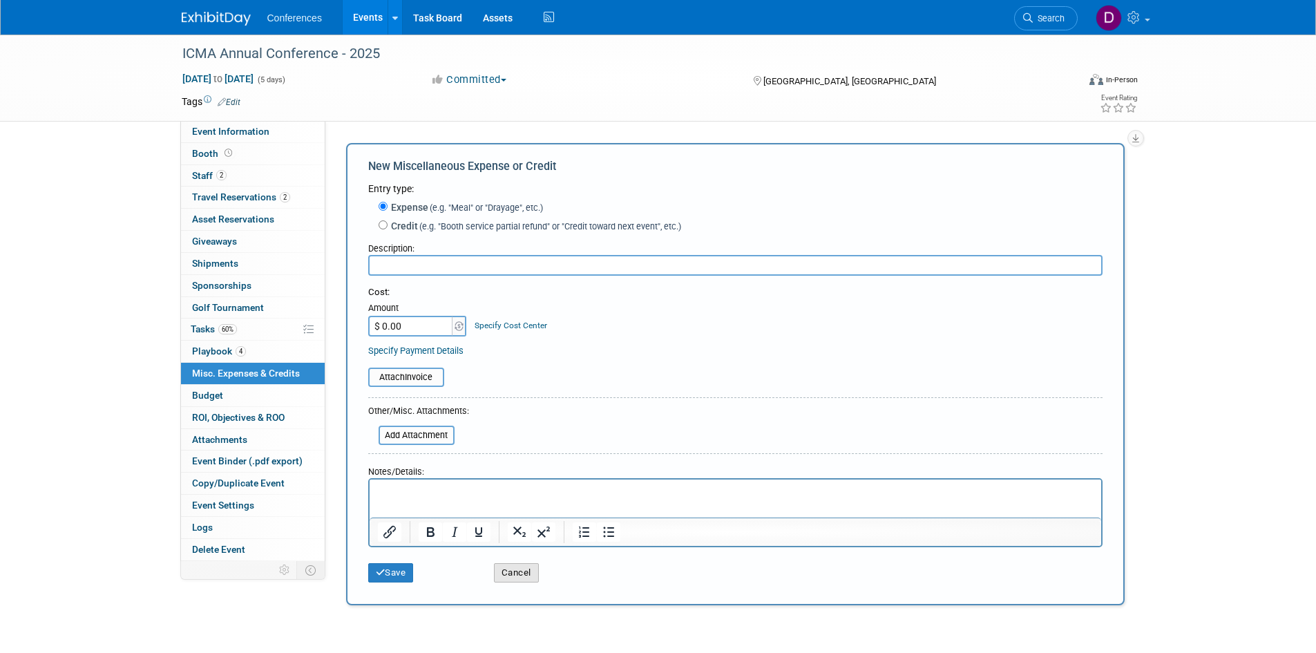
click at [516, 581] on button "Cancel" at bounding box center [516, 572] width 45 height 19
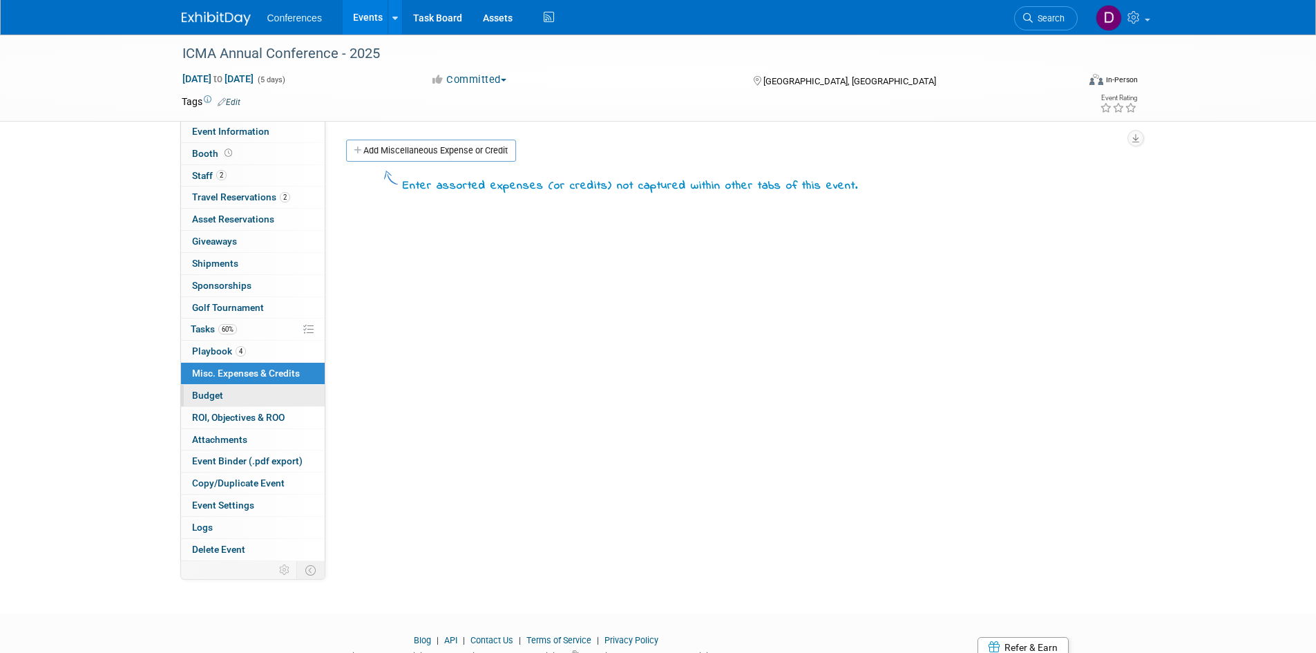
click at [220, 399] on span "Budget" at bounding box center [207, 394] width 31 height 11
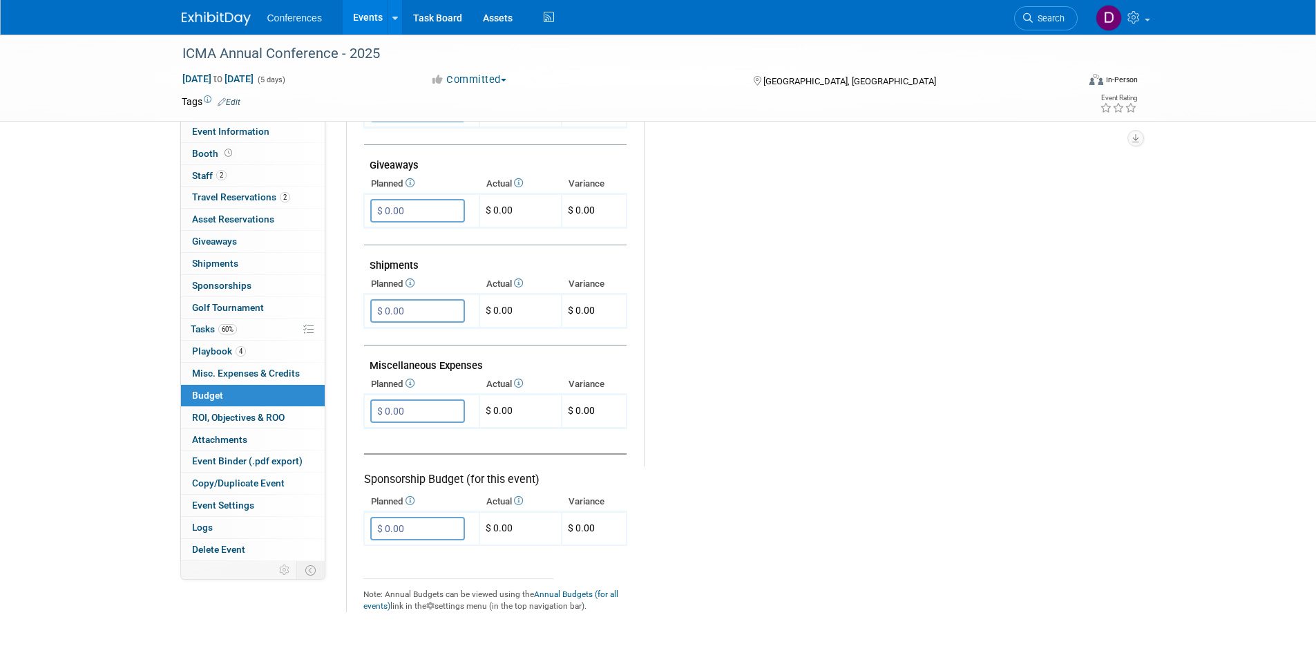
scroll to position [691, 0]
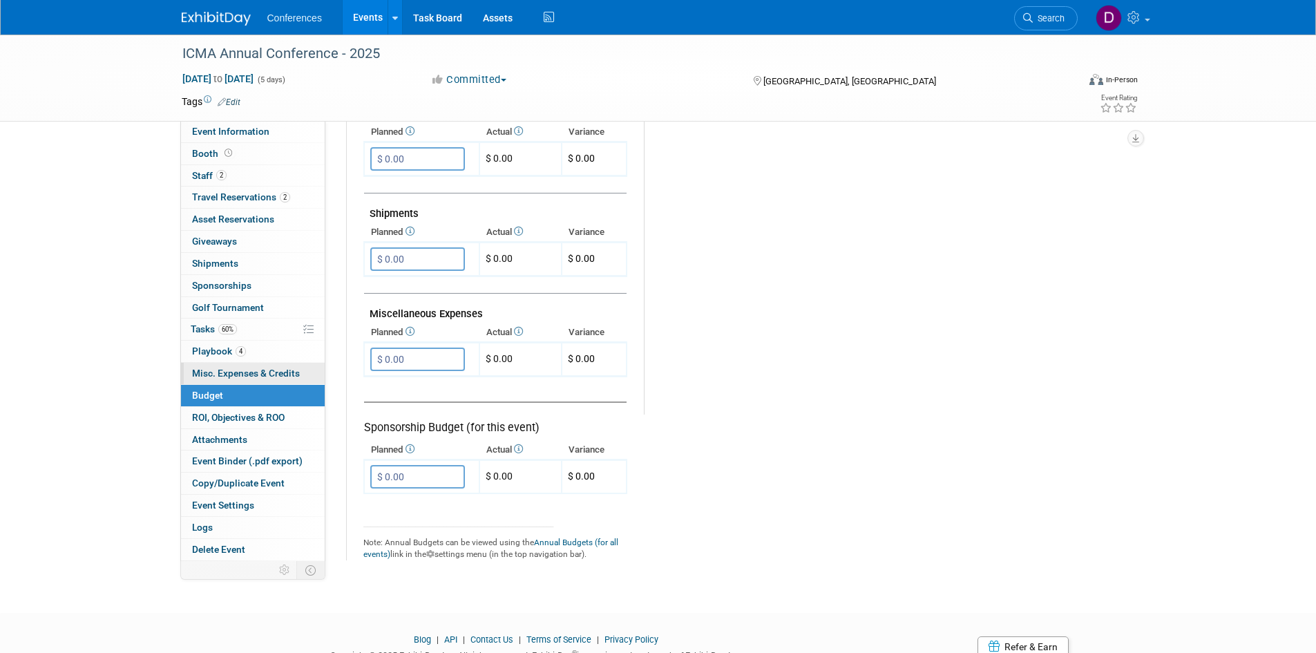
click at [235, 364] on link "0 Misc. Expenses & Credits 0" at bounding box center [253, 373] width 144 height 21
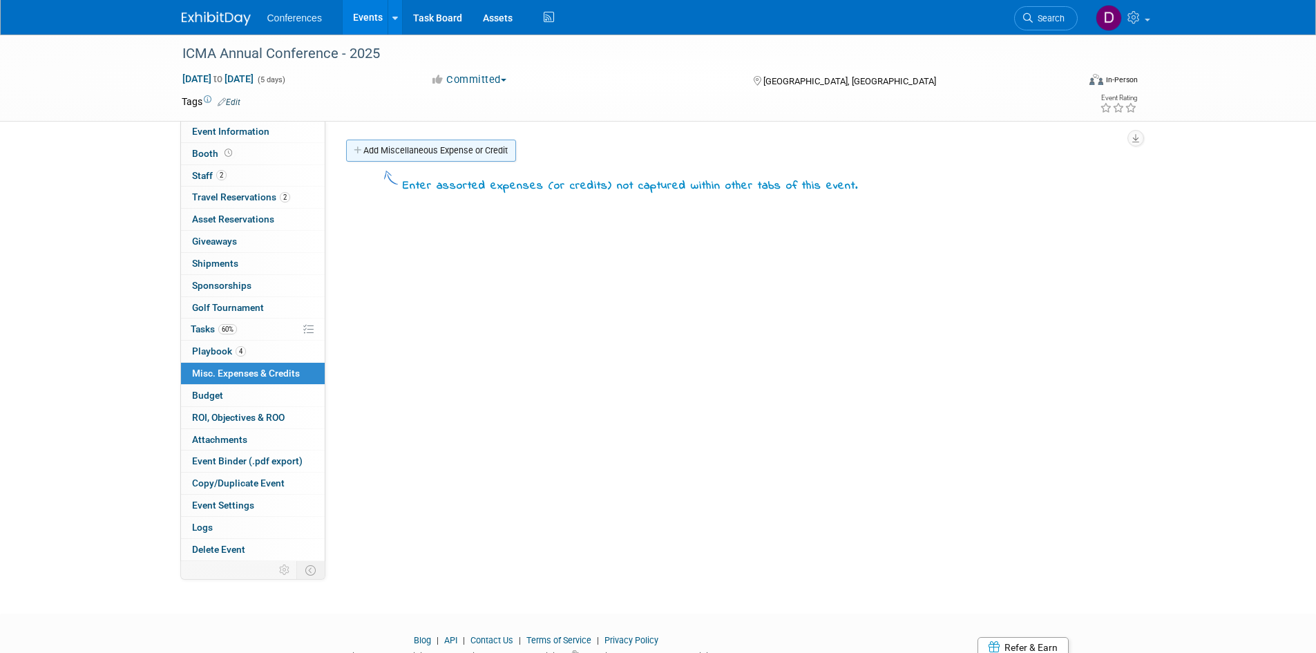
click at [423, 155] on link "Add Miscellaneous Expense or Credit" at bounding box center [431, 151] width 170 height 22
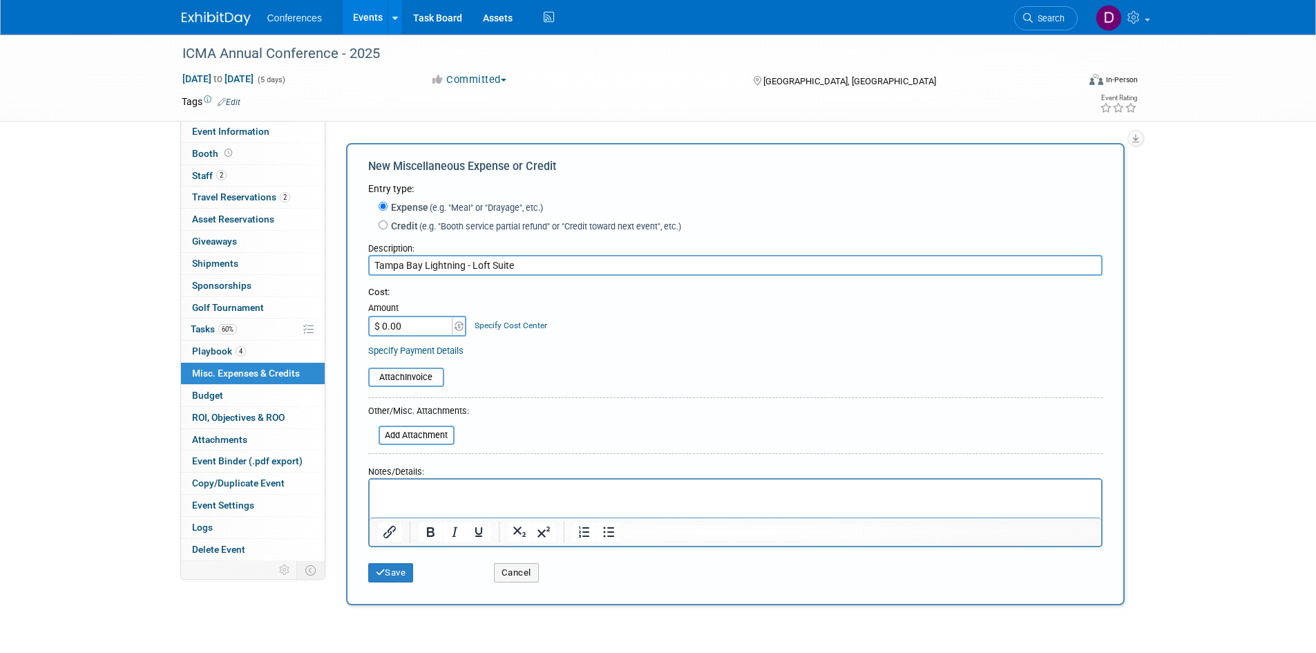
type input "Tampa Bay Lightning - Loft Suite"
click at [433, 331] on input "$ 0.00" at bounding box center [411, 326] width 86 height 21
type input "$ 13,000.00"
click at [657, 338] on div "Cost: Amount $ 13,000.00 Specify Cost Center Cost Center -- Not Specified --" at bounding box center [735, 321] width 734 height 71
click at [398, 577] on button "Save" at bounding box center [391, 572] width 46 height 19
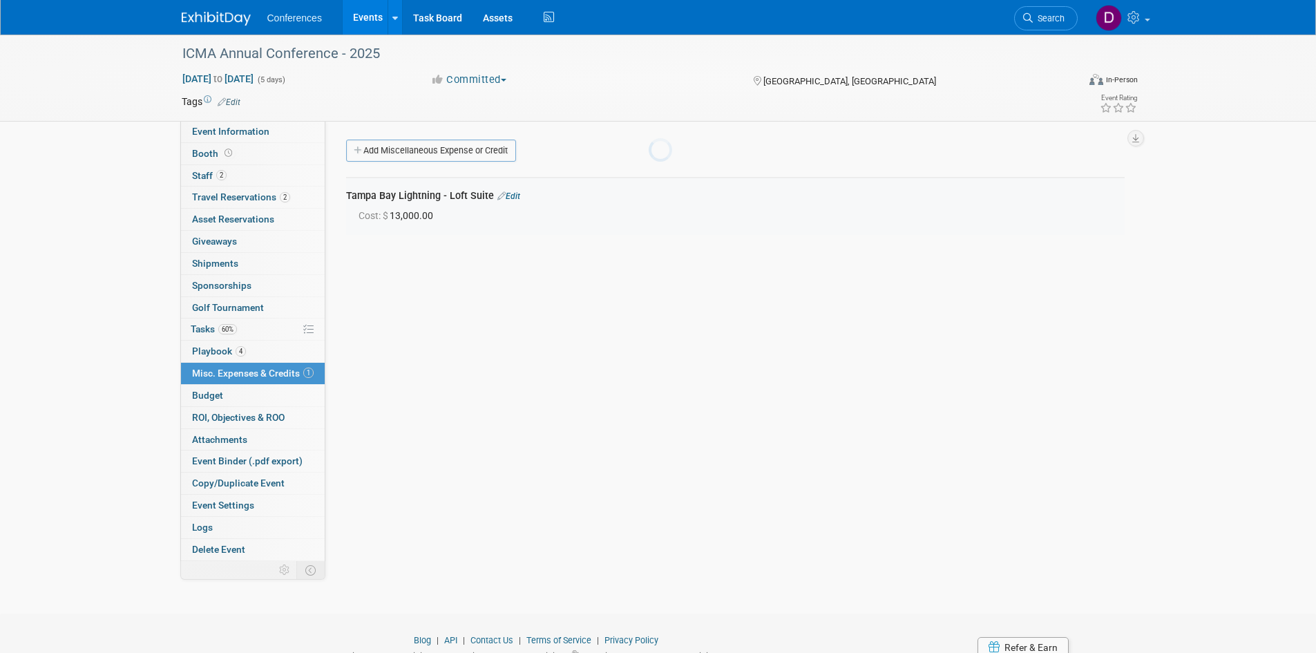
scroll to position [30, 0]
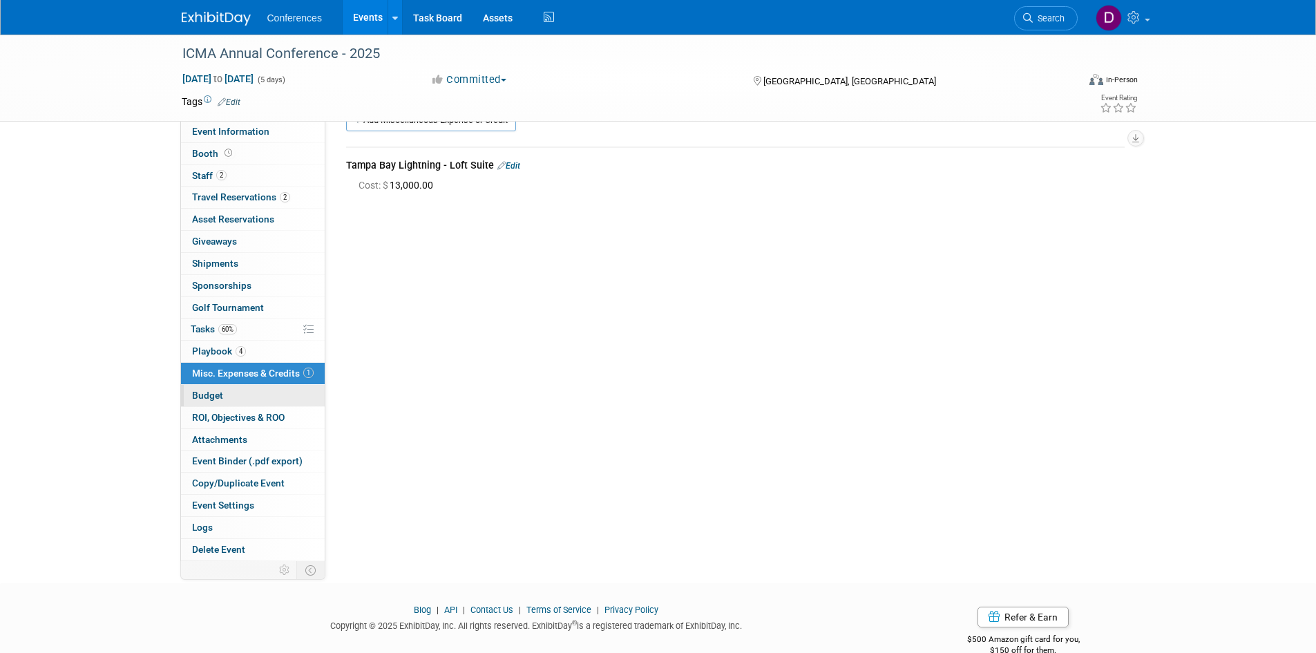
click at [241, 393] on link "Budget" at bounding box center [253, 395] width 144 height 21
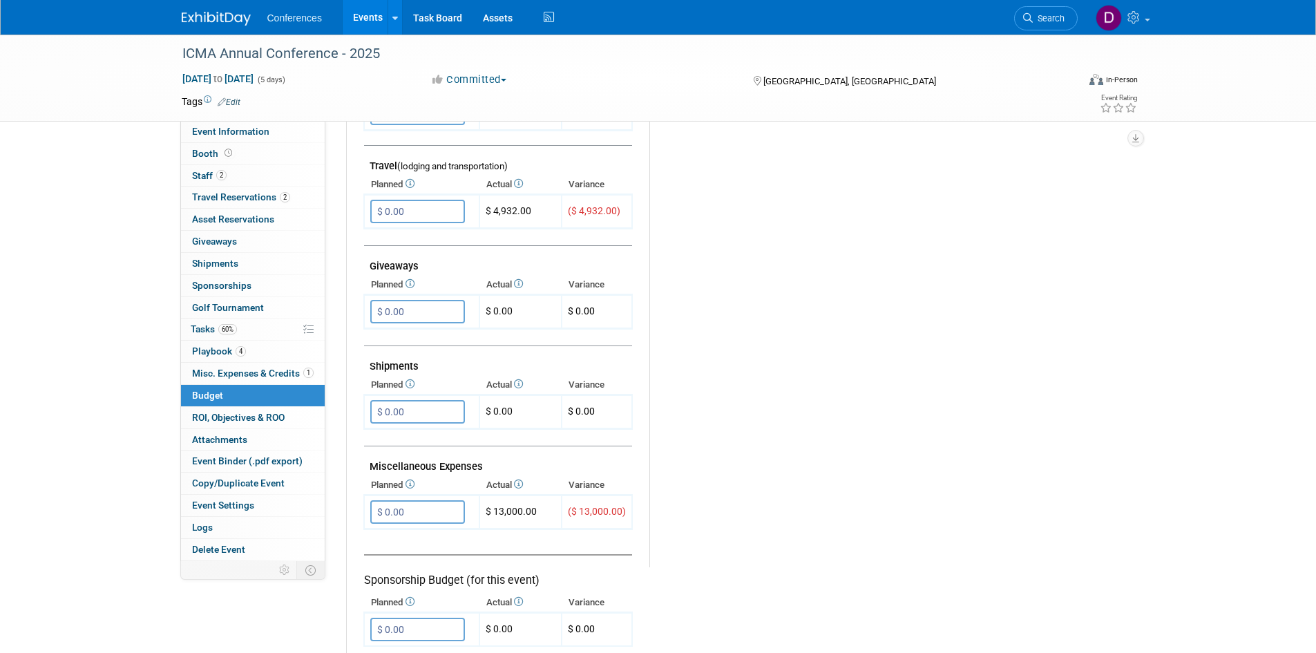
scroll to position [691, 0]
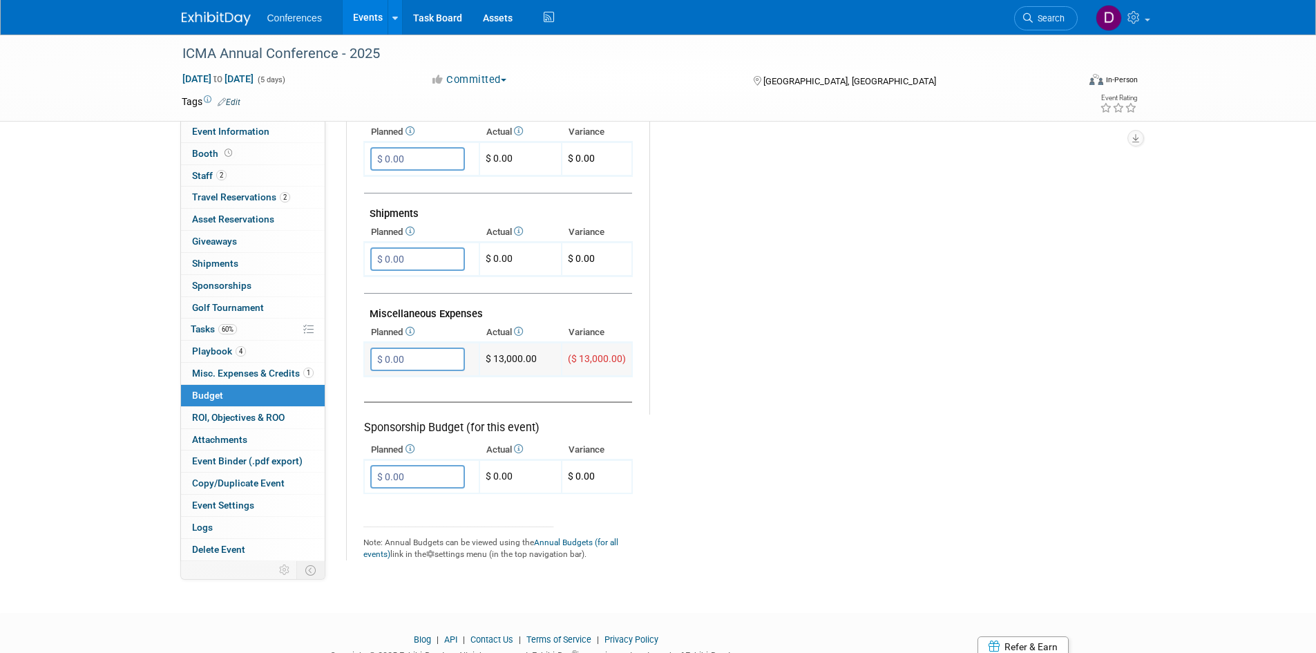
click at [456, 354] on input "$ 0.00" at bounding box center [417, 358] width 95 height 23
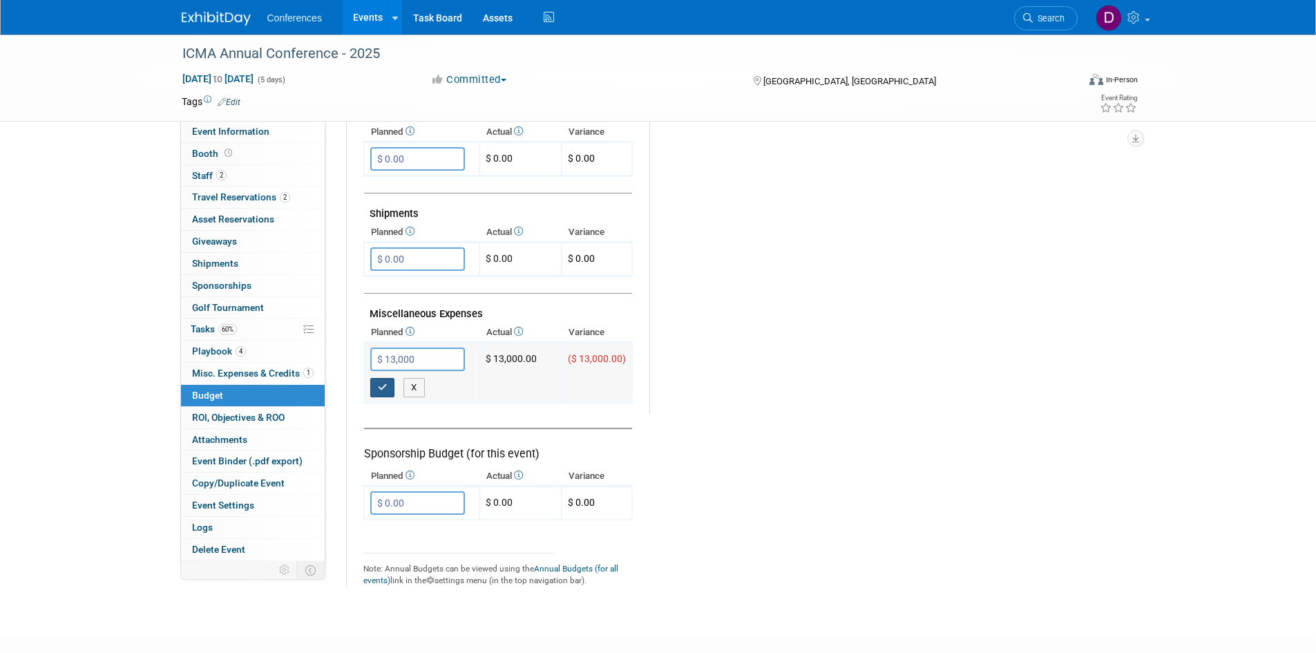
type input "$ 13,000.00"
click at [381, 385] on icon "button" at bounding box center [383, 387] width 10 height 9
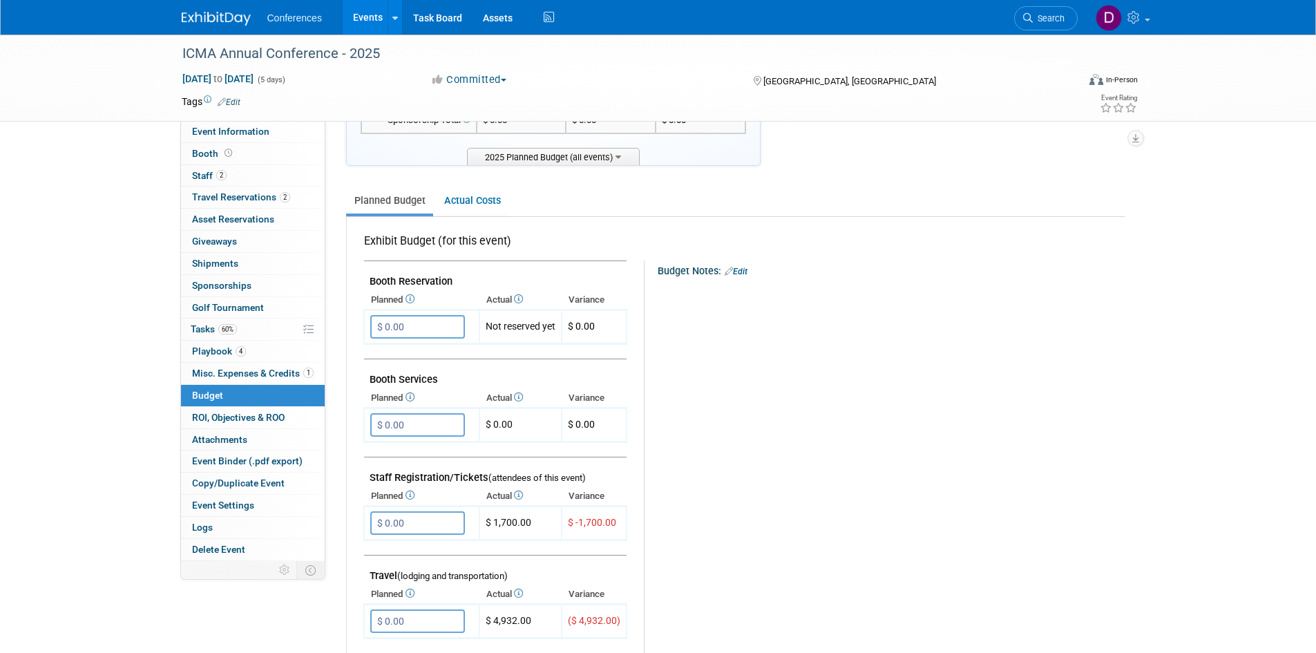
scroll to position [0, 0]
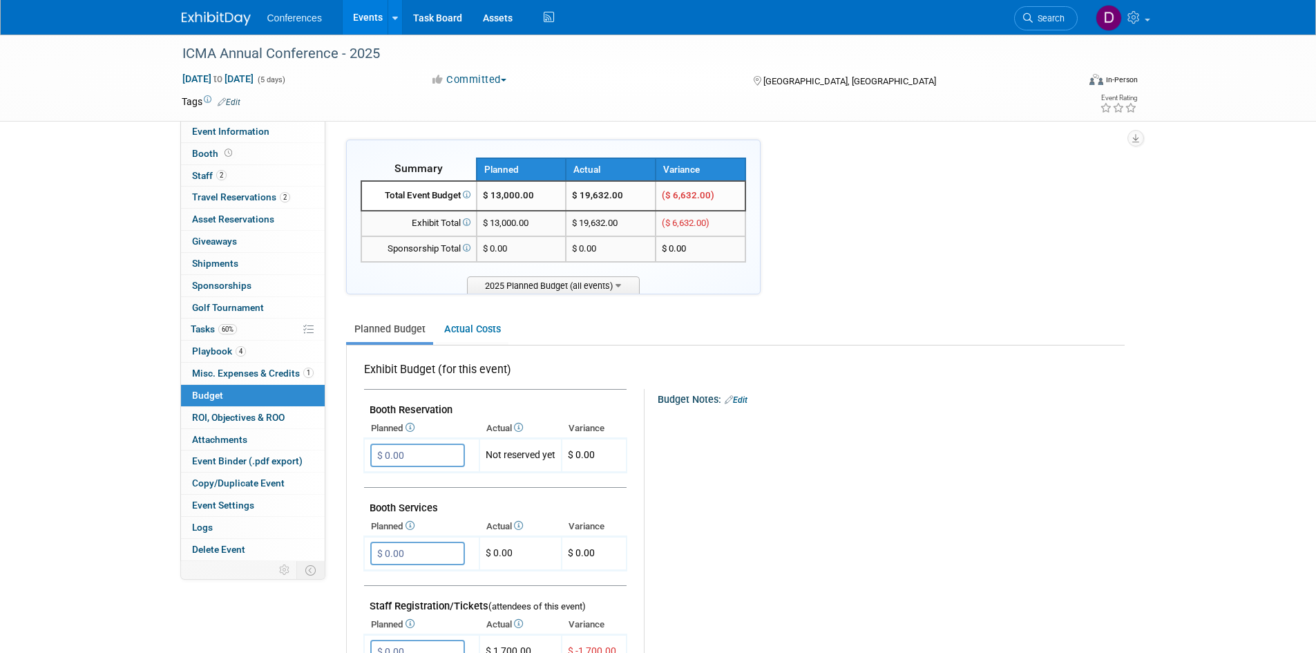
click at [201, 9] on link at bounding box center [225, 11] width 86 height 11
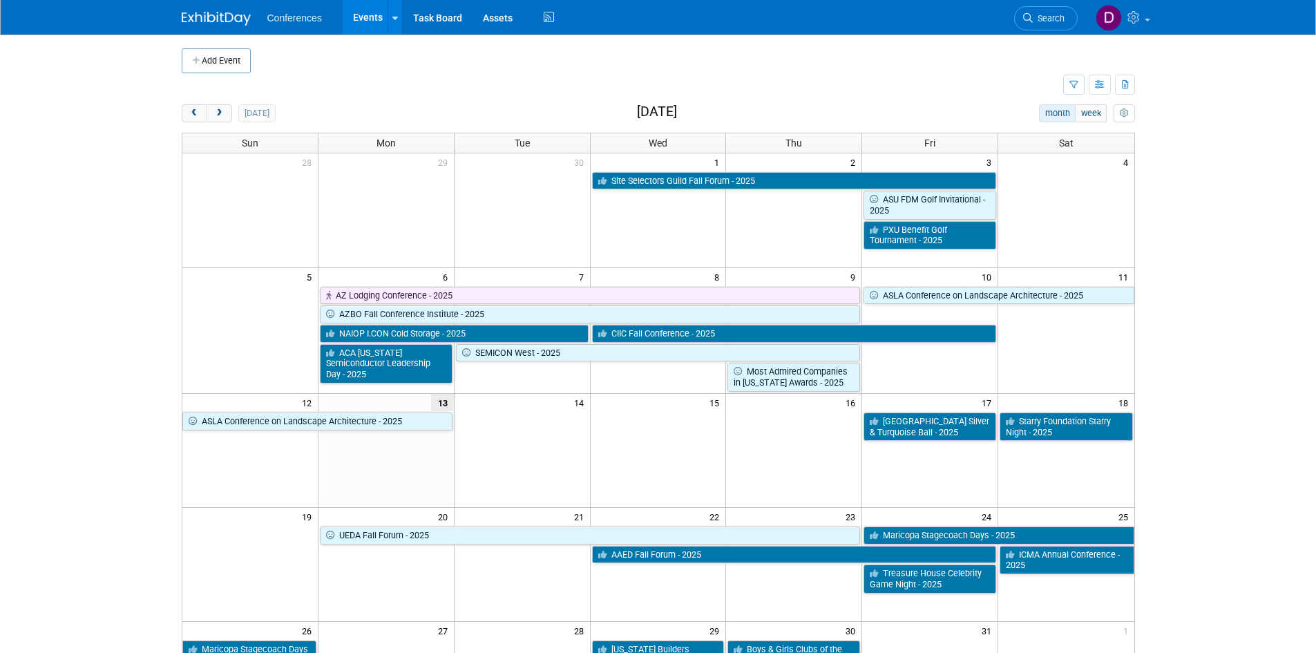
click at [1242, 374] on body "Conferences Events Add Event Bulk Upload Events Shareable Event Boards Recently…" at bounding box center [658, 326] width 1316 height 653
